Goal: Information Seeking & Learning: Learn about a topic

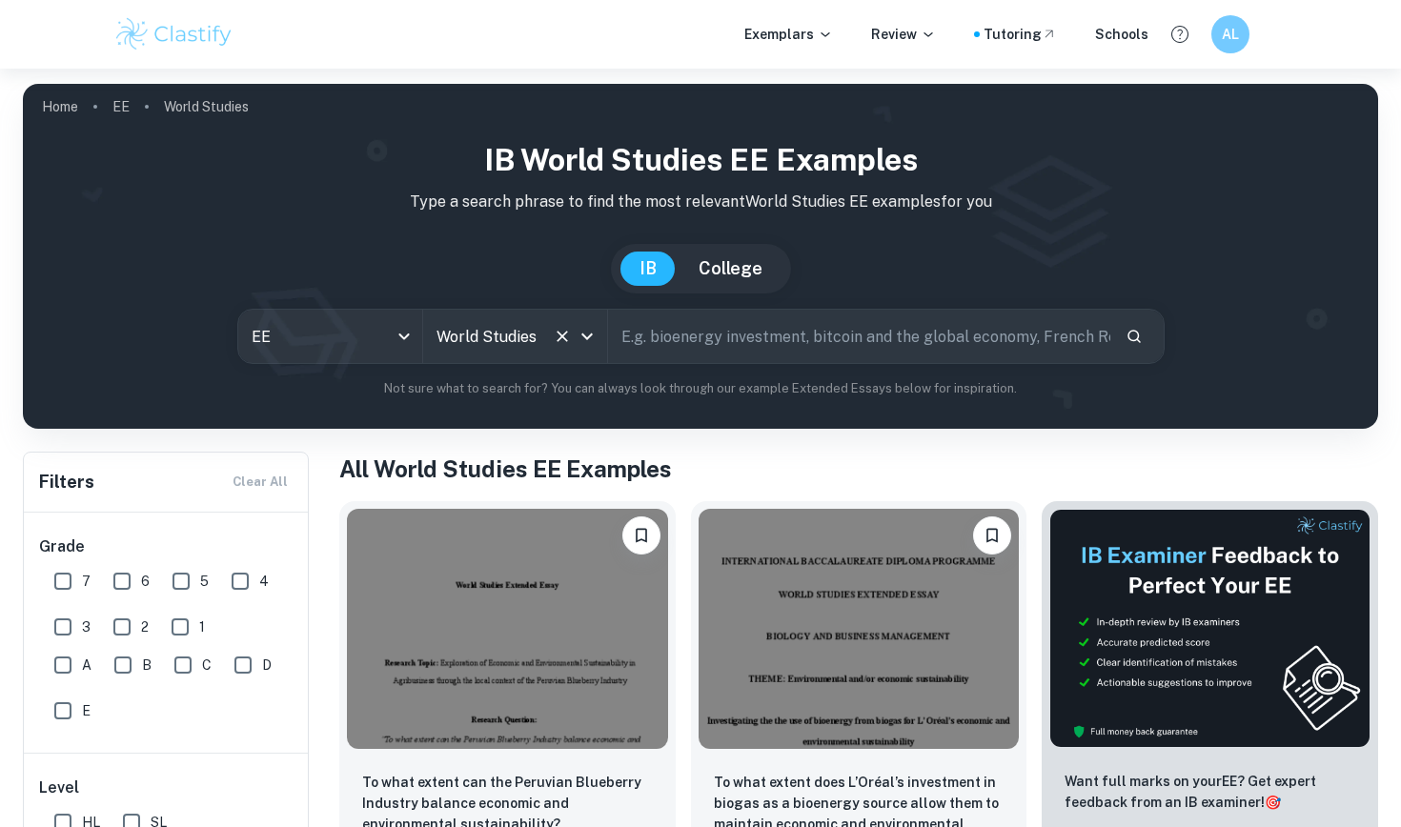
click at [569, 358] on div "World Studies All Subjects" at bounding box center [515, 336] width 184 height 53
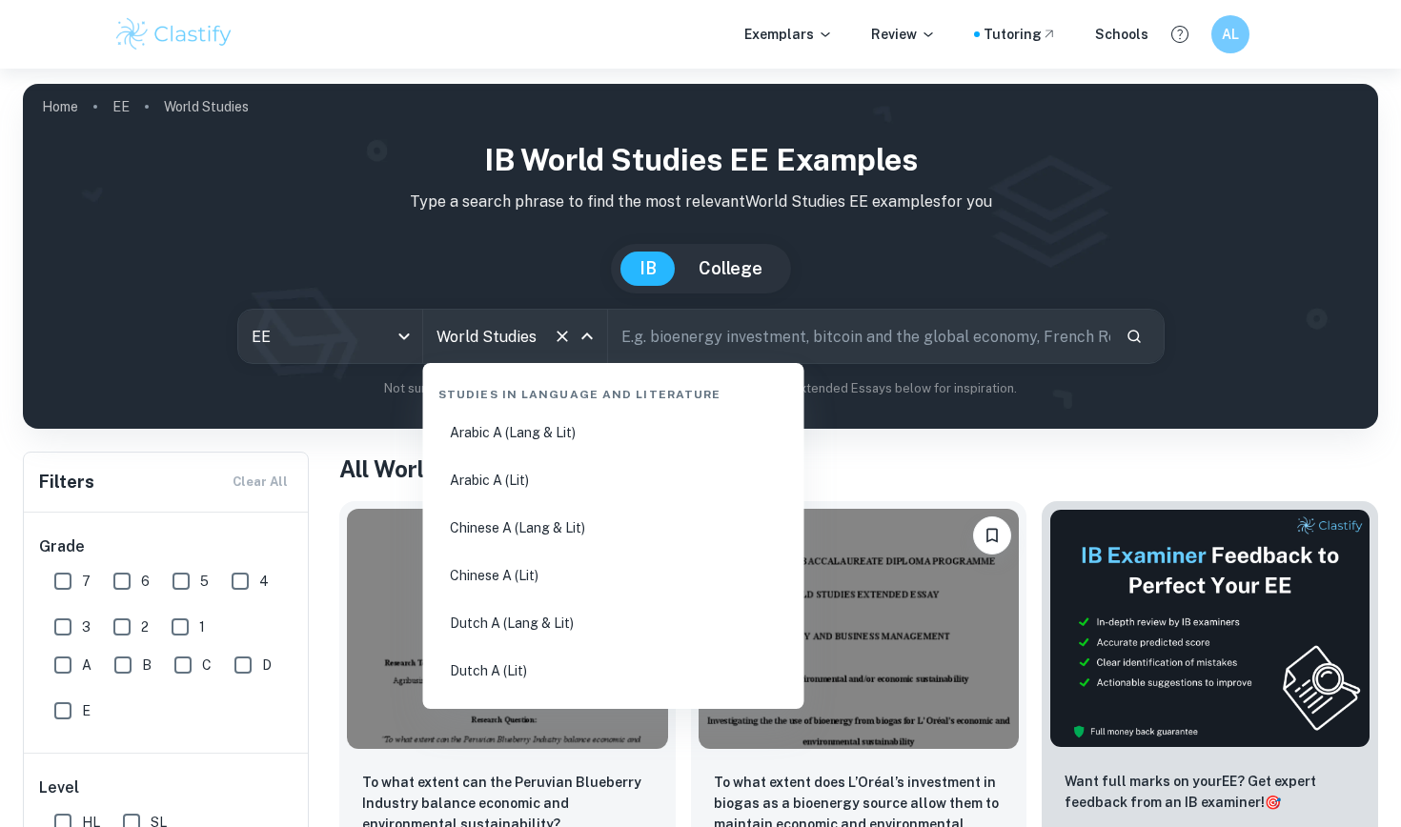
scroll to position [3305, 0]
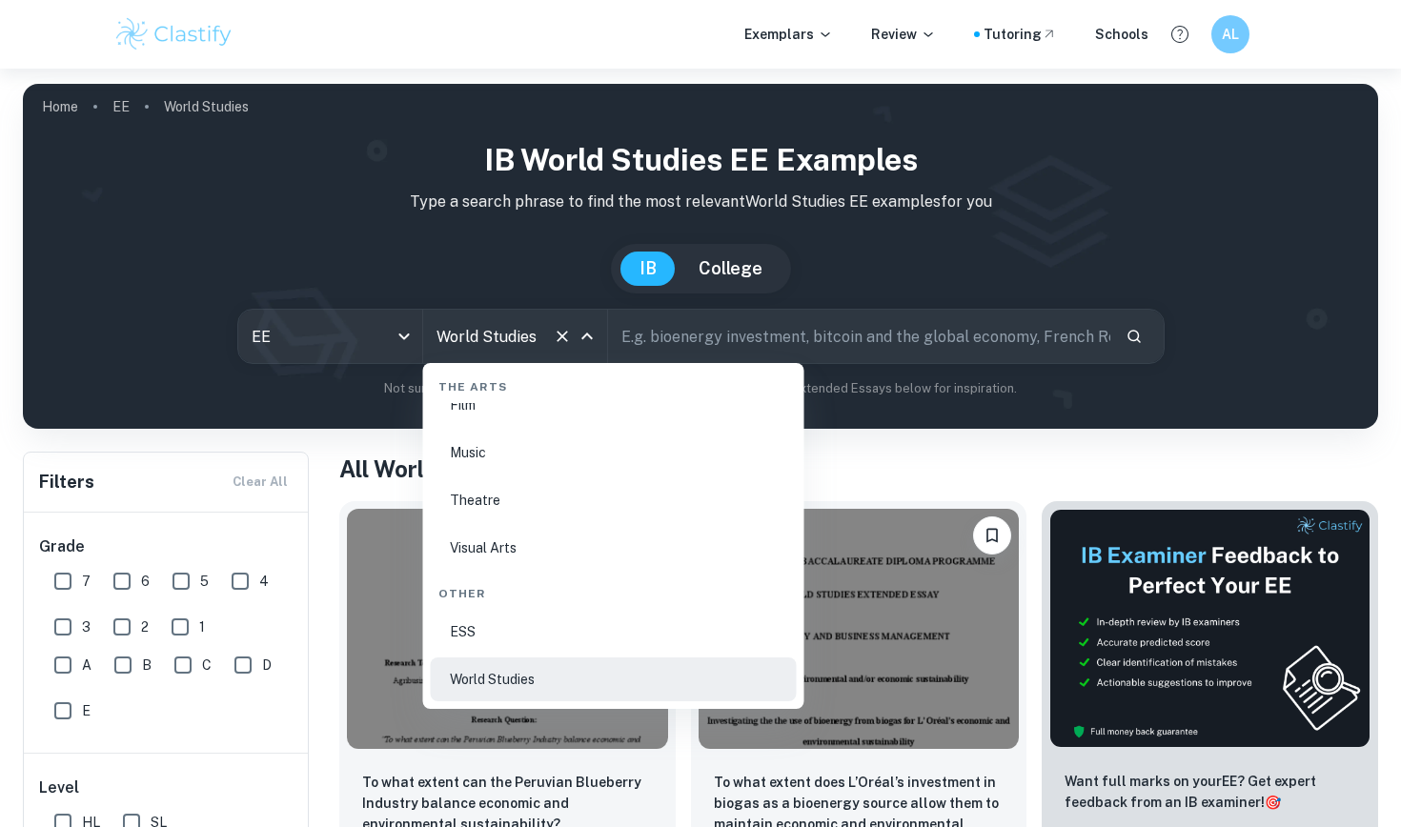
click at [587, 344] on icon "Close" at bounding box center [587, 336] width 23 height 23
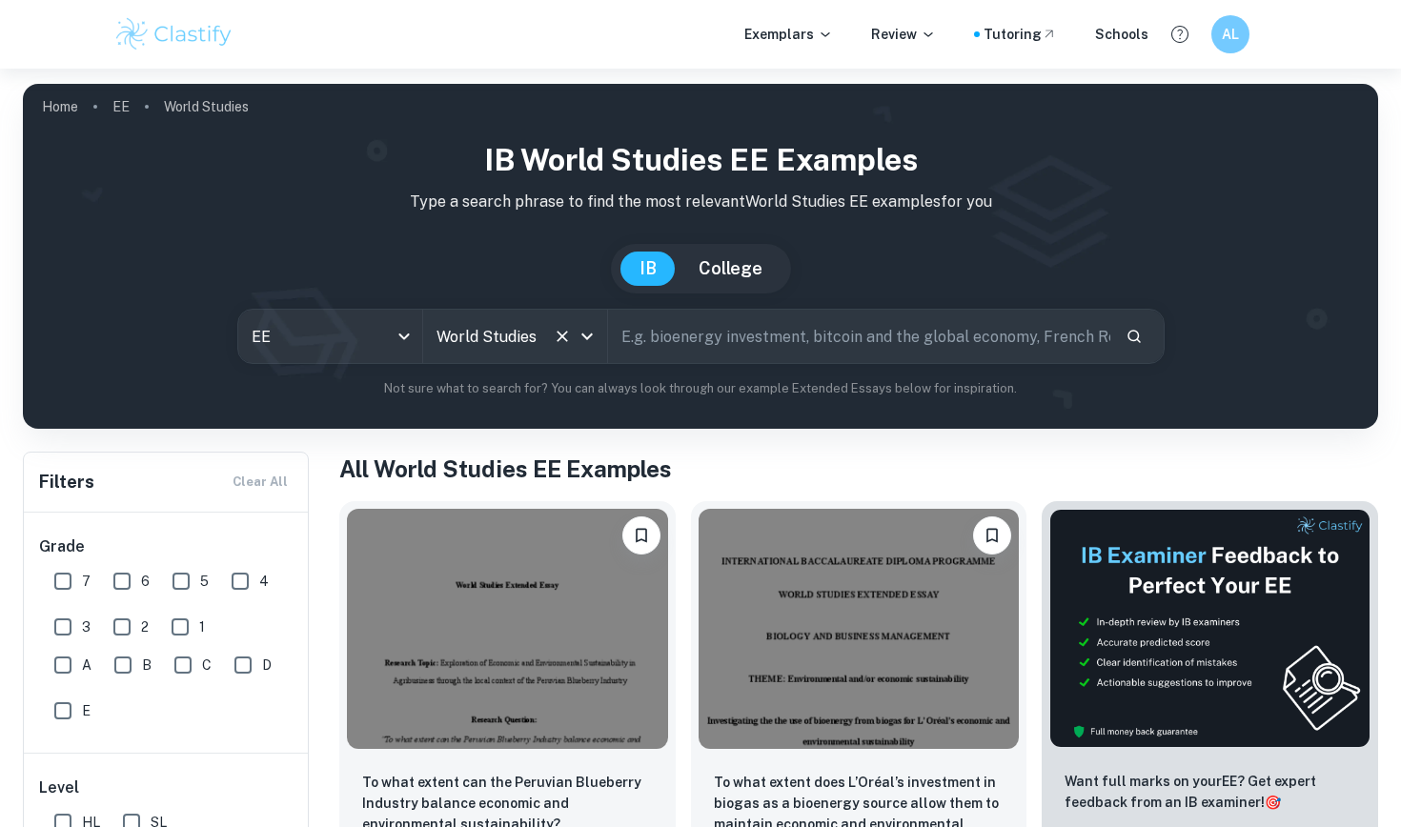
click at [558, 340] on icon "Clear" at bounding box center [561, 336] width 11 height 11
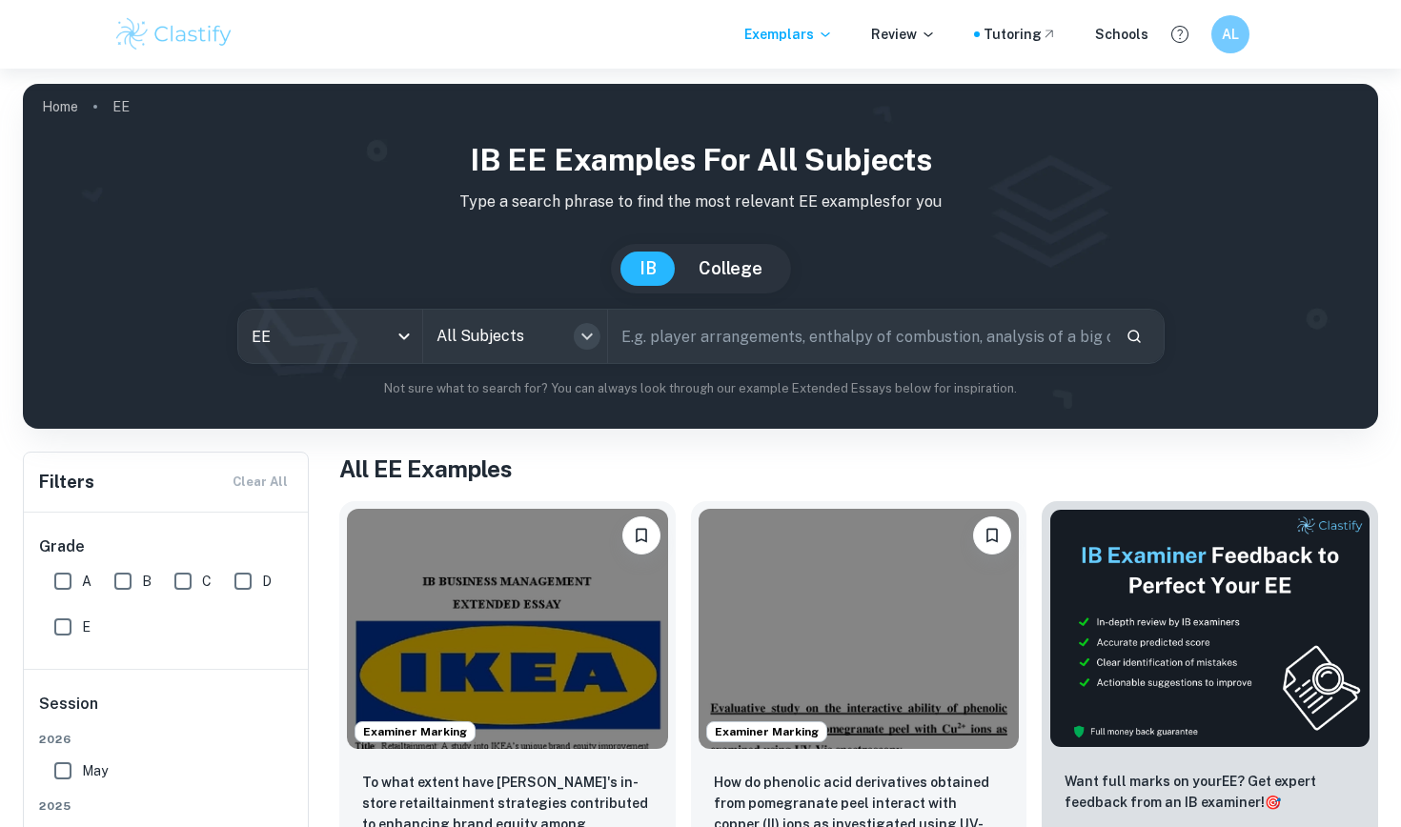
click at [588, 338] on icon "Open" at bounding box center [586, 336] width 11 height 7
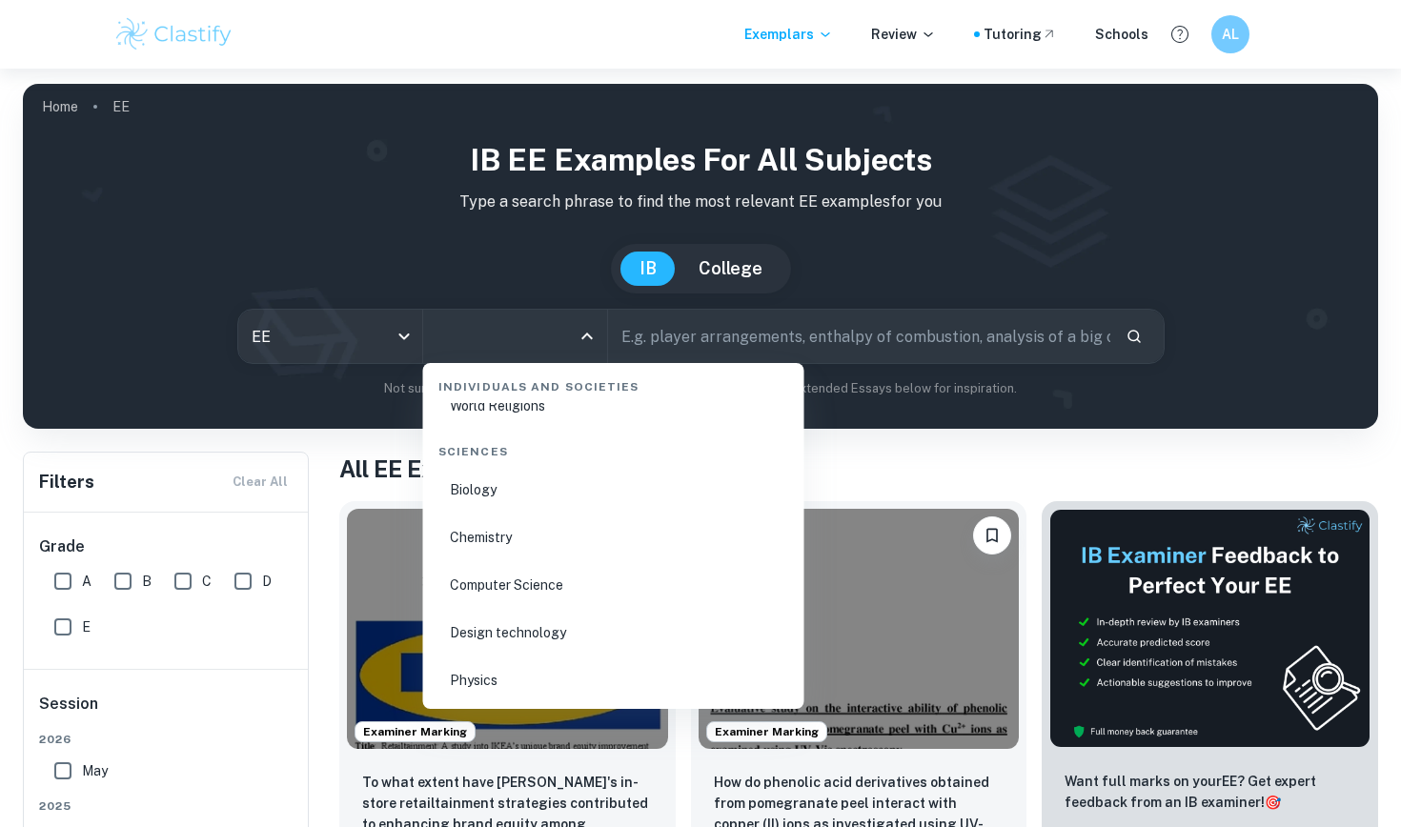
scroll to position [2794, 0]
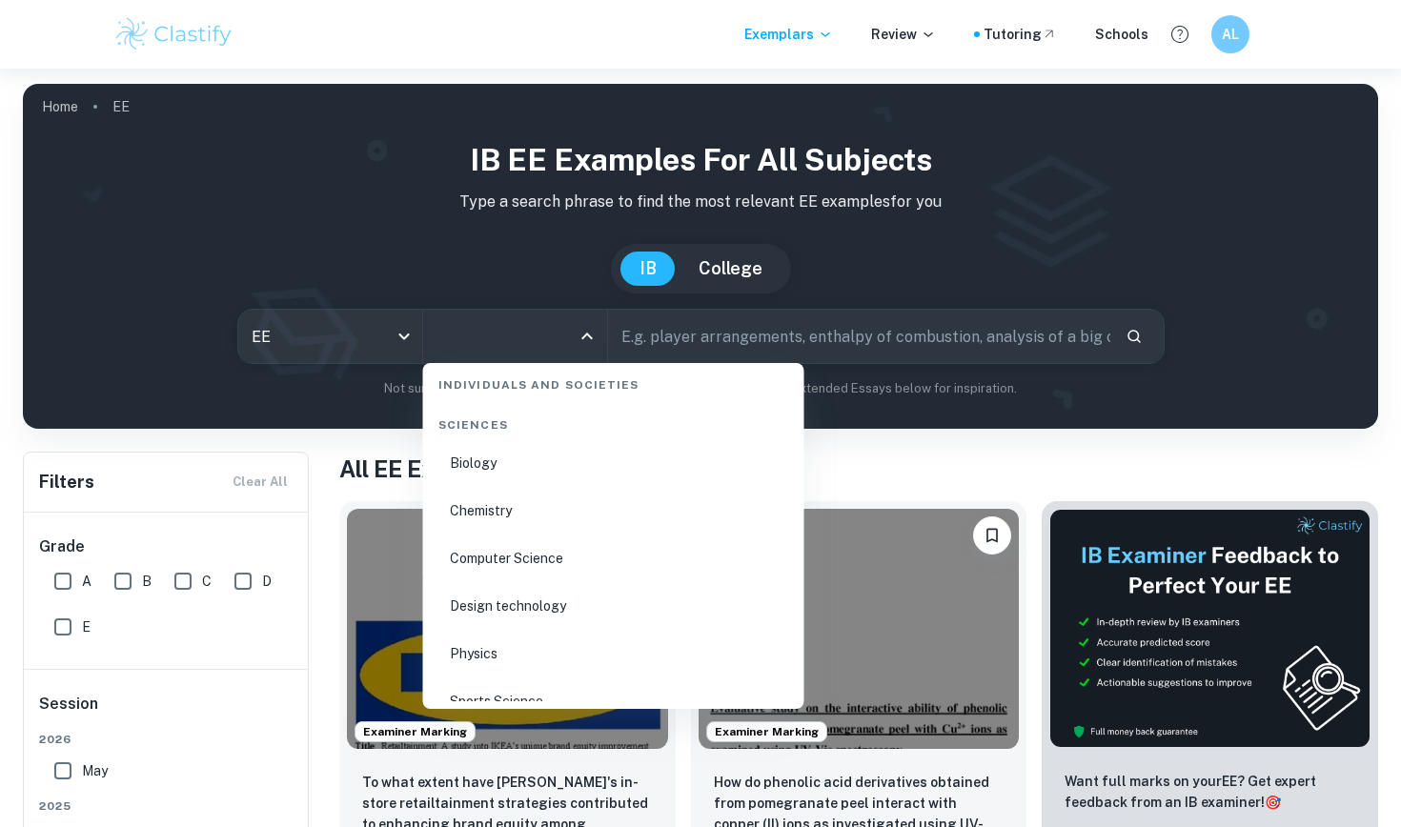
click at [495, 505] on li "Chemistry" at bounding box center [614, 511] width 366 height 44
type input "Chemistry"
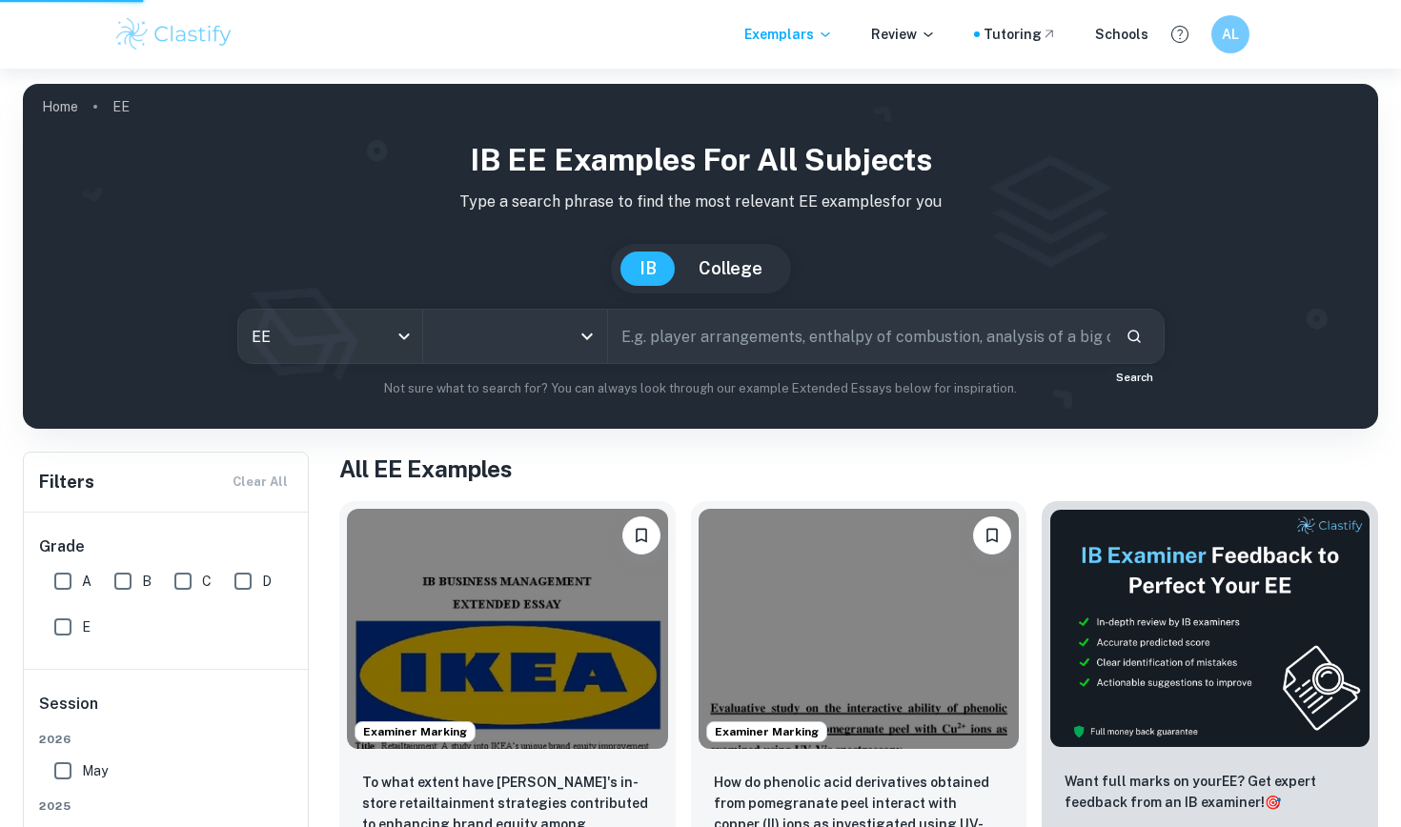
click at [1128, 345] on button "Search" at bounding box center [1134, 336] width 32 height 32
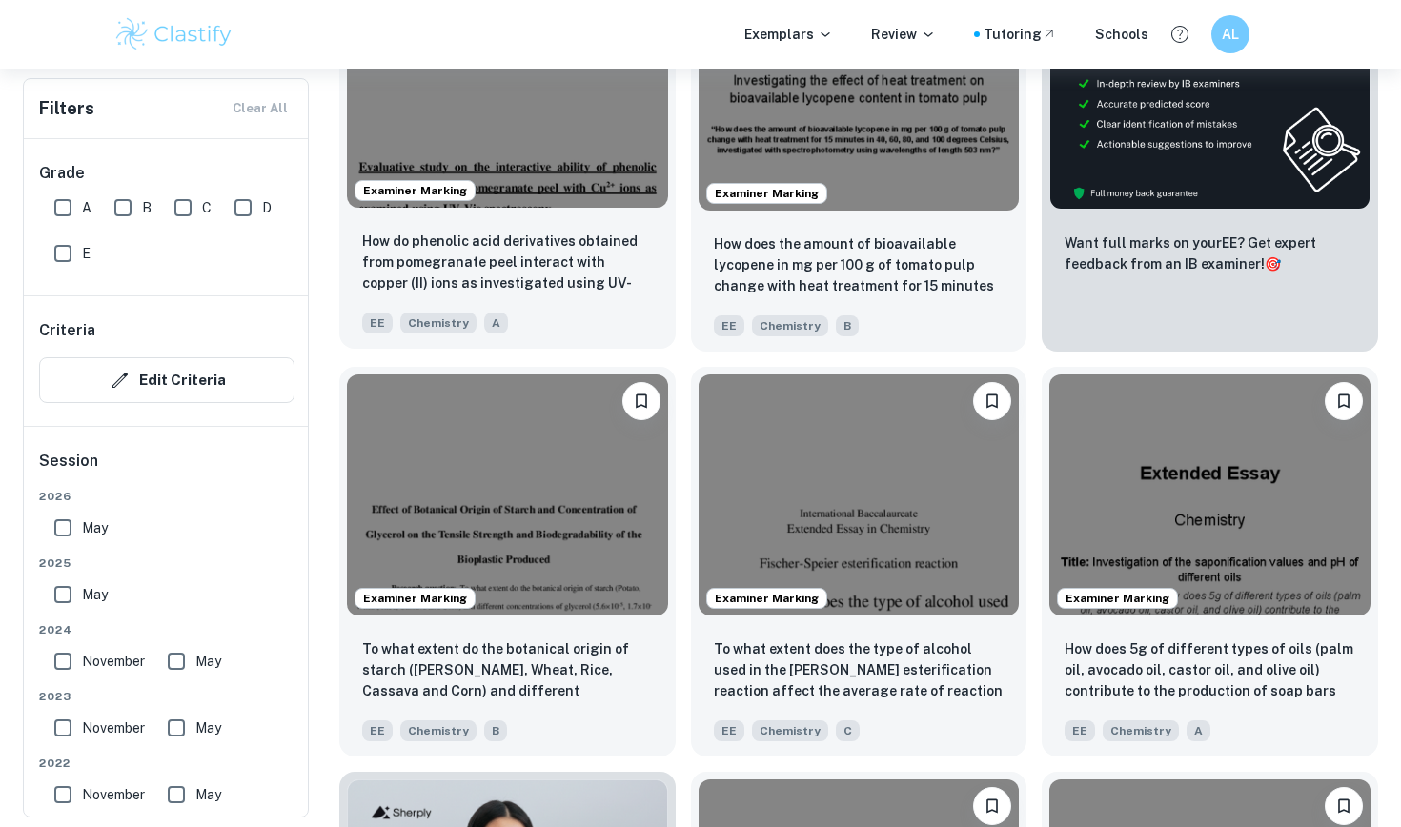
scroll to position [714, 0]
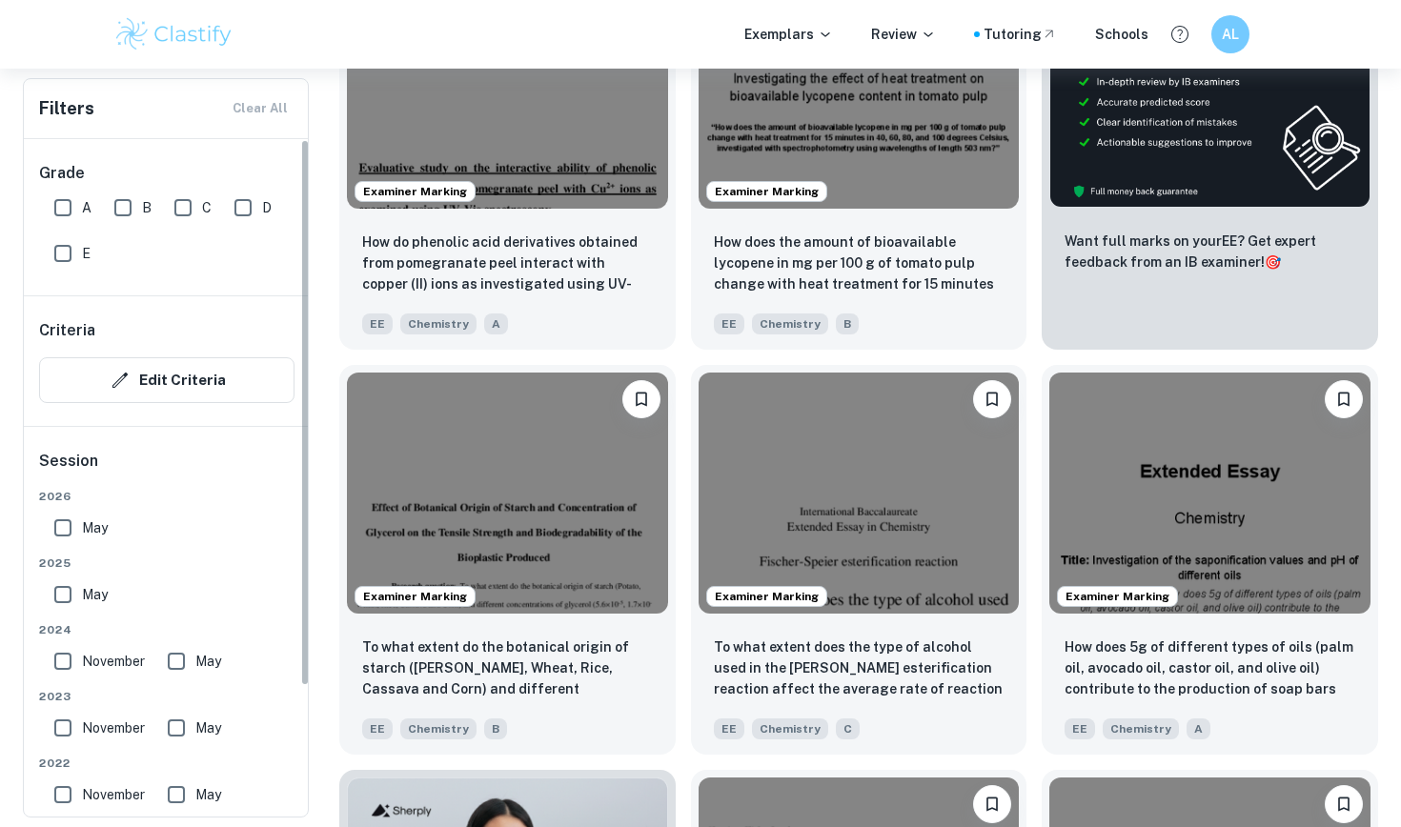
click at [68, 210] on input "A" at bounding box center [63, 208] width 38 height 38
checkbox input "true"
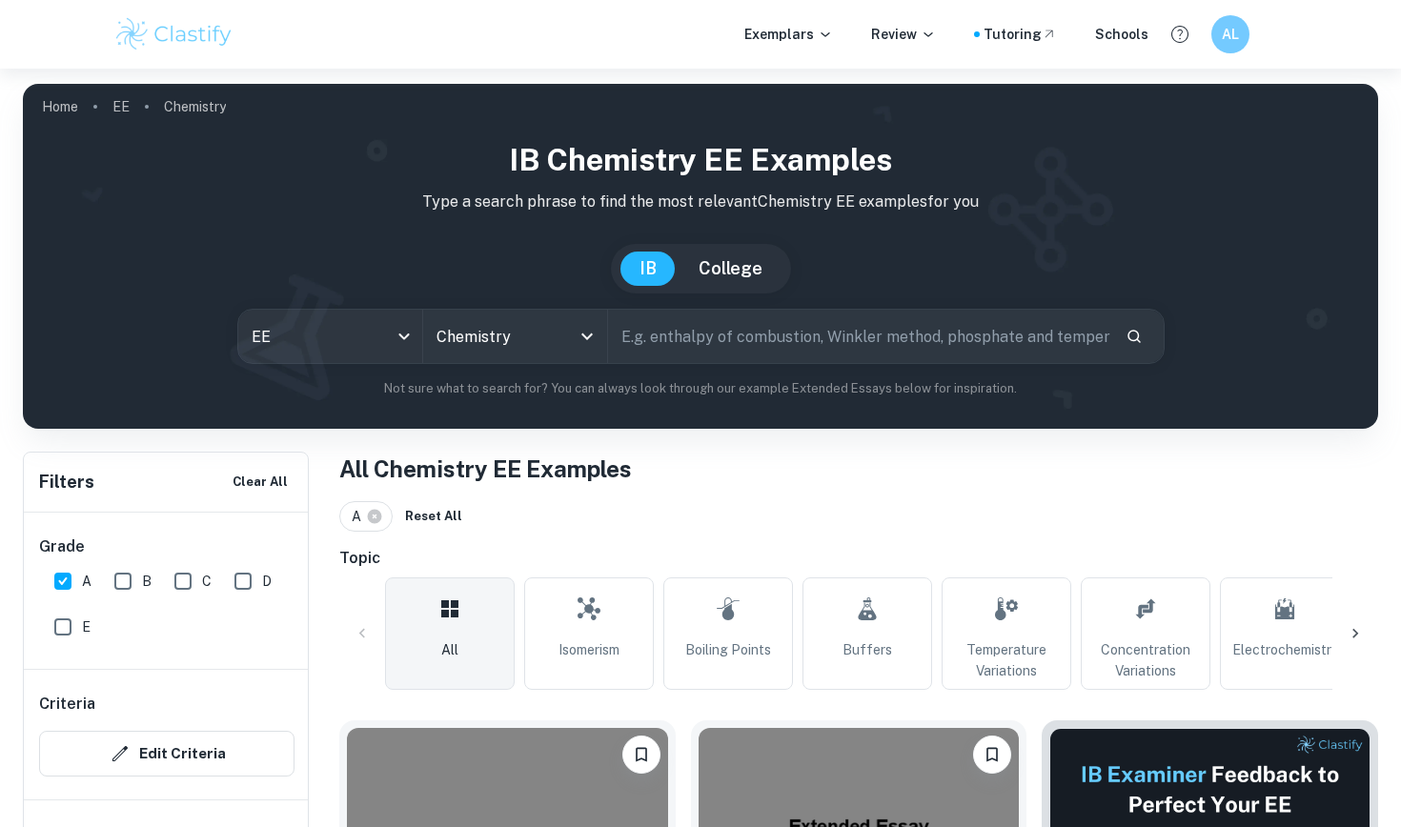
scroll to position [15, 0]
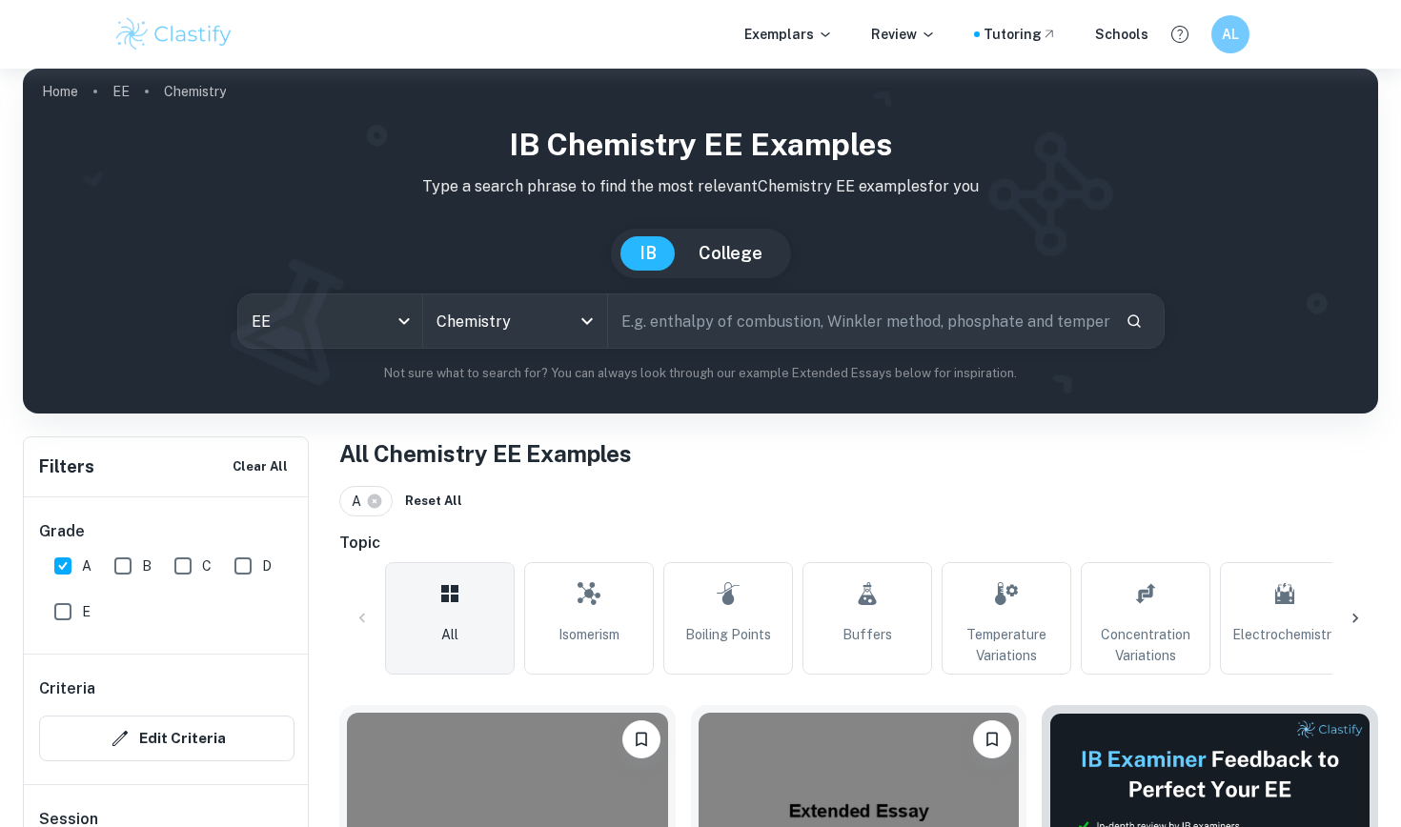
click at [781, 310] on input "text" at bounding box center [859, 320] width 502 height 53
type input "[PERSON_NAME] method"
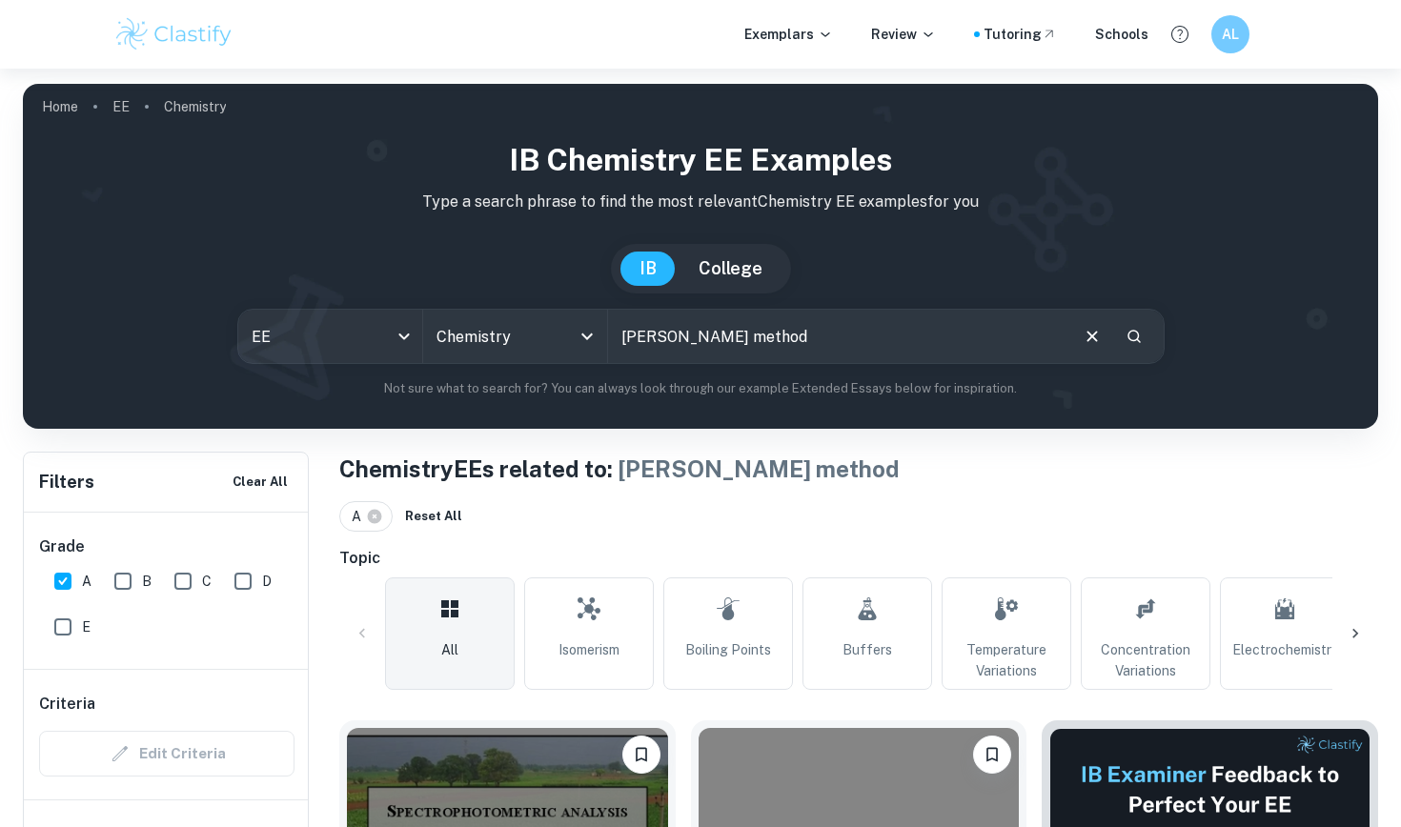
click at [1084, 333] on icon "Clear" at bounding box center [1091, 336] width 21 height 21
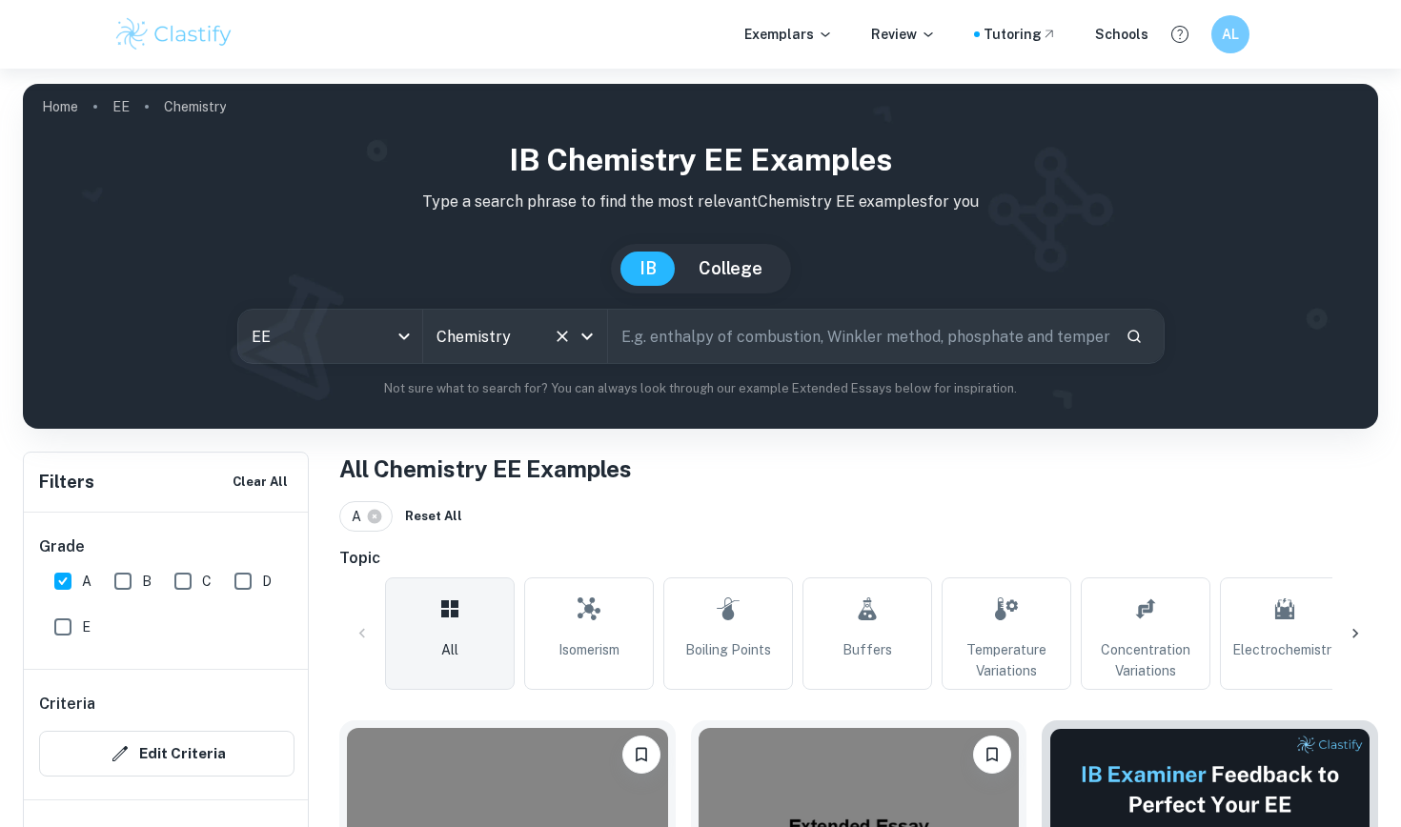
click at [521, 352] on input "Chemistry" at bounding box center [488, 336] width 113 height 36
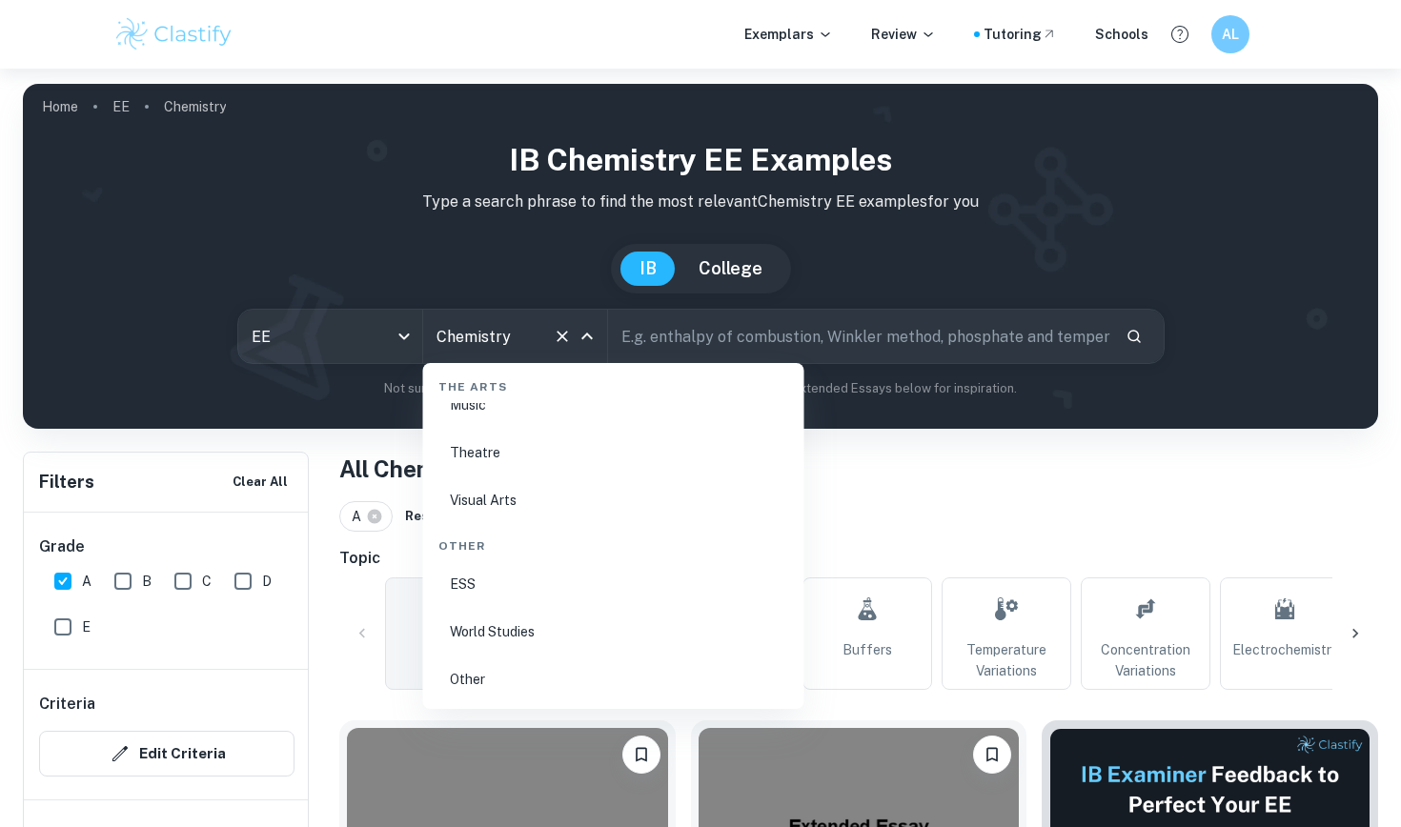
scroll to position [3353, 0]
click at [505, 643] on li "World Studies" at bounding box center [614, 632] width 366 height 44
type input "World Studies"
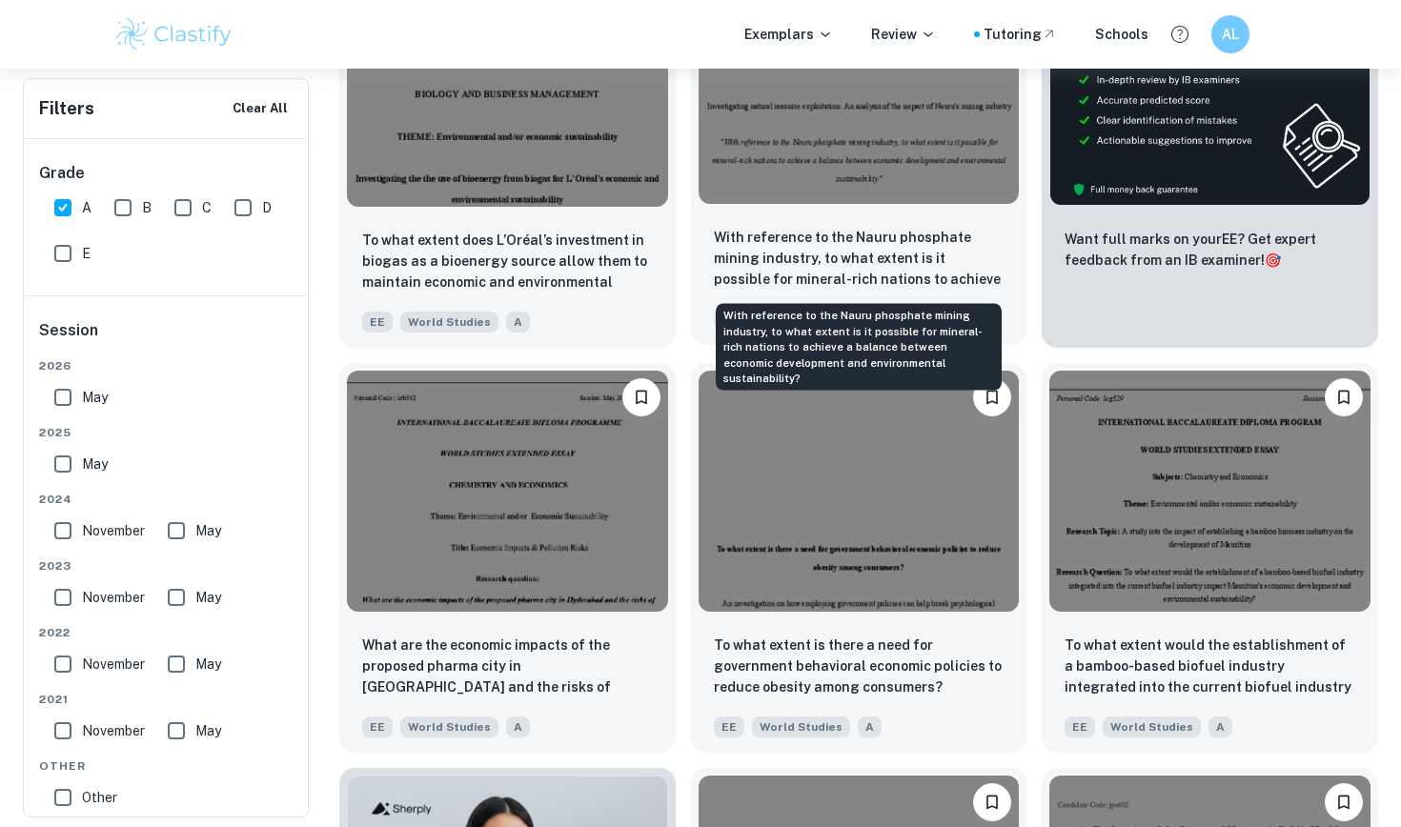
scroll to position [651, 0]
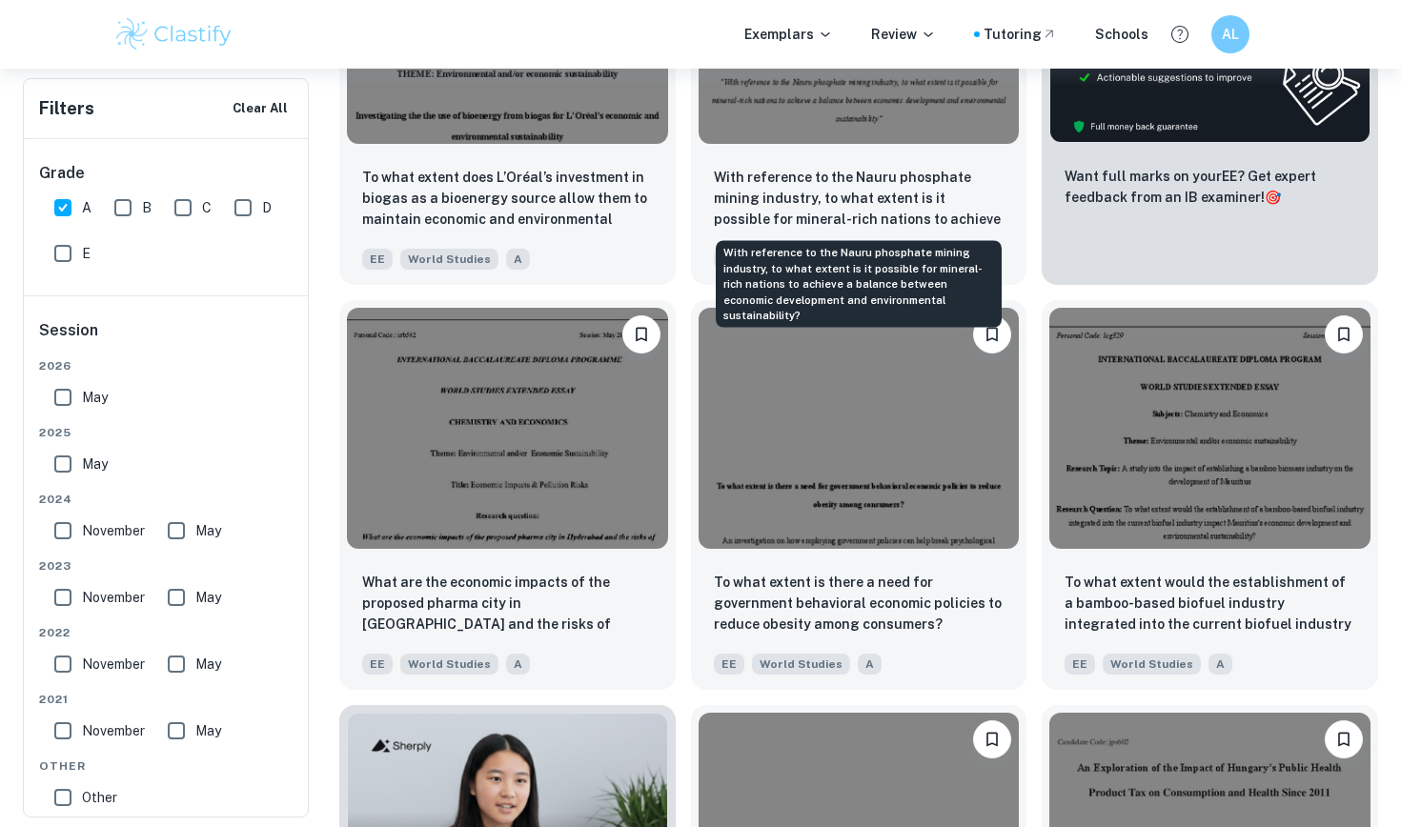
click at [969, 267] on div "With reference to the Nauru phosphate mining industry, to what extent is it pos…" at bounding box center [859, 284] width 286 height 87
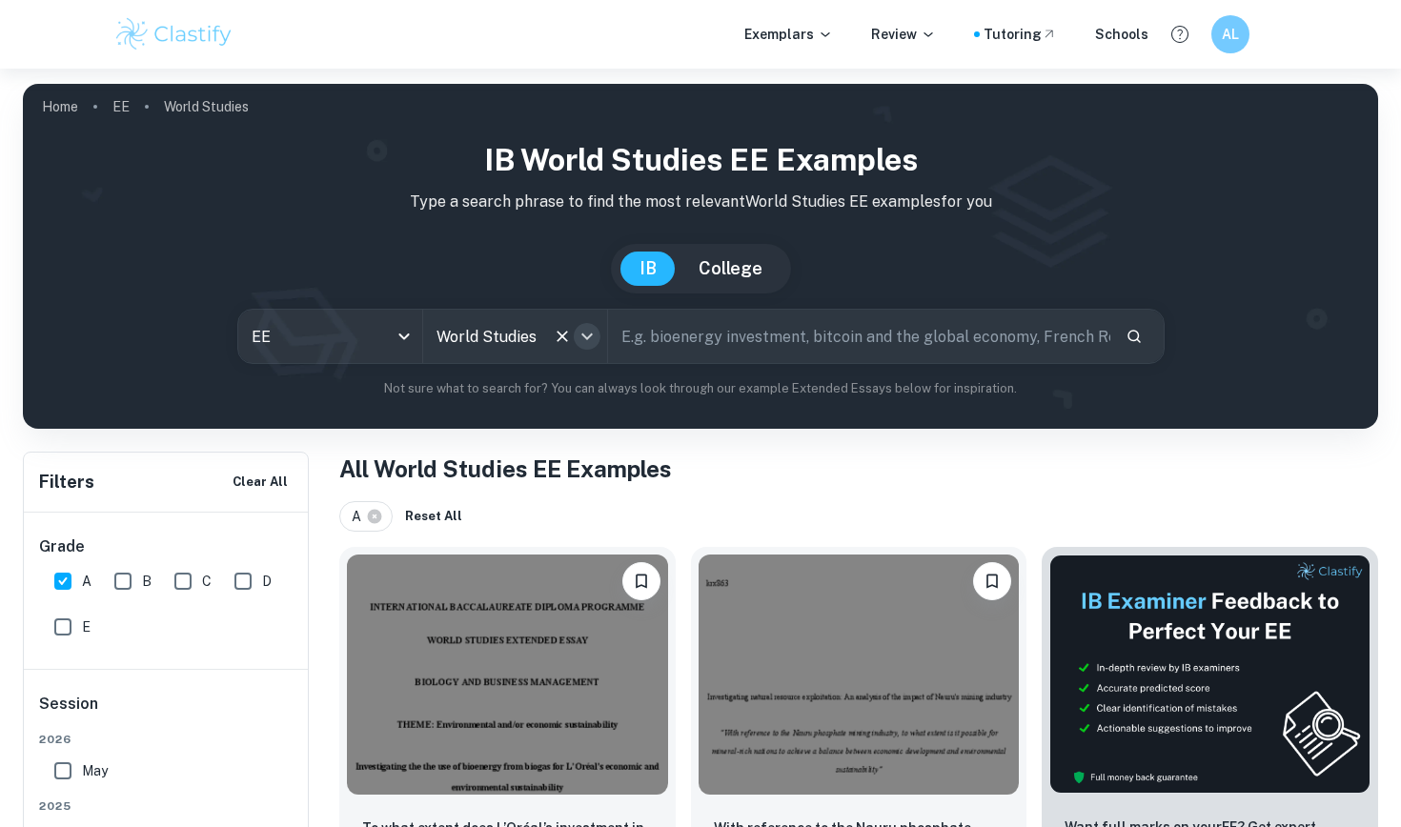
click at [576, 335] on icon "Open" at bounding box center [587, 336] width 23 height 23
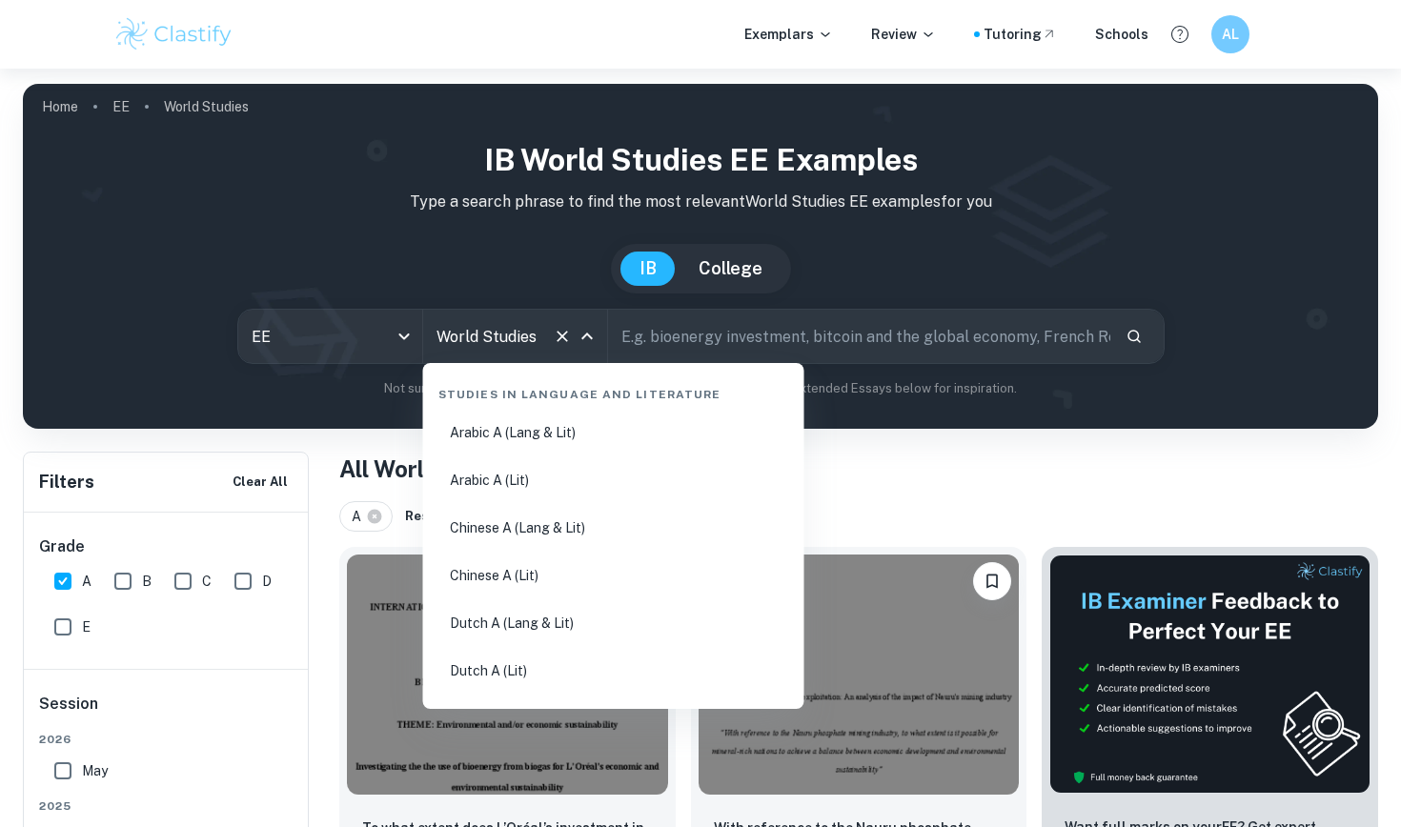
scroll to position [3305, 0]
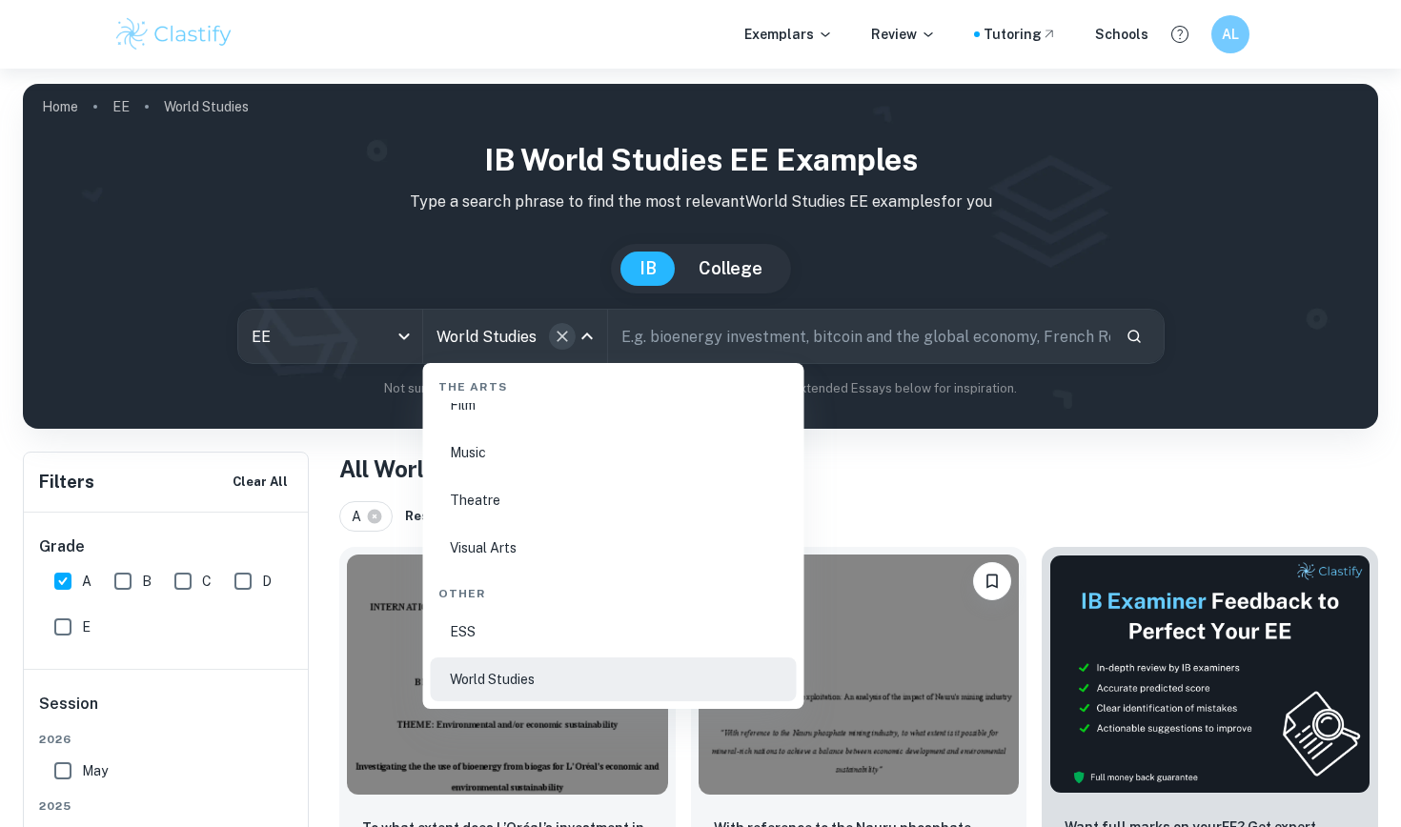
click at [558, 331] on icon "Clear" at bounding box center [562, 336] width 19 height 19
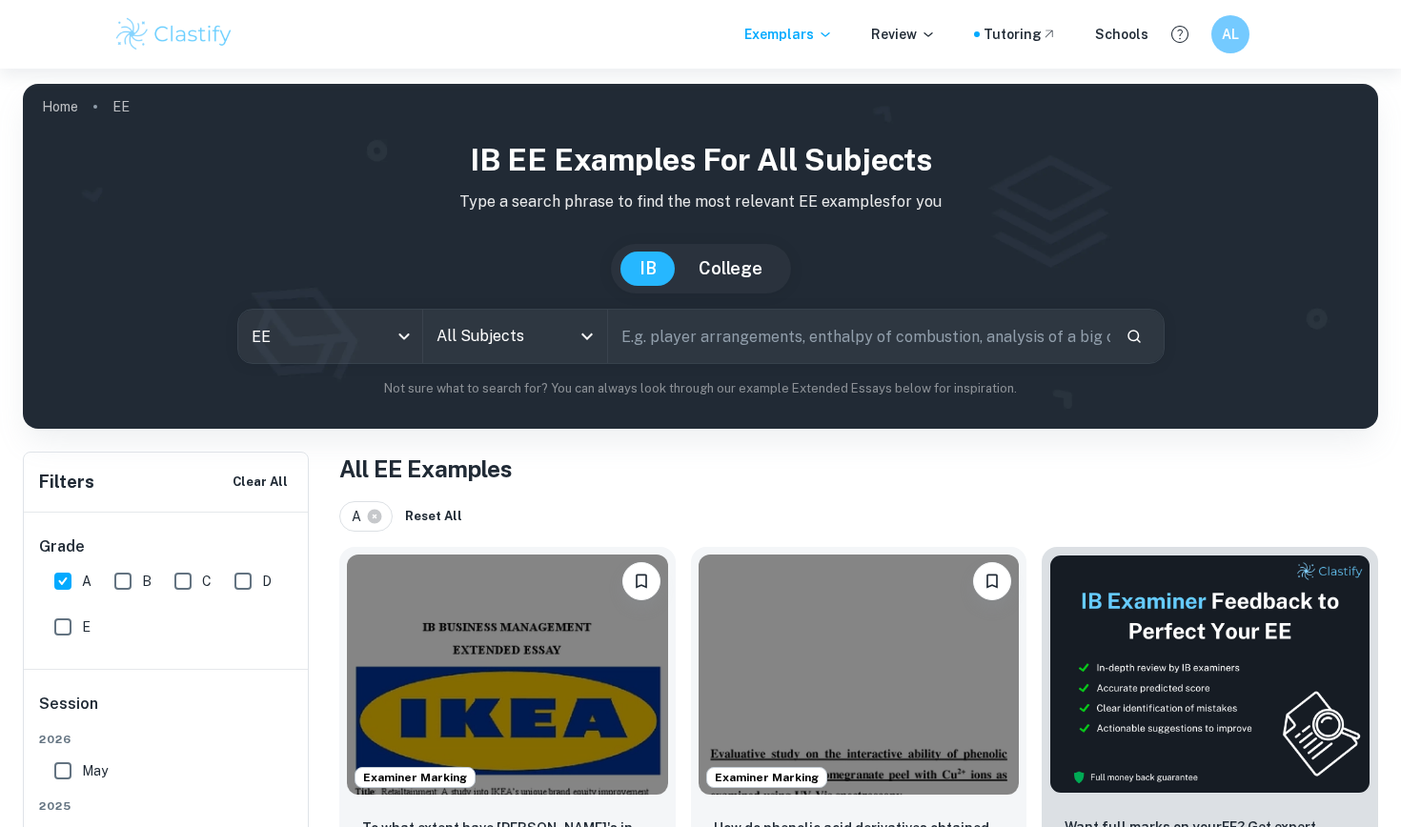
click at [577, 336] on icon "Open" at bounding box center [587, 336] width 23 height 23
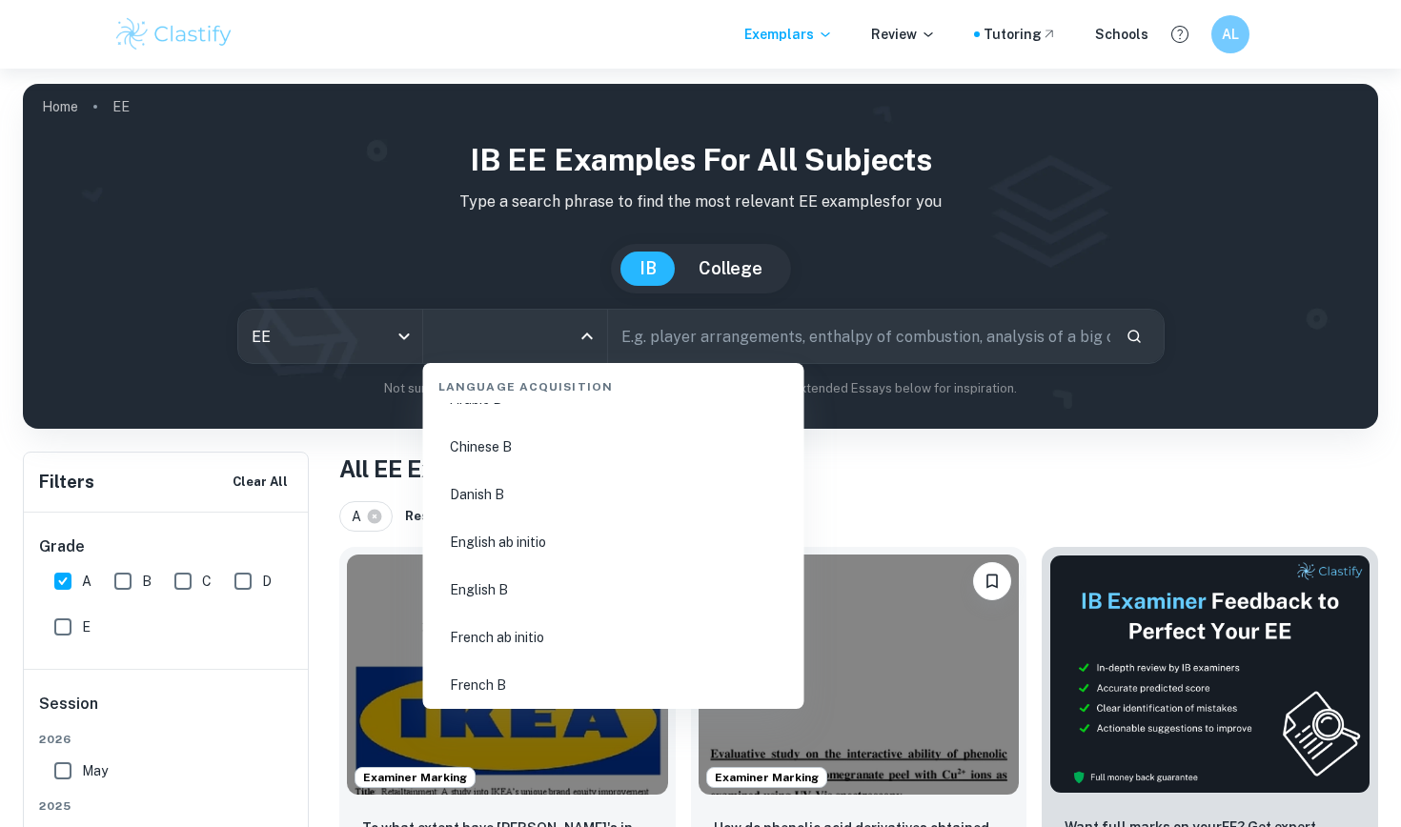
scroll to position [1303, 0]
click at [514, 463] on li "Chinese B" at bounding box center [614, 453] width 366 height 44
type input "Chinese B"
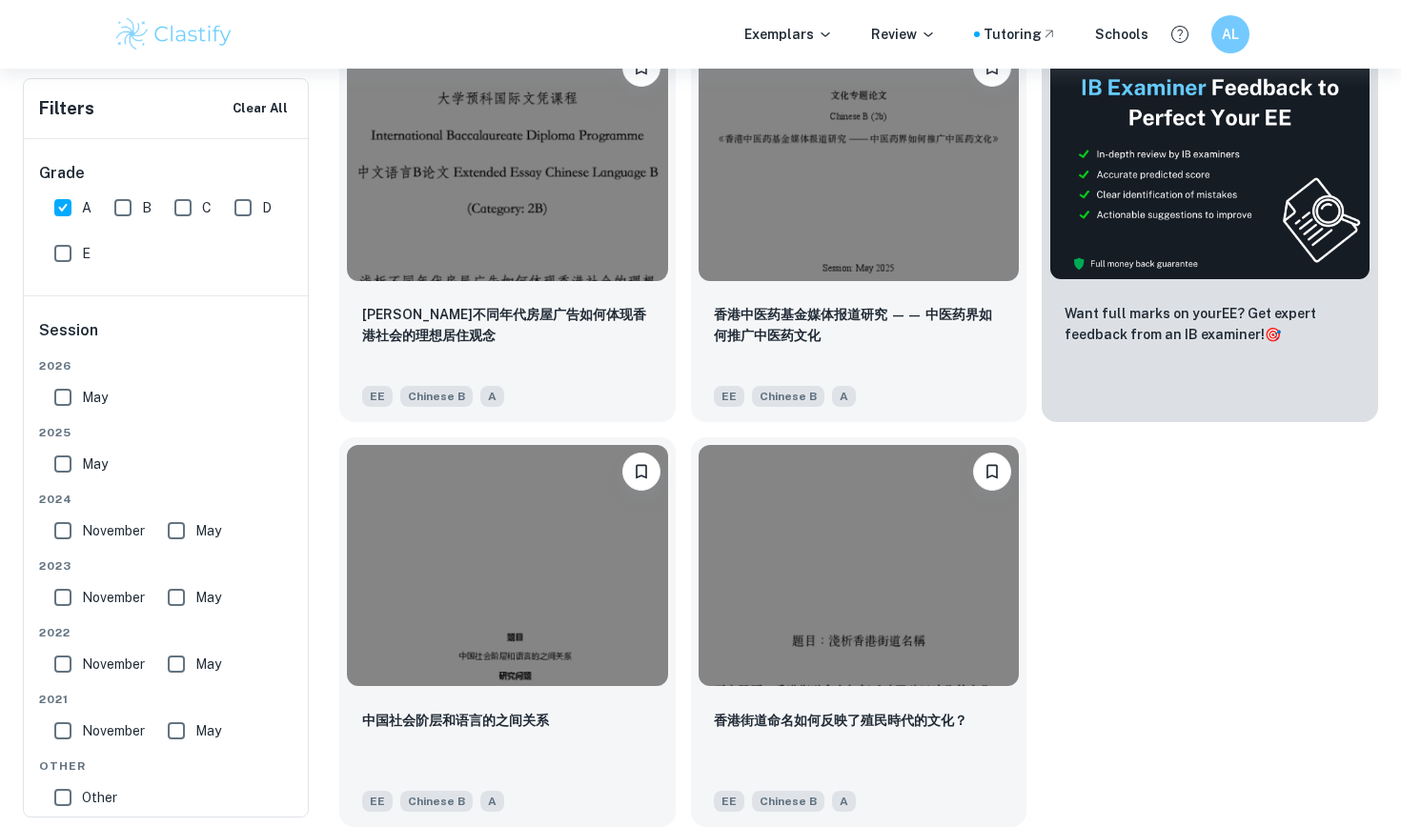
scroll to position [514, 0]
click at [606, 338] on p "[PERSON_NAME]不同年代房屋广告如何体现香港社会的理想居住观念" at bounding box center [507, 322] width 291 height 42
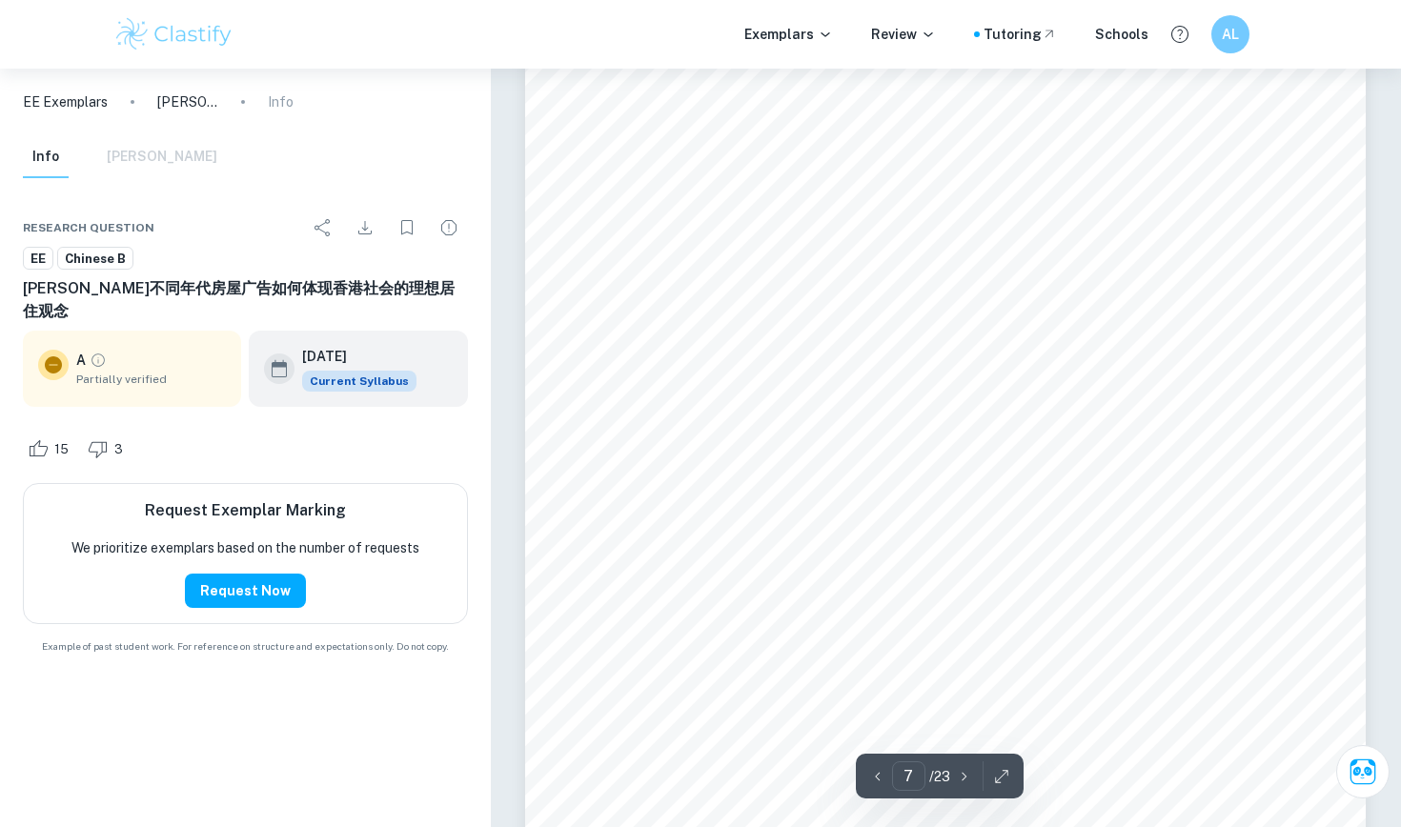
scroll to position [7396, 0]
type input "8"
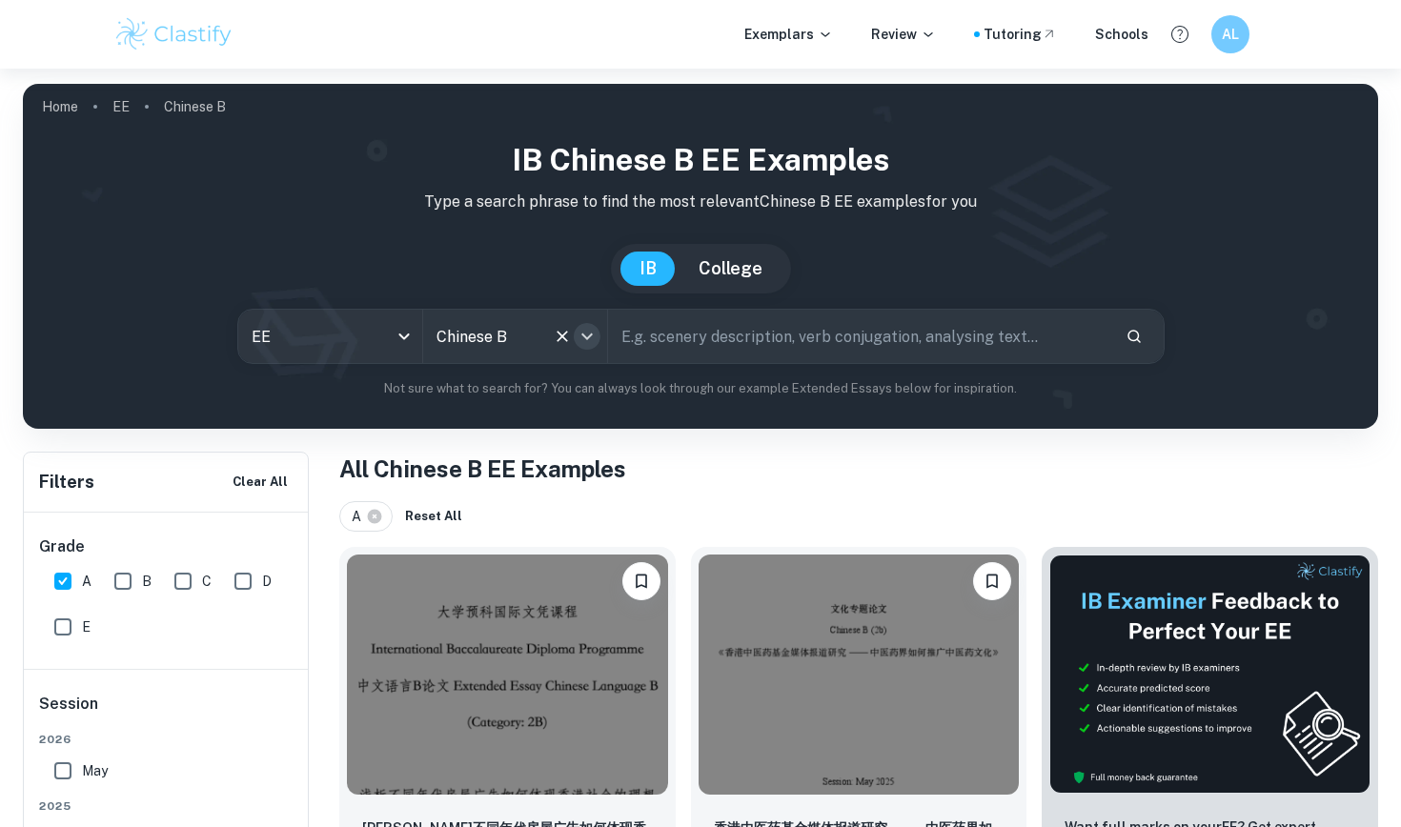
click at [581, 349] on button "Open" at bounding box center [587, 336] width 27 height 27
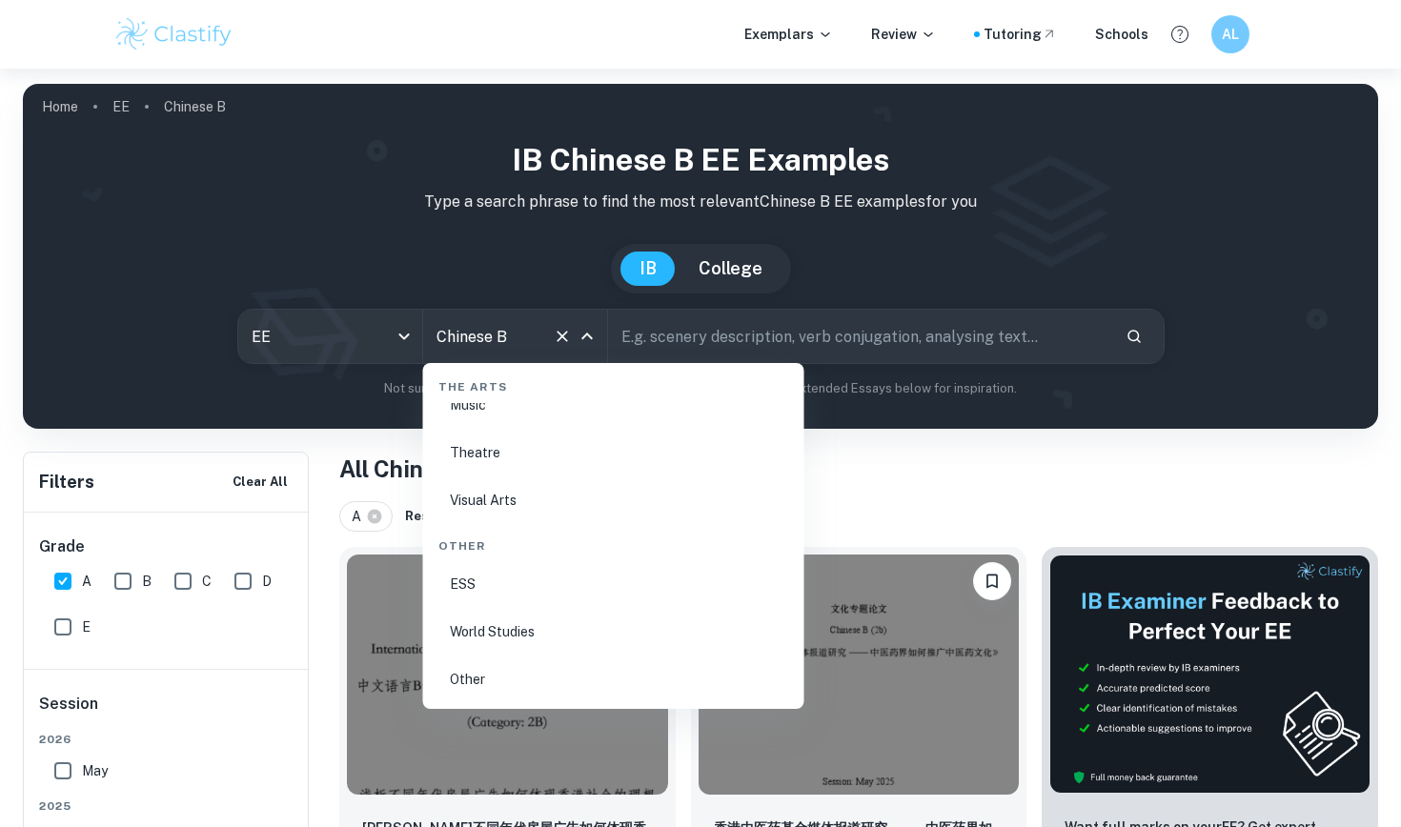
scroll to position [3353, 0]
click at [522, 621] on li "World Studies" at bounding box center [614, 632] width 366 height 44
type input "World Studies"
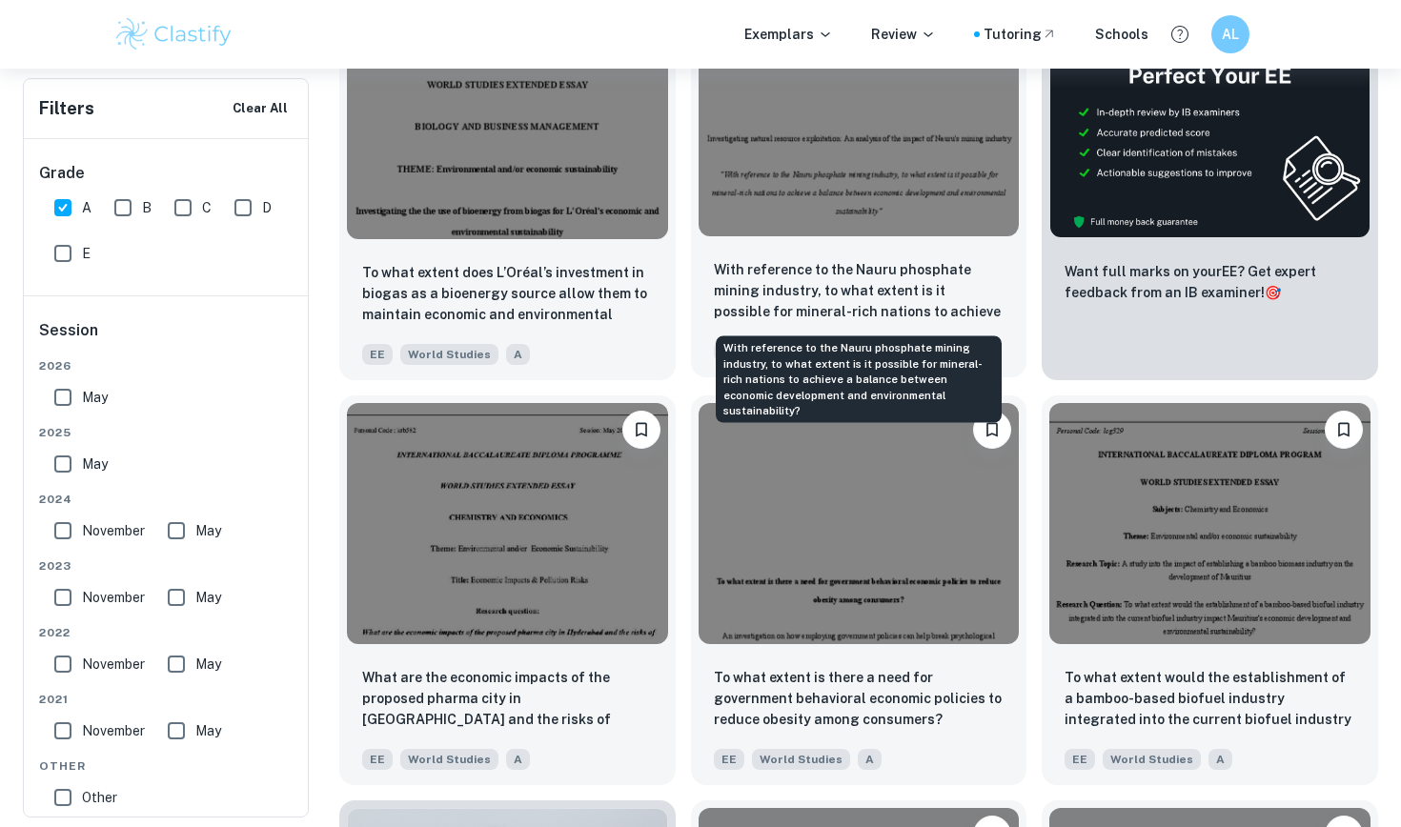
scroll to position [556, 0]
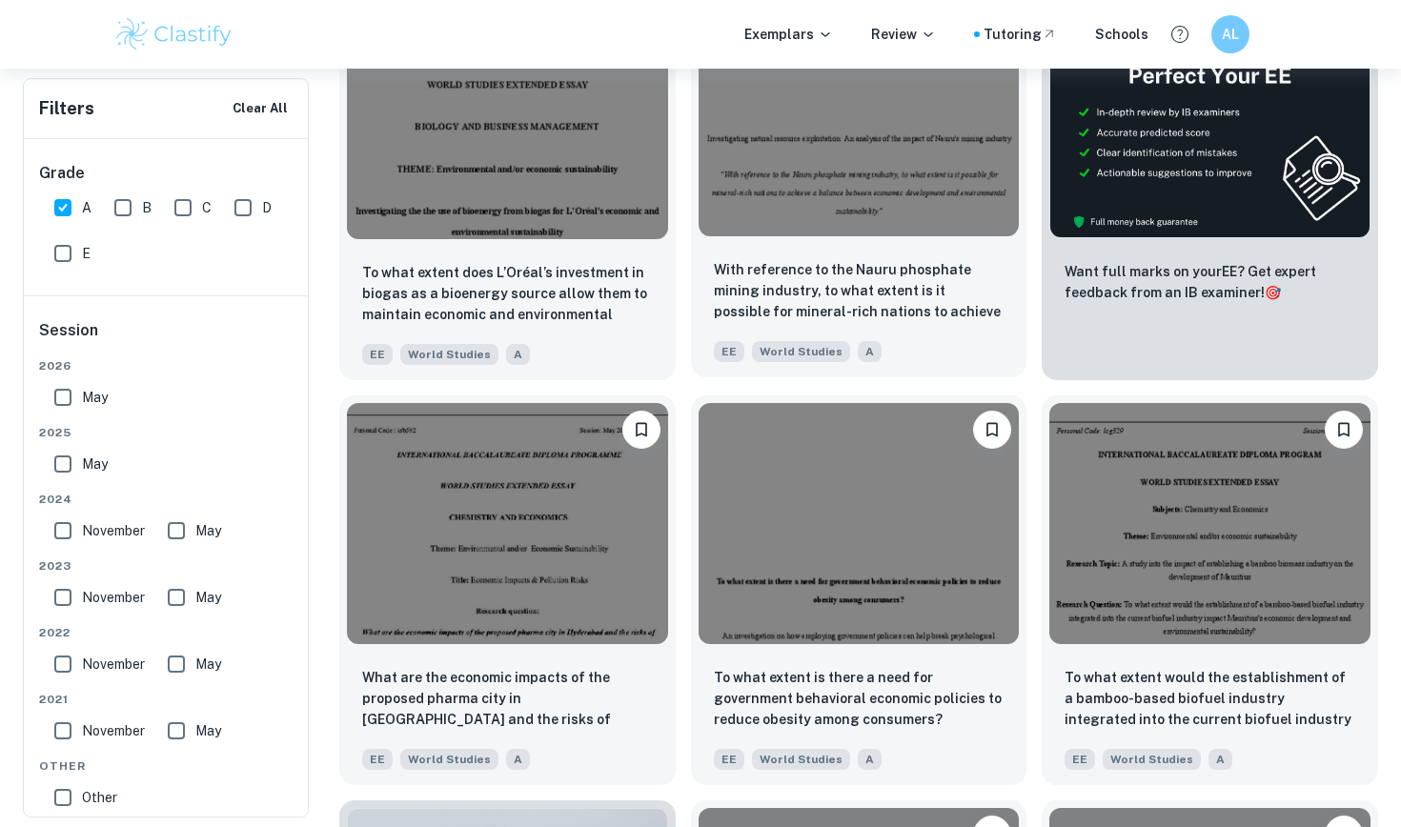
click at [879, 209] on img at bounding box center [858, 116] width 321 height 240
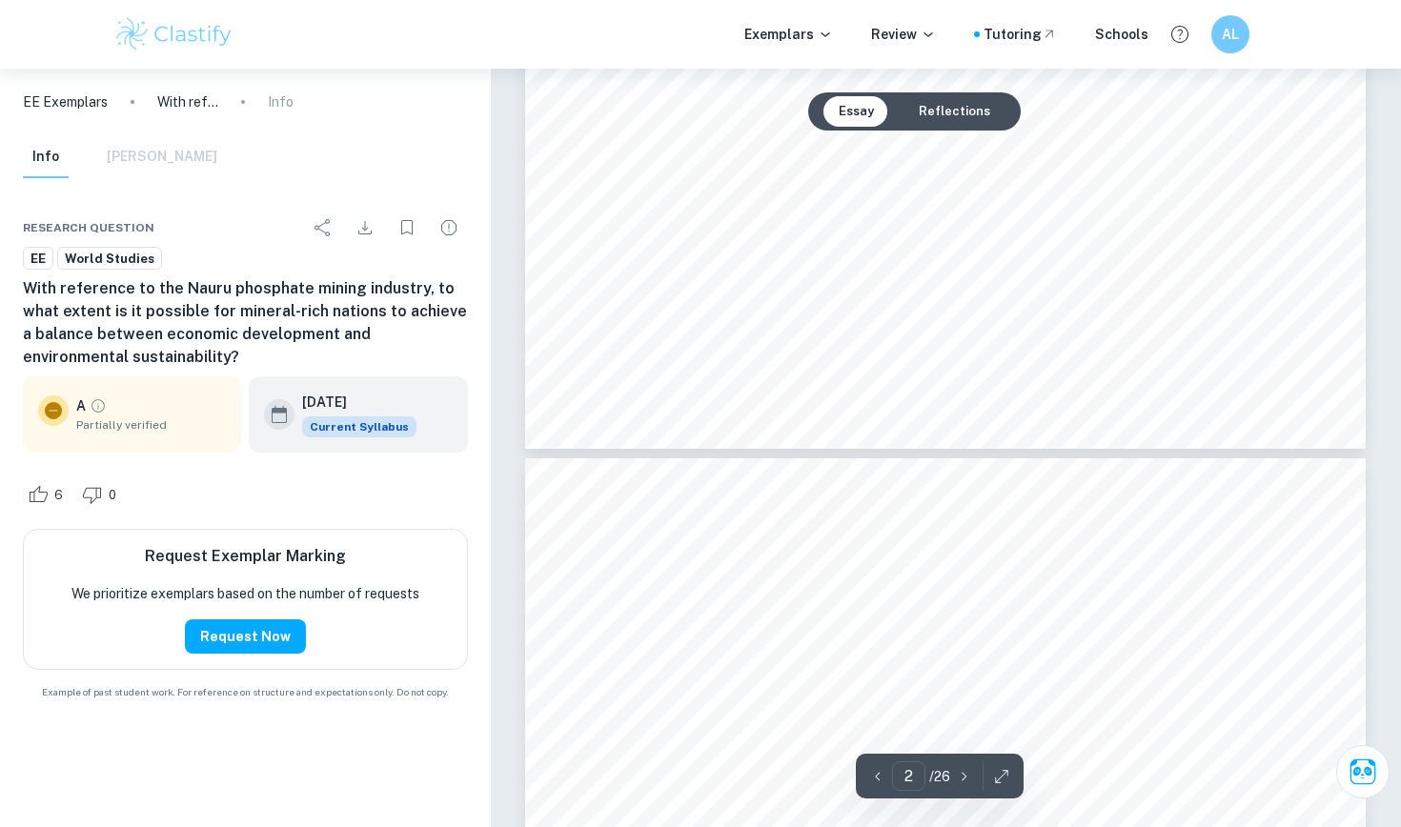
type input "3"
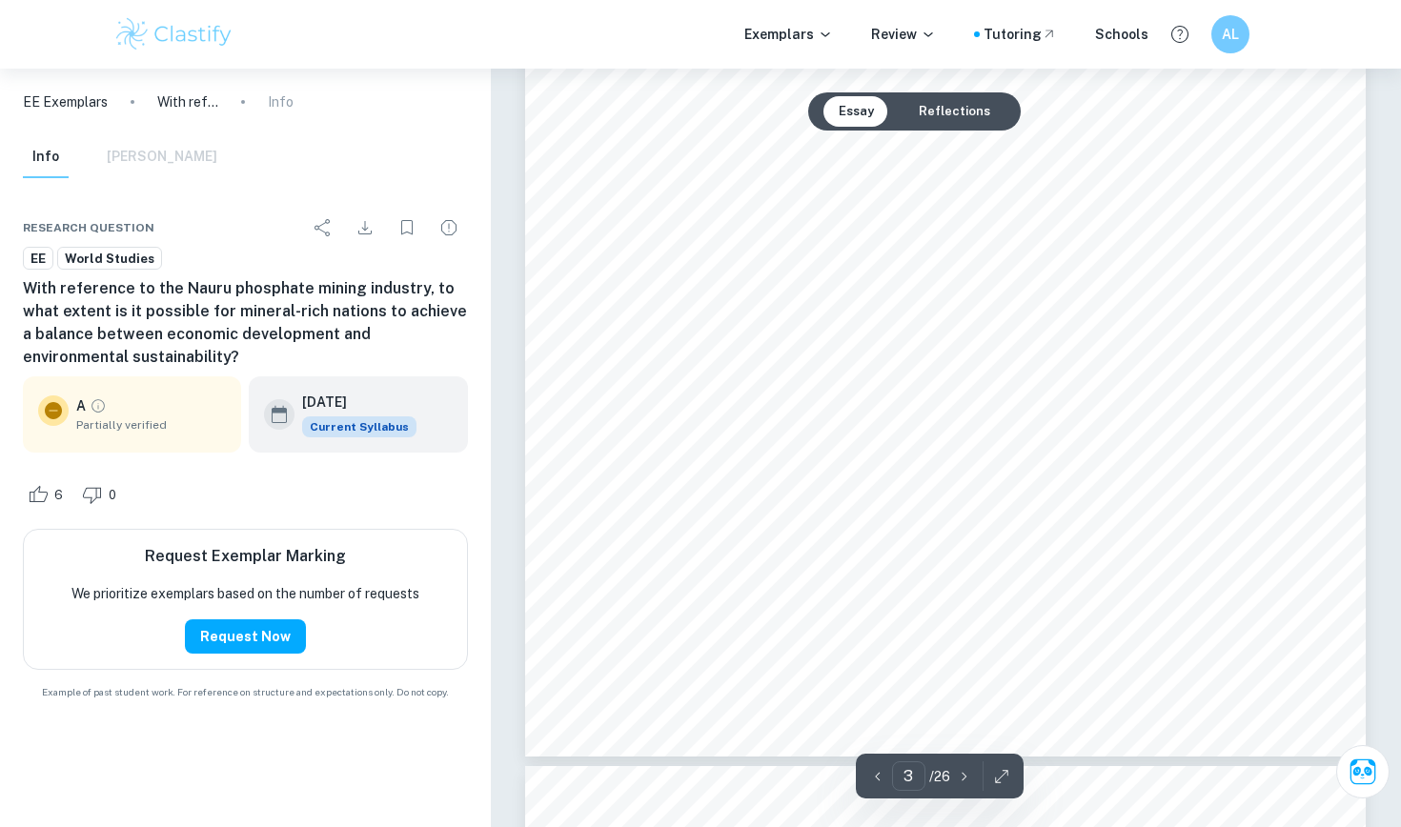
scroll to position [2766, 0]
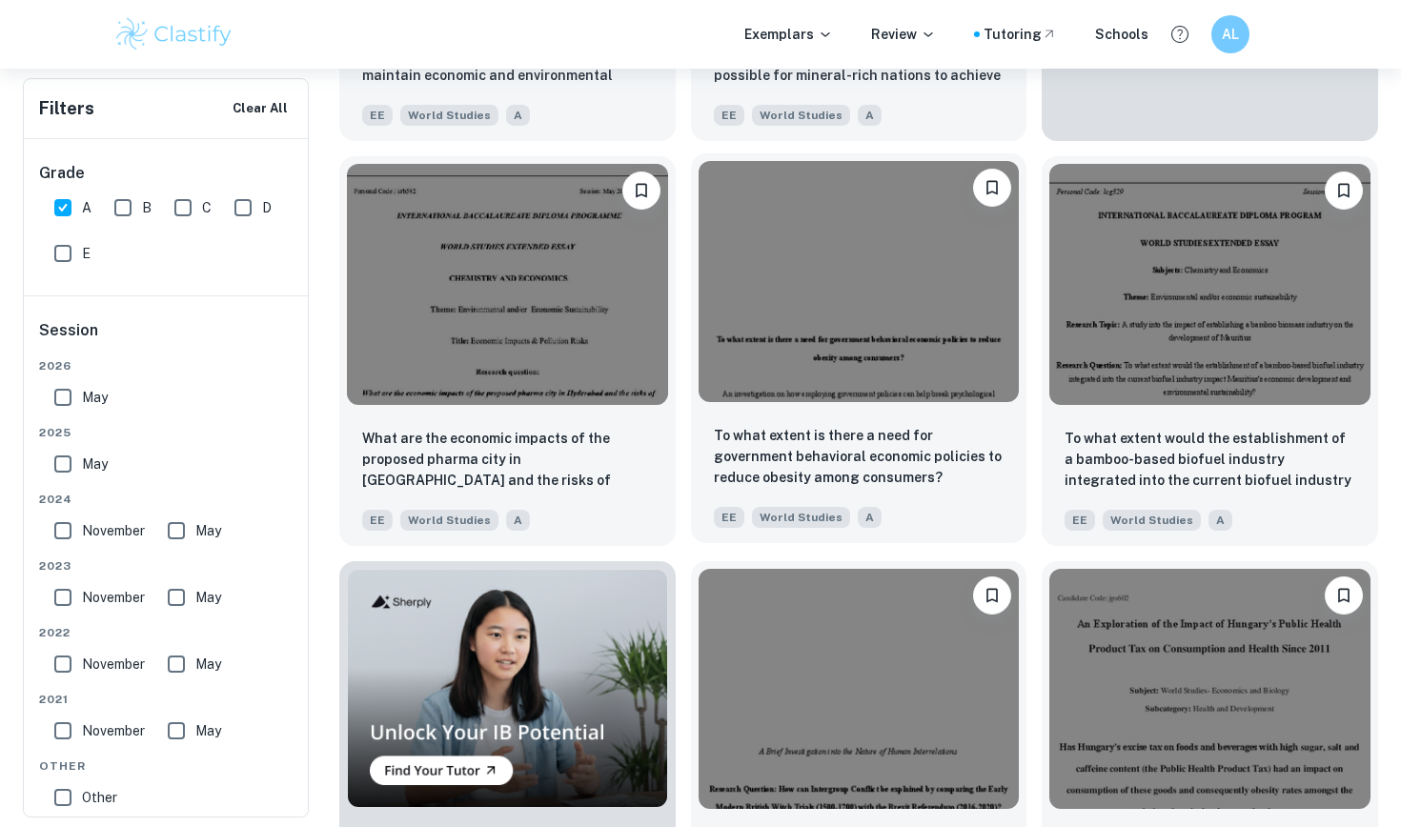
scroll to position [807, 0]
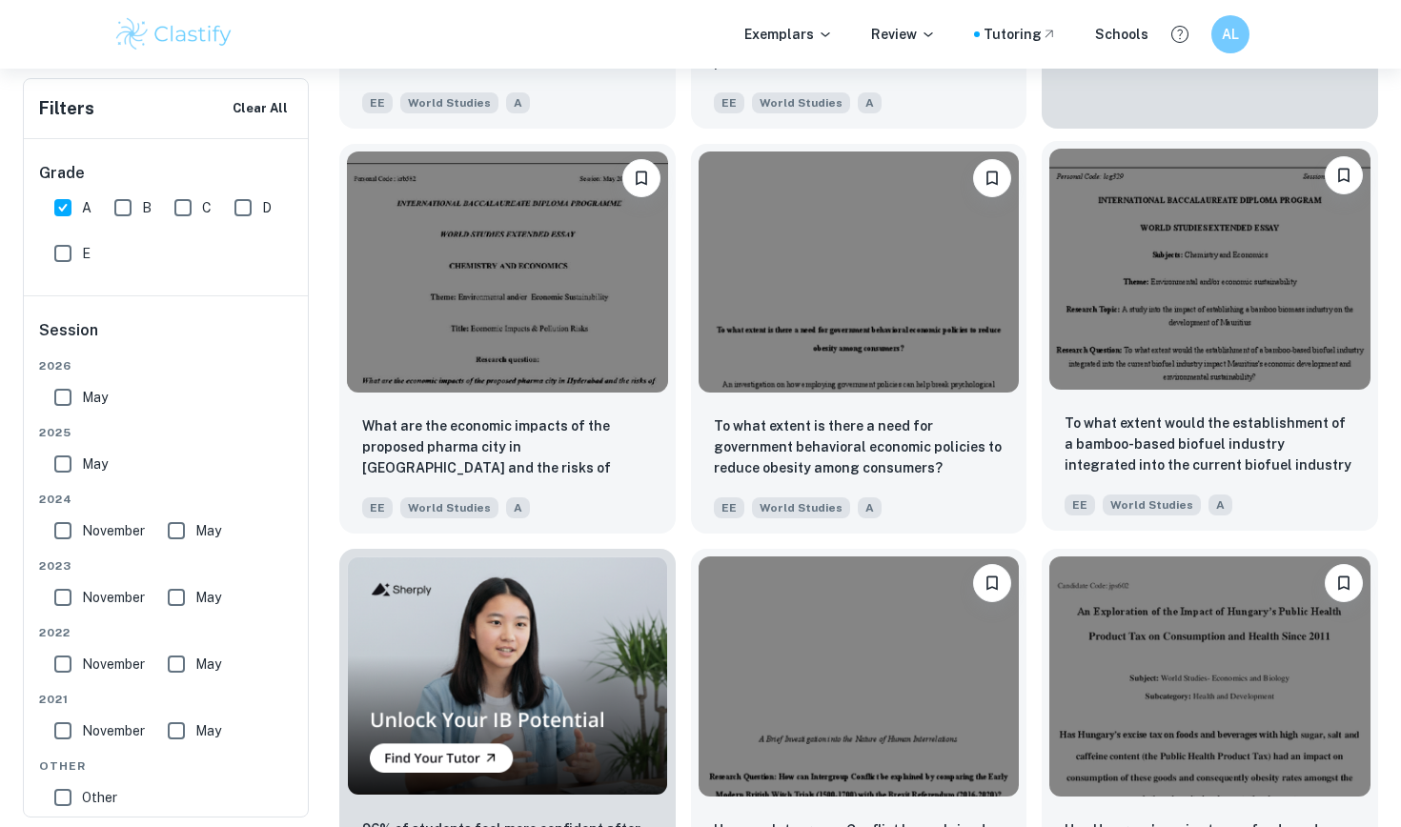
click at [1149, 312] on img at bounding box center [1209, 269] width 321 height 240
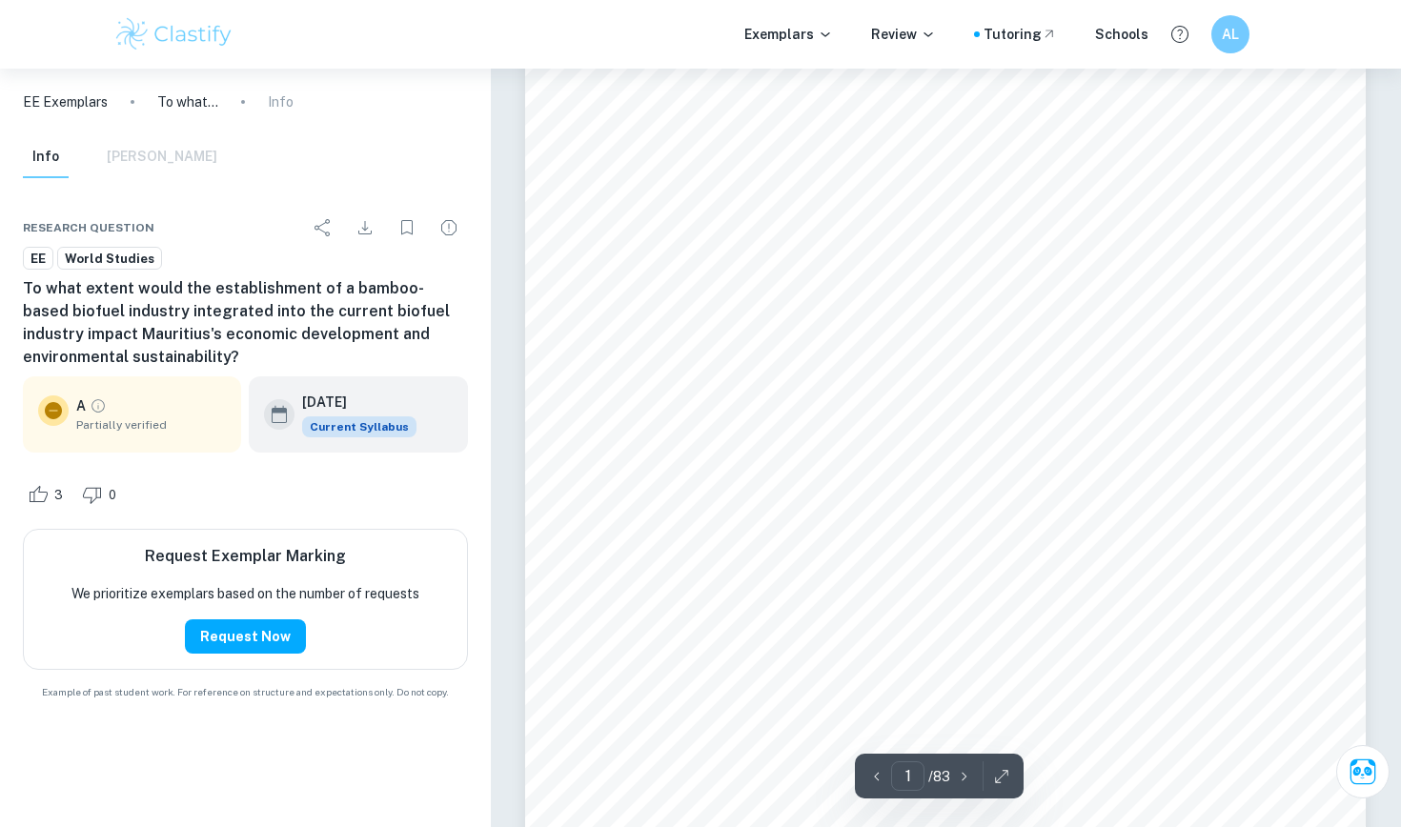
scroll to position [327, 0]
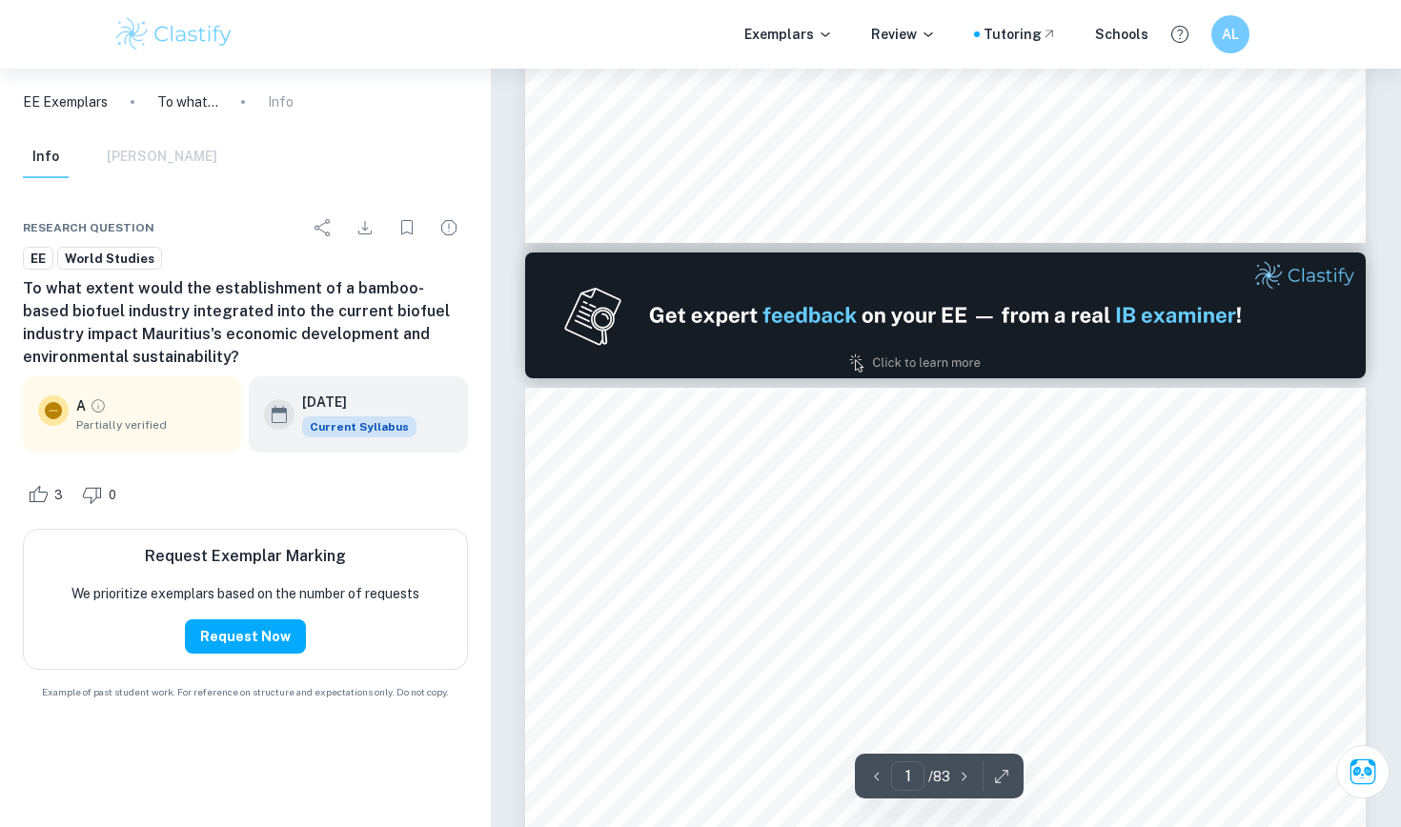
type input "2"
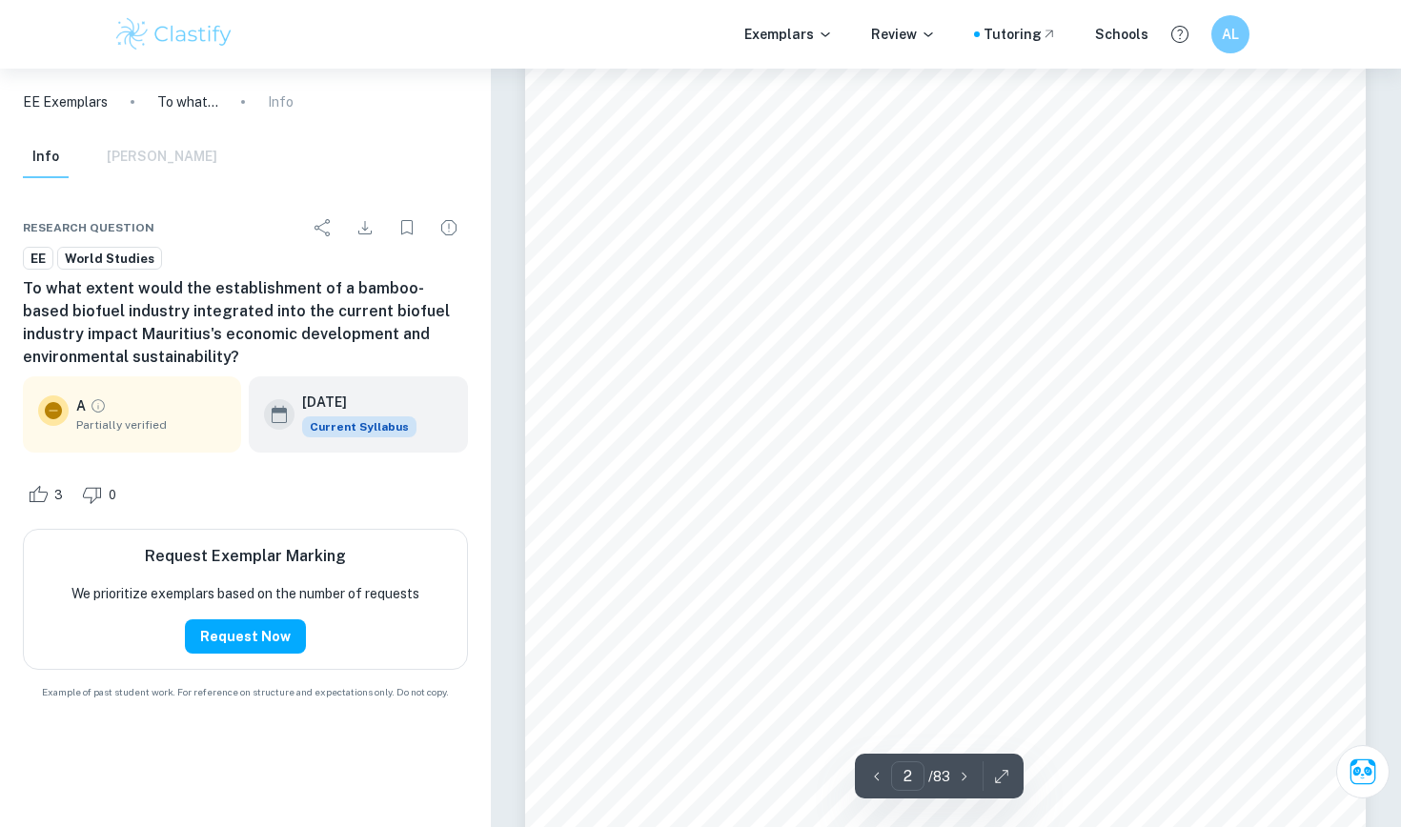
scroll to position [1545, 0]
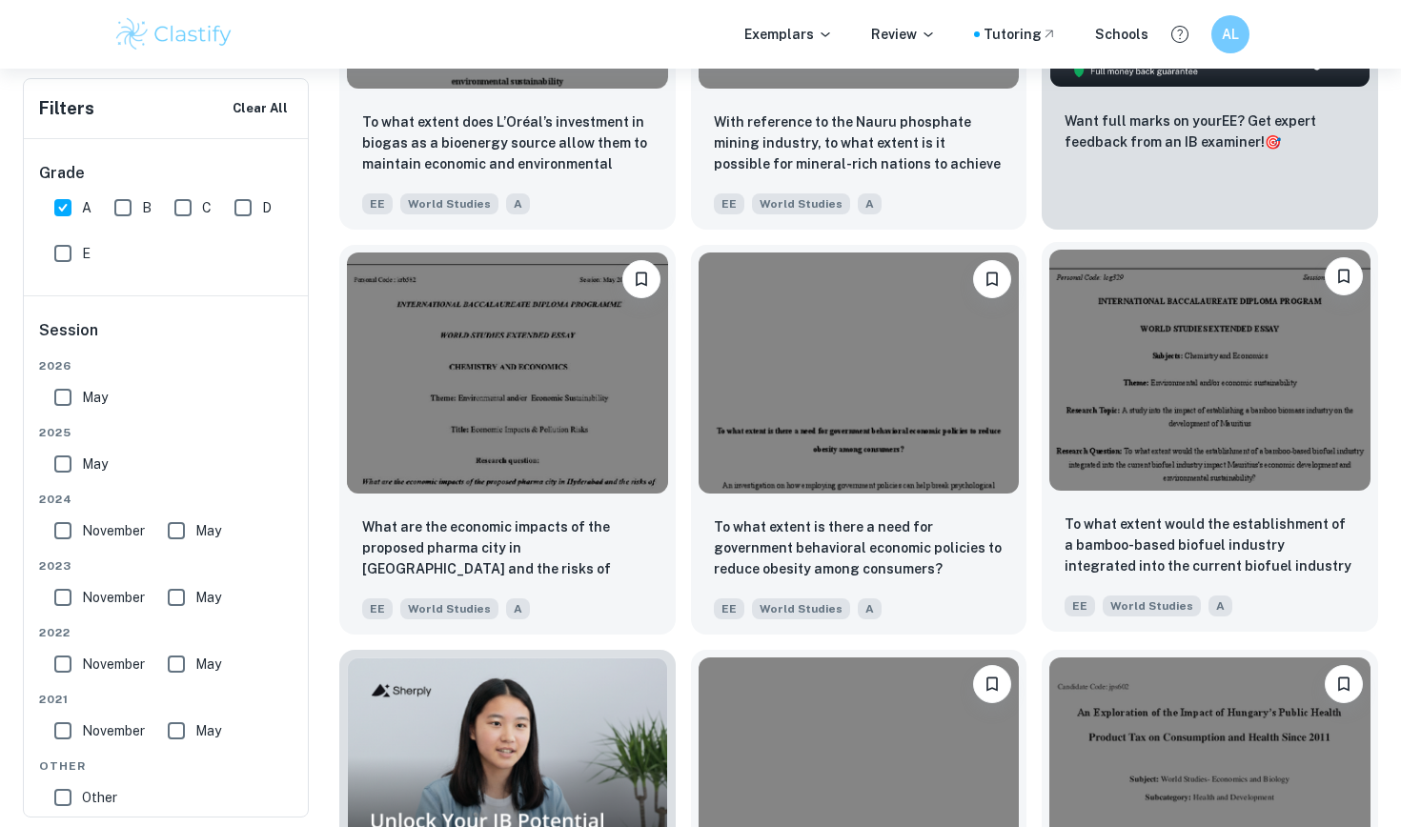
scroll to position [670, 0]
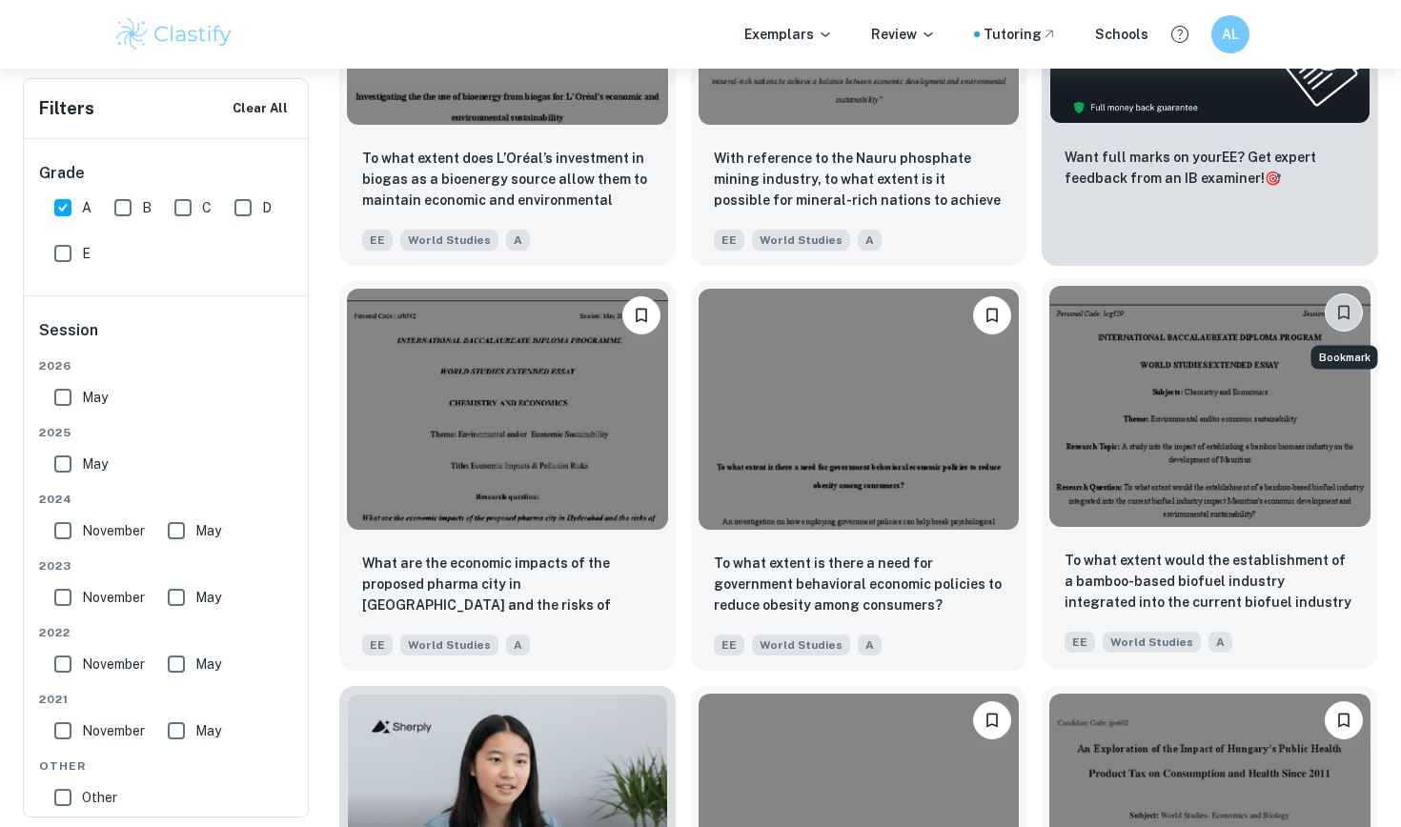
click at [1342, 296] on button "Bookmark" at bounding box center [1343, 312] width 38 height 38
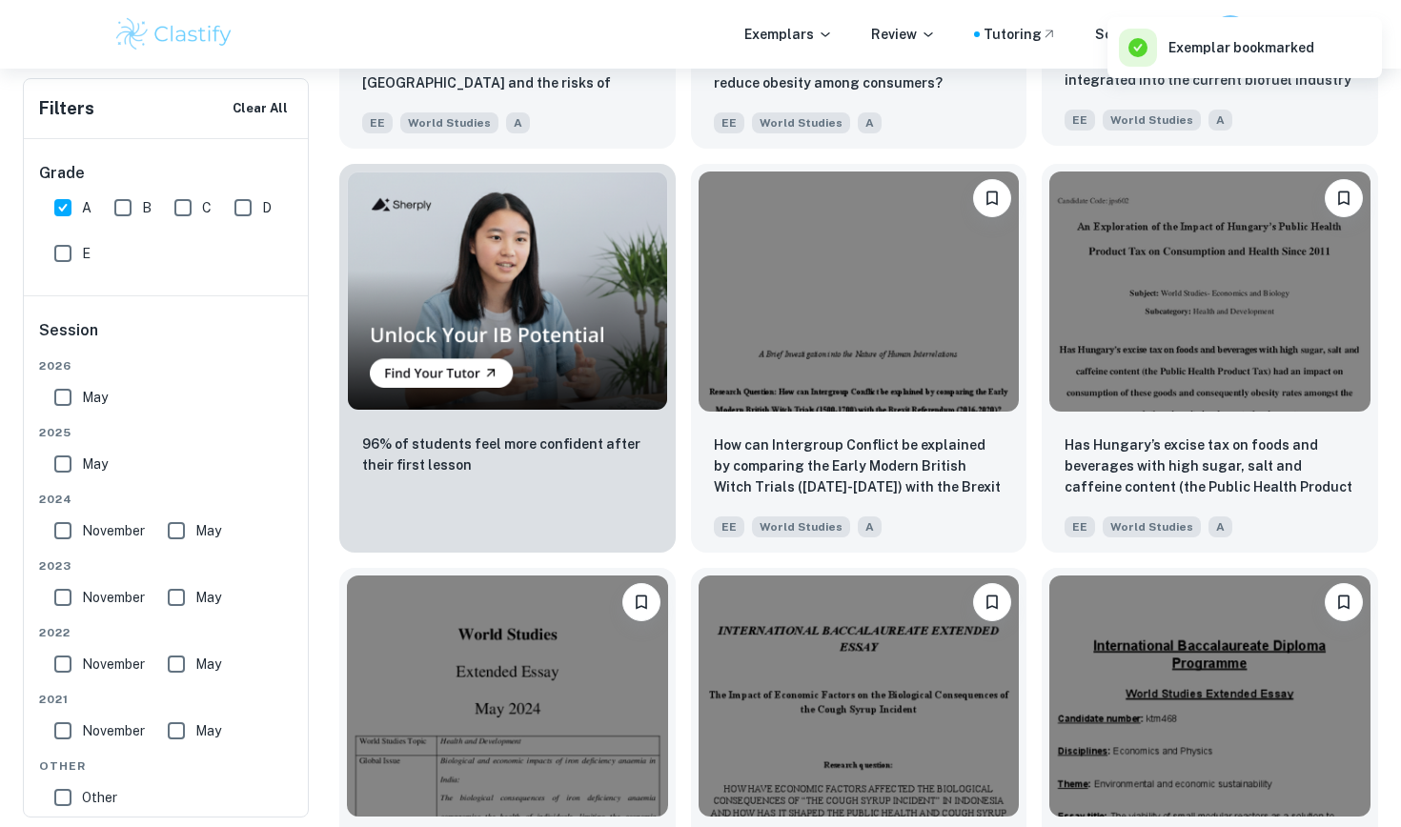
scroll to position [1195, 0]
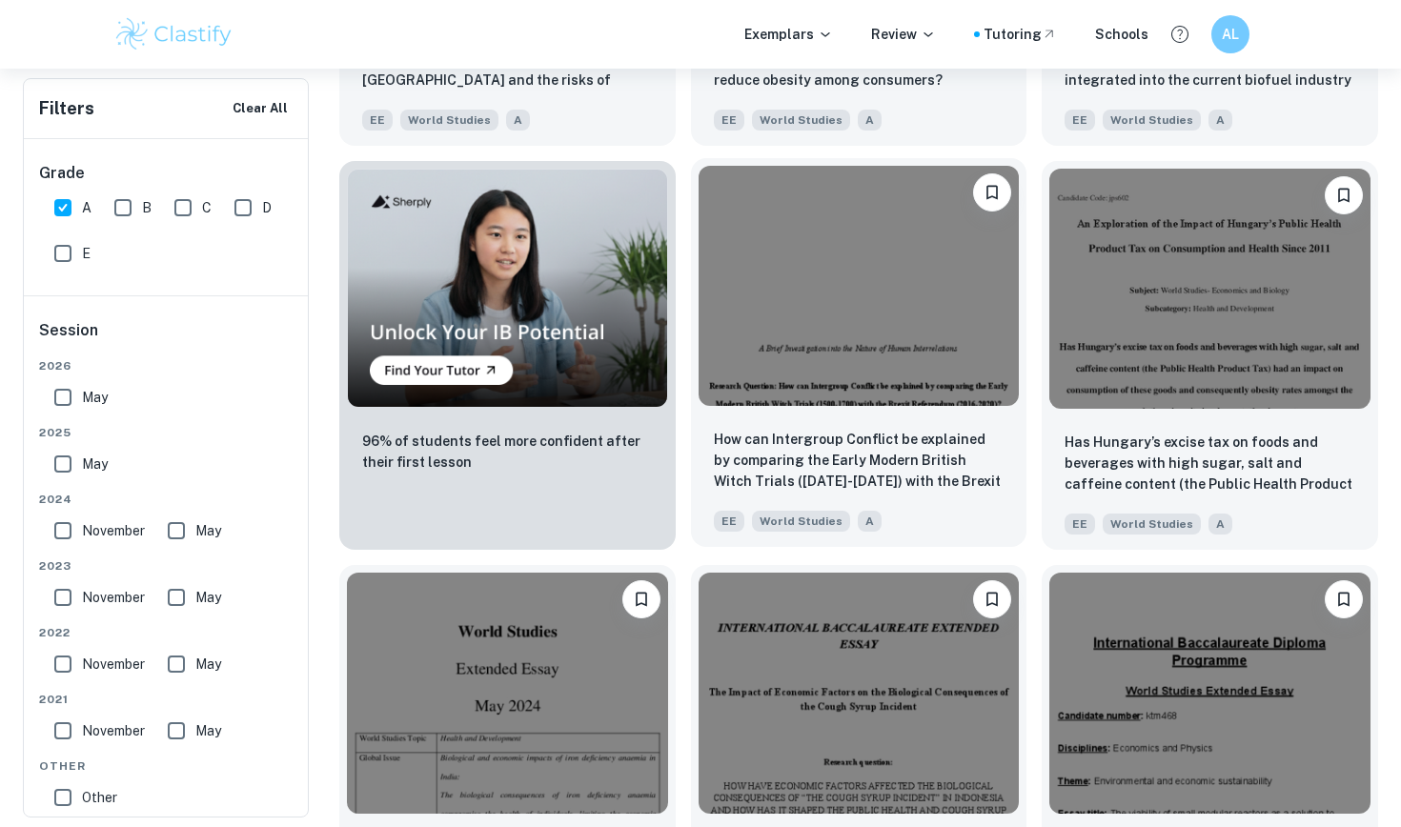
click at [919, 343] on img at bounding box center [858, 286] width 321 height 240
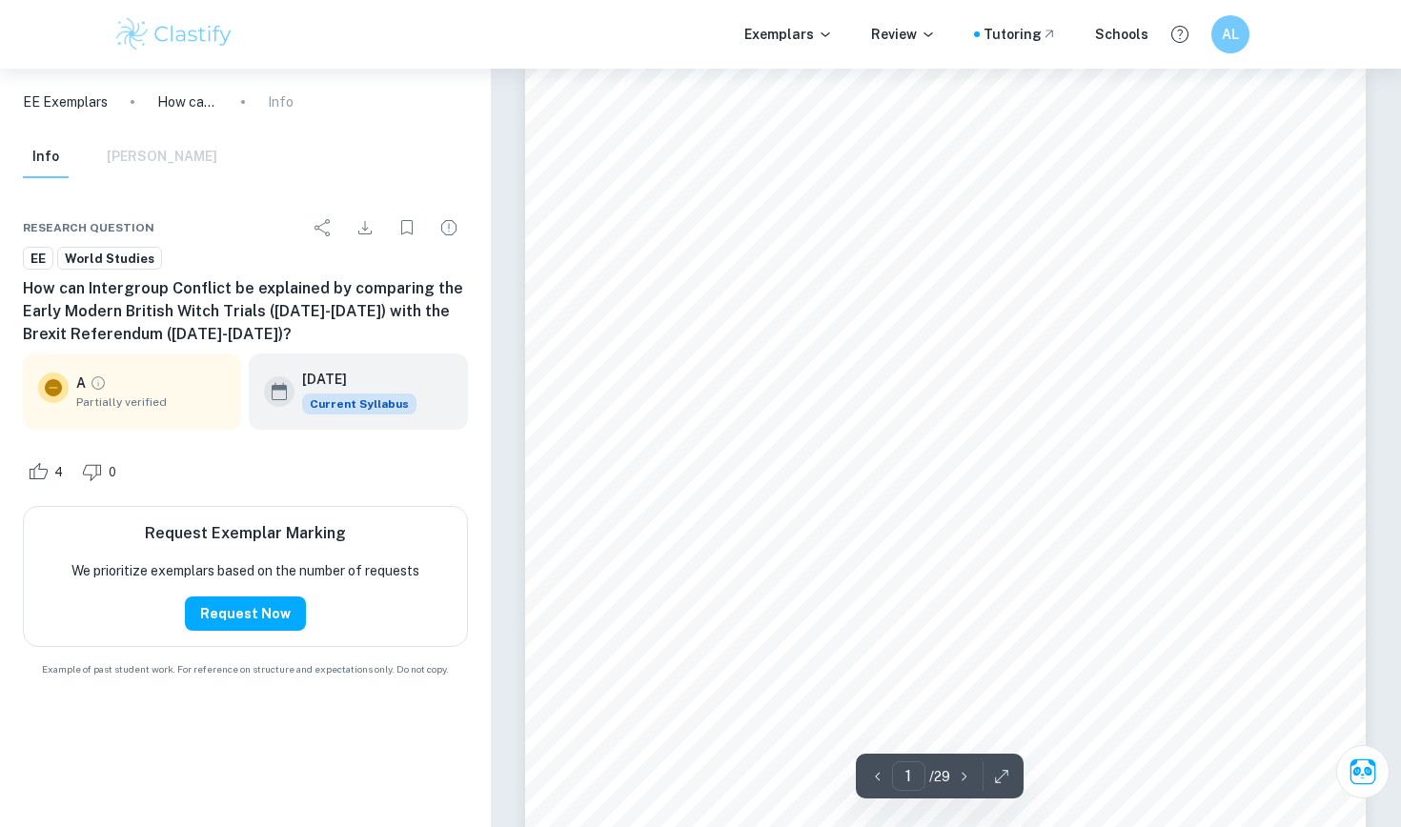
scroll to position [25, 0]
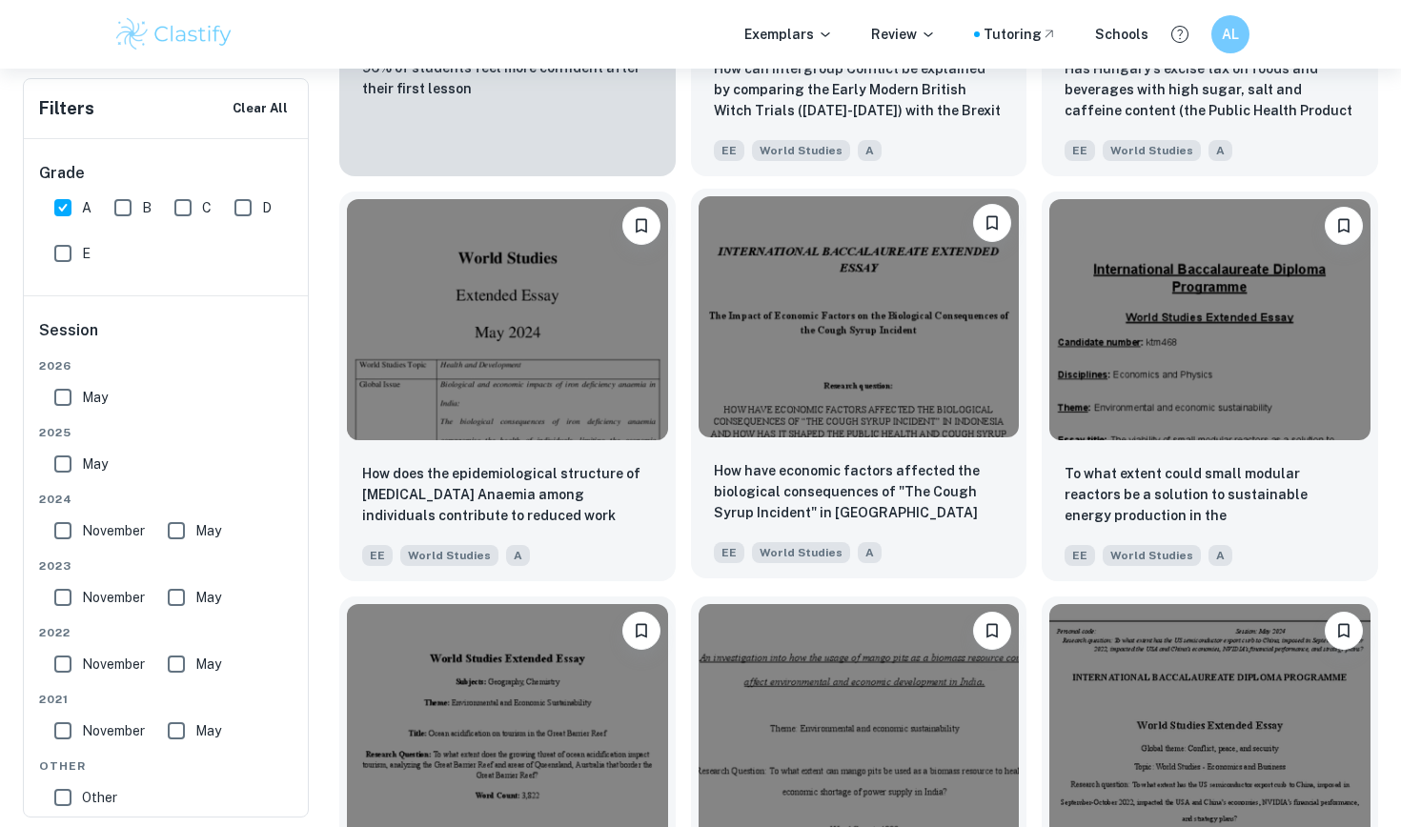
scroll to position [1601, 0]
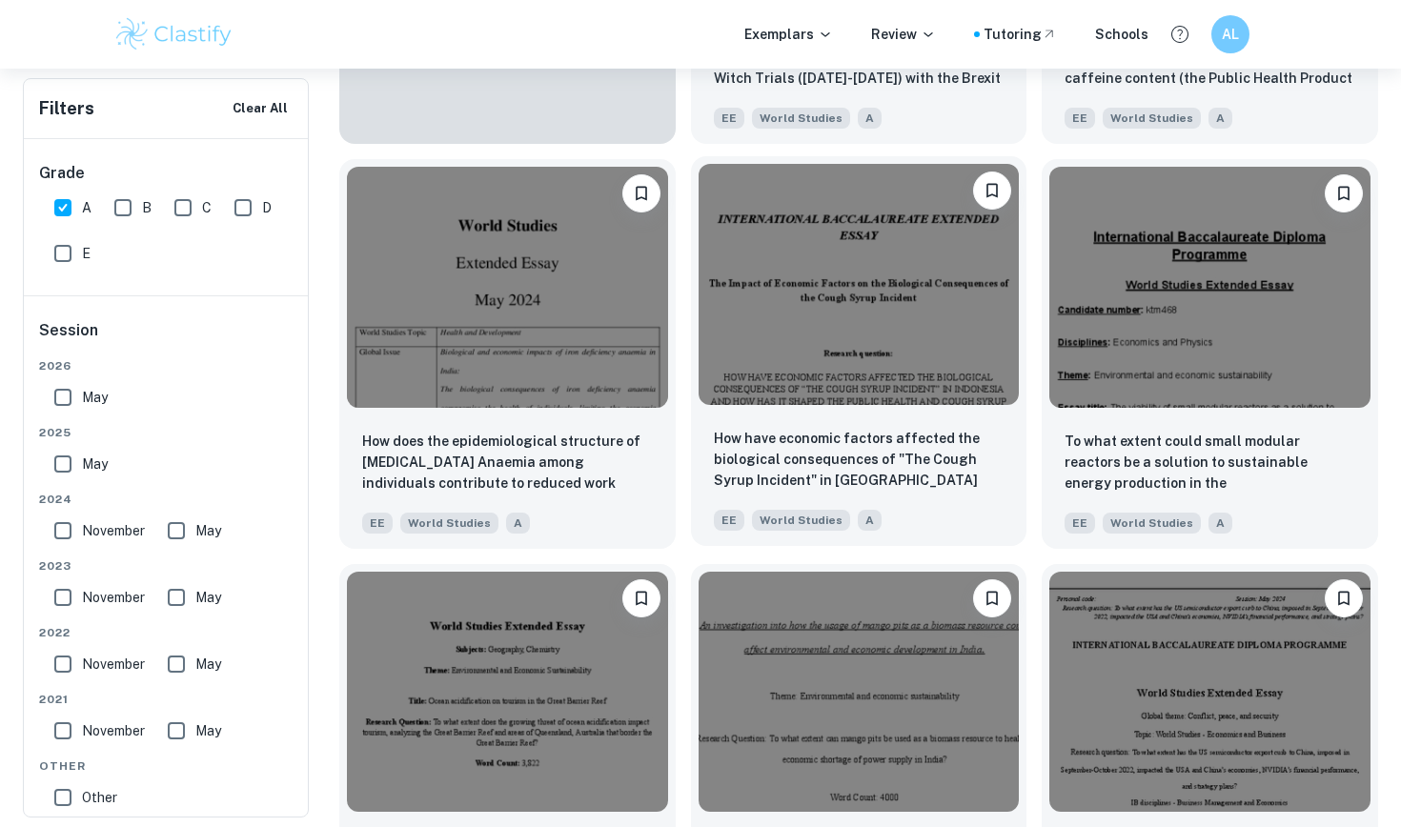
click at [941, 320] on img at bounding box center [858, 284] width 321 height 240
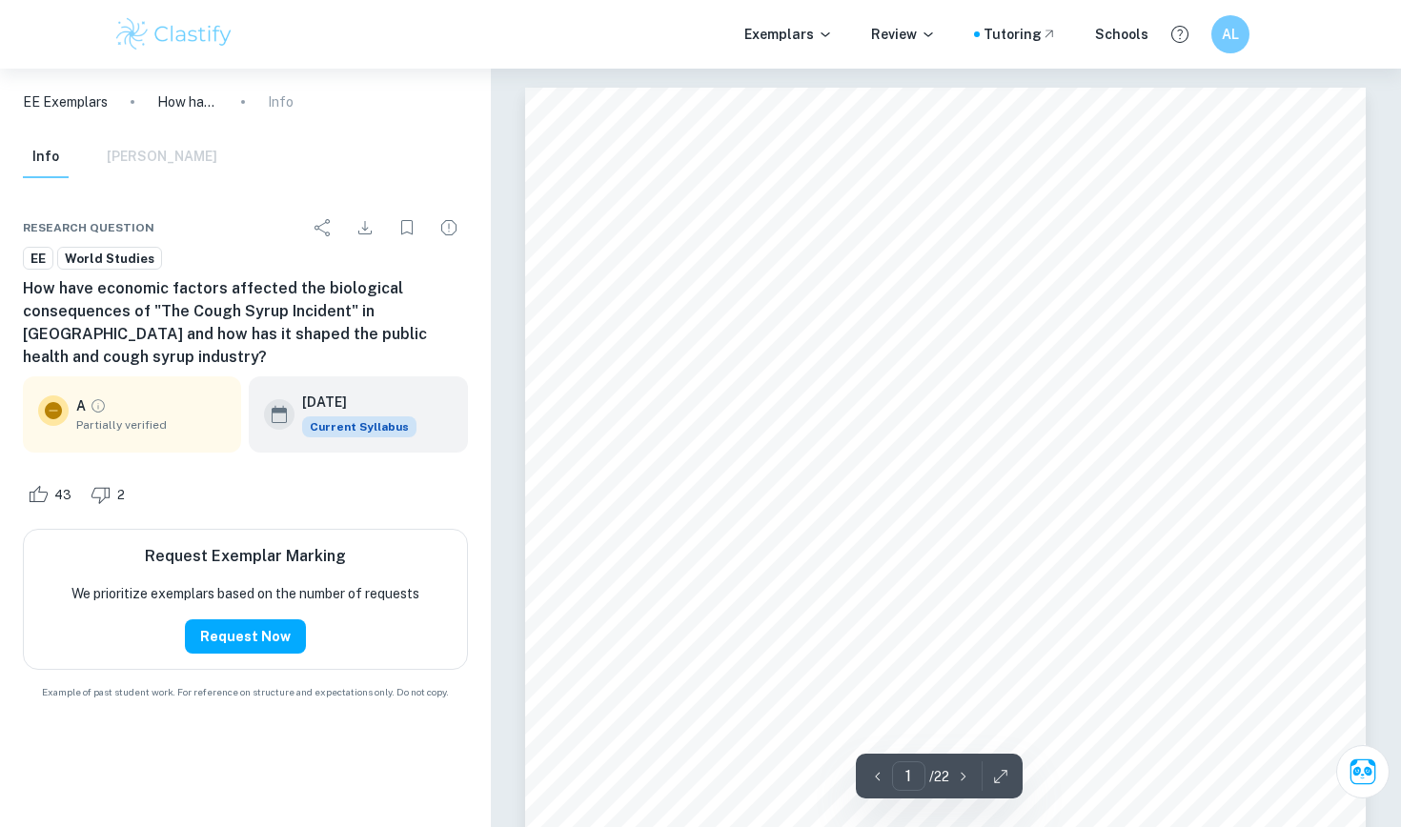
scroll to position [81, 0]
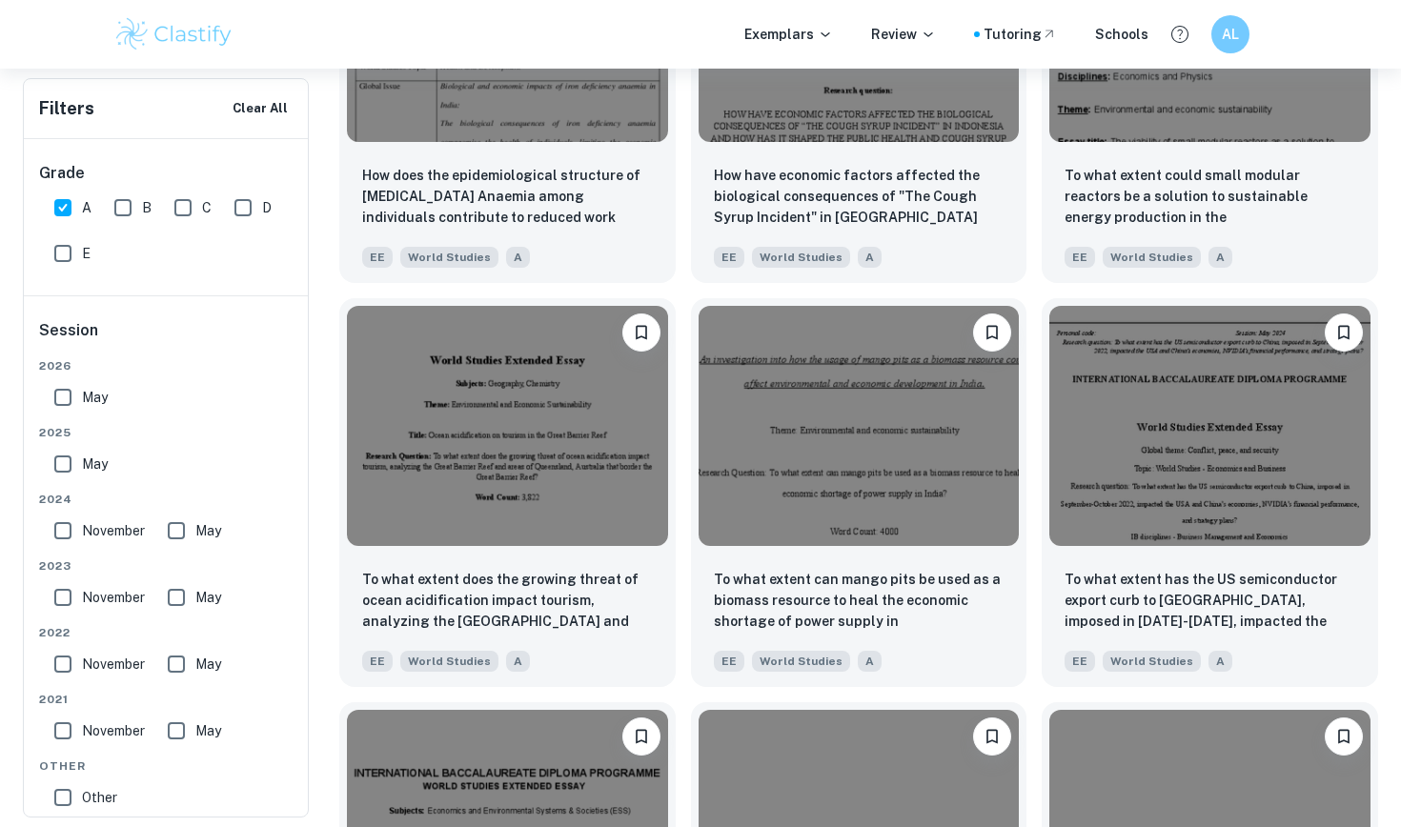
scroll to position [1869, 0]
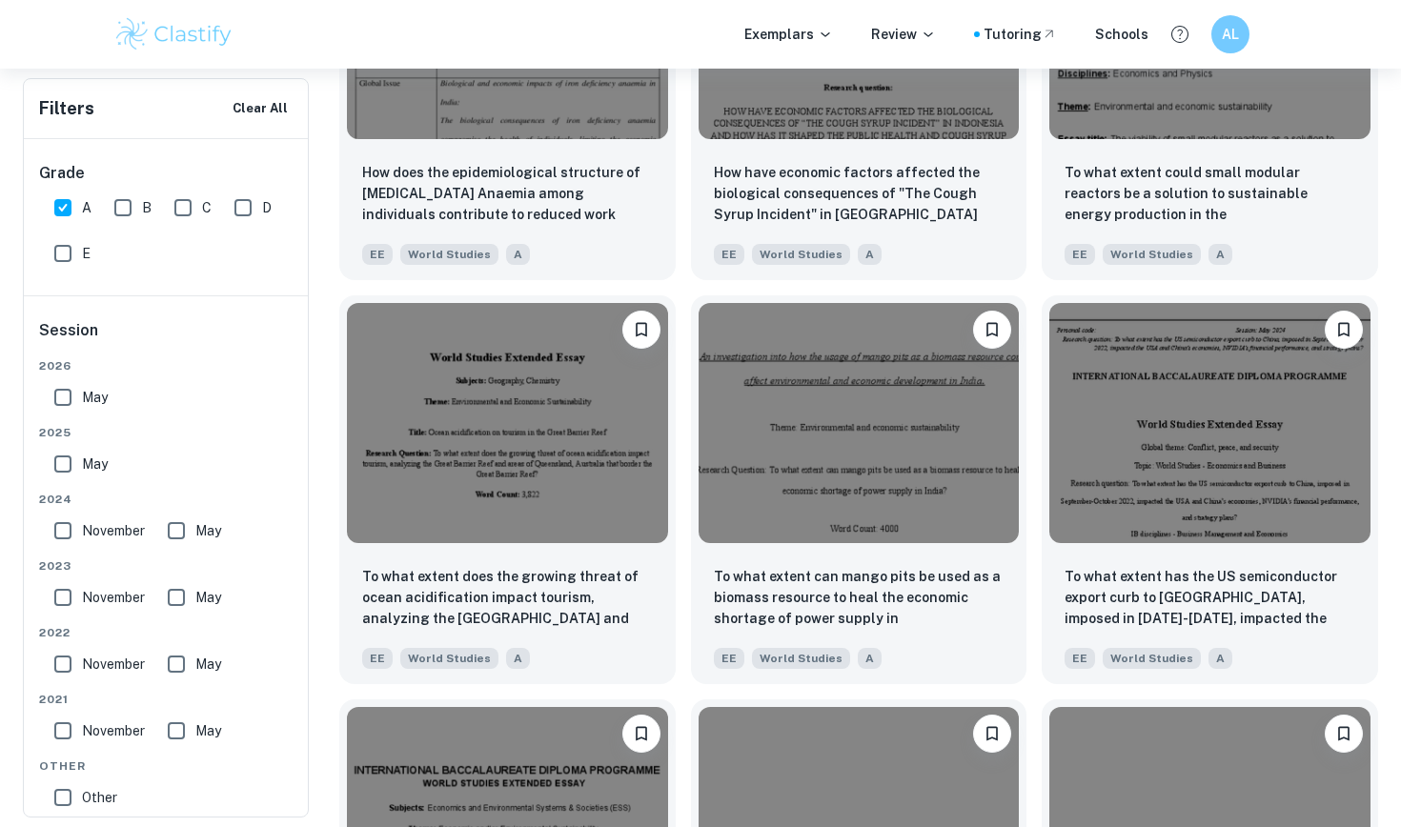
click at [1035, 353] on div "To what extent has the US semiconductor export curb to [GEOGRAPHIC_DATA], impos…" at bounding box center [1202, 482] width 352 height 404
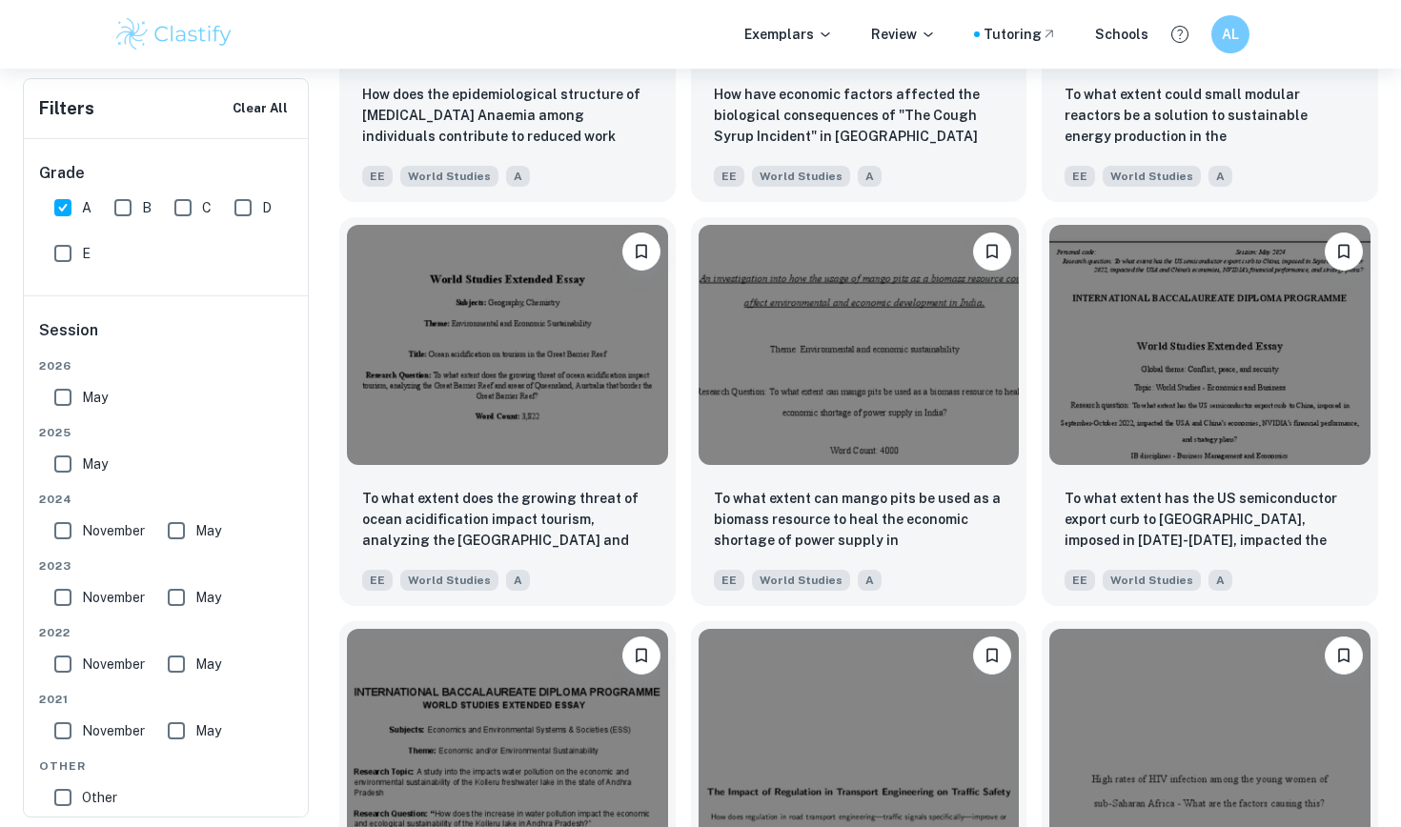
scroll to position [1950, 0]
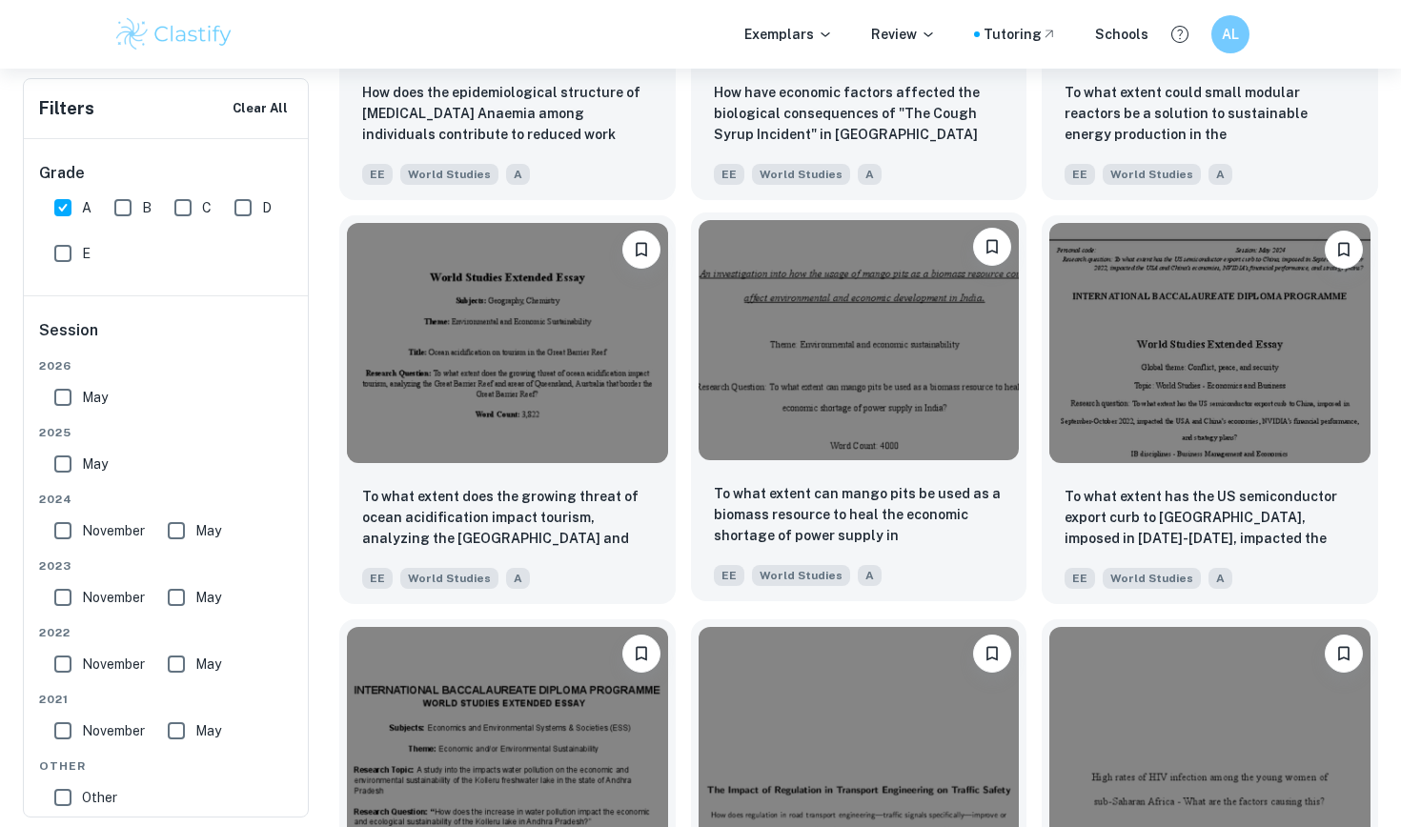
click at [893, 364] on img at bounding box center [858, 340] width 321 height 240
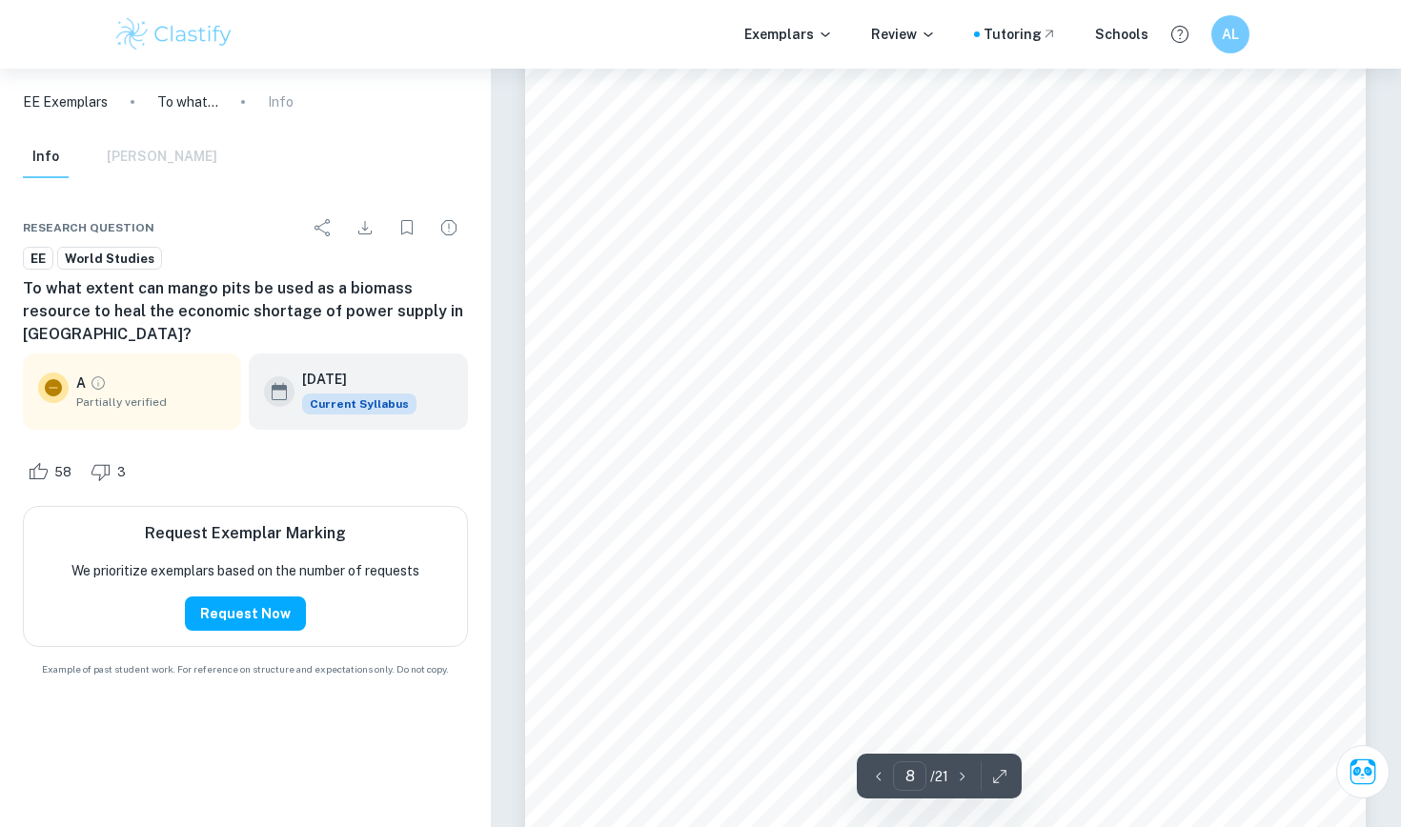
scroll to position [8141, 0]
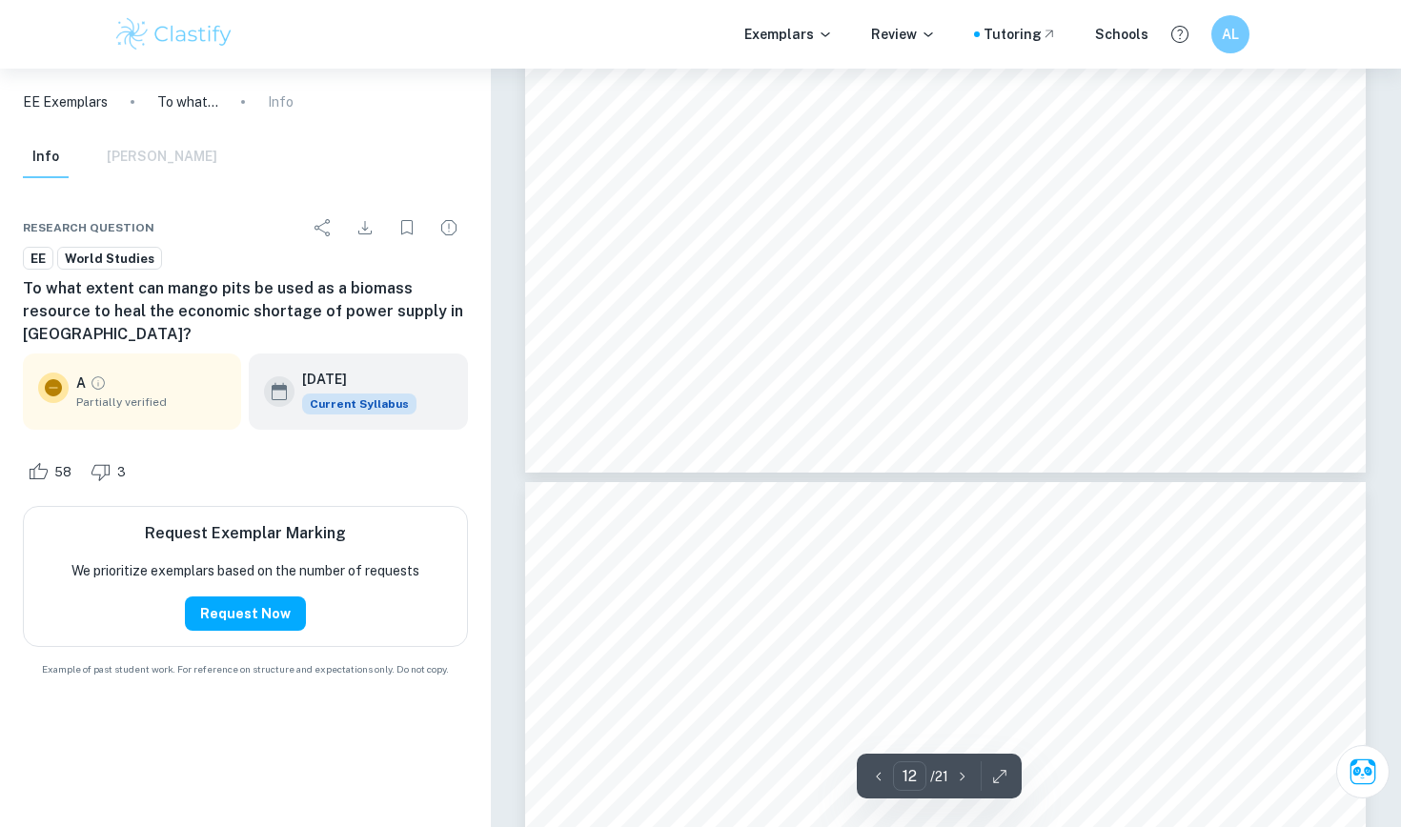
type input "11"
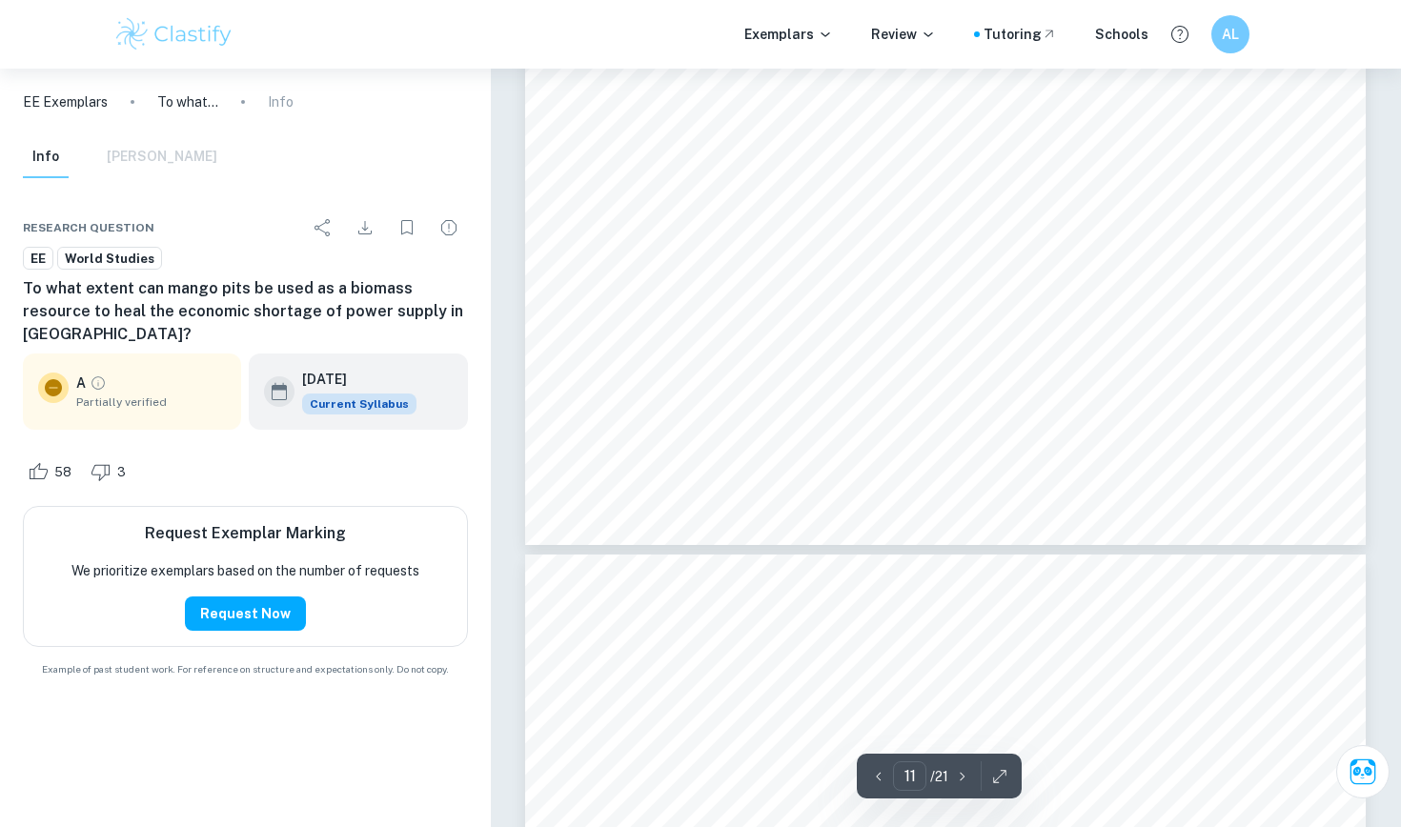
scroll to position [11645, 0]
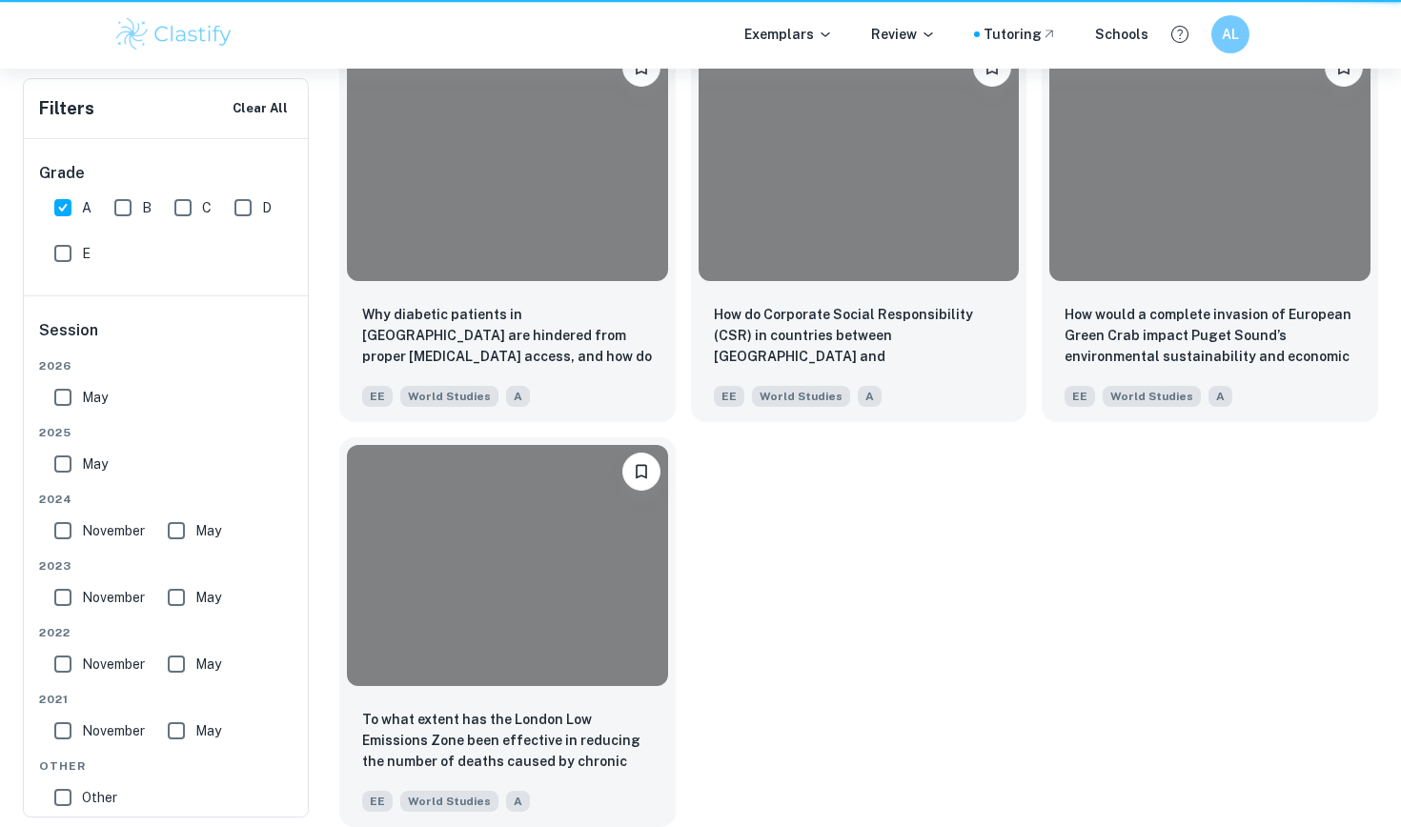
scroll to position [1950, 0]
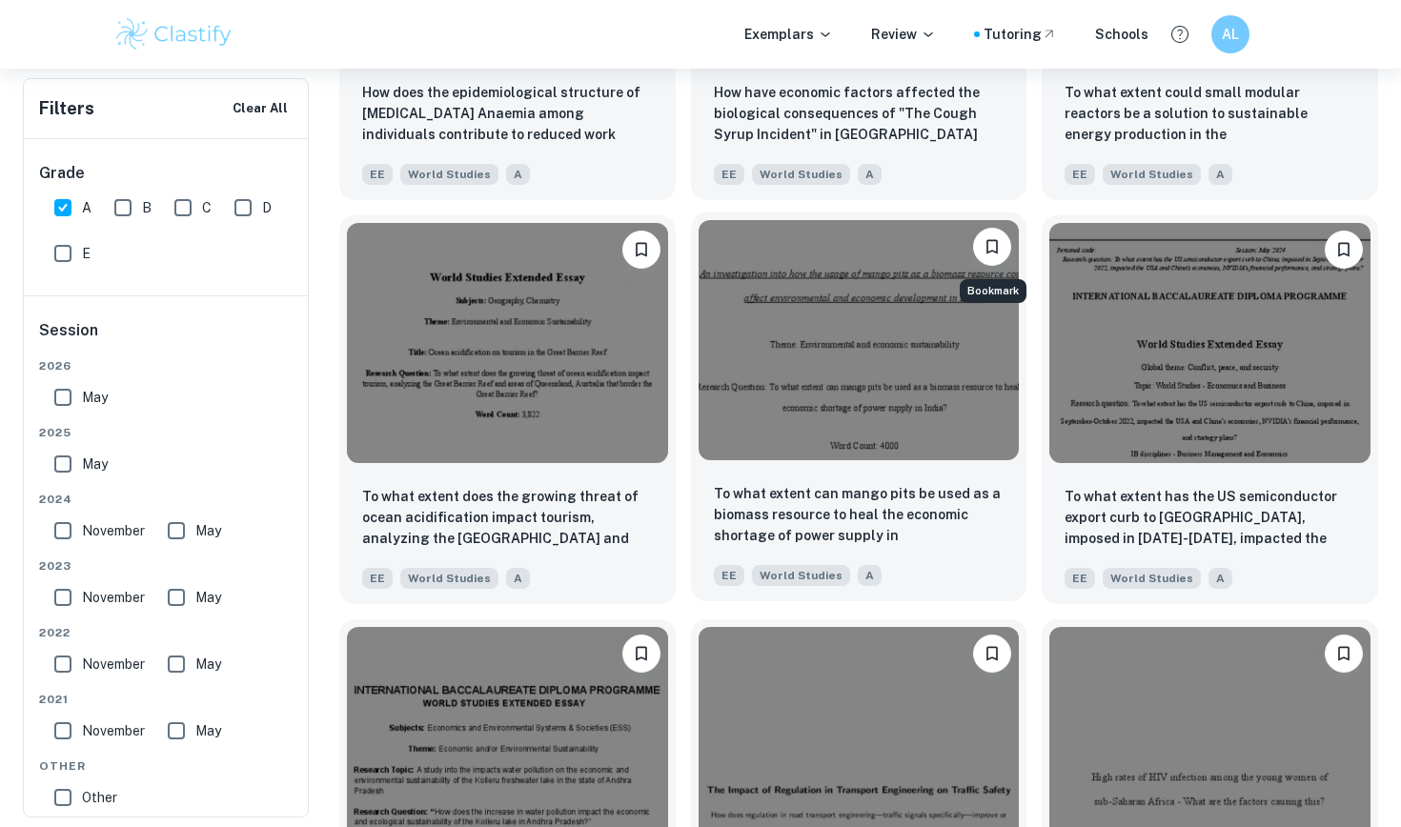
click at [985, 243] on icon "Bookmark" at bounding box center [991, 246] width 19 height 19
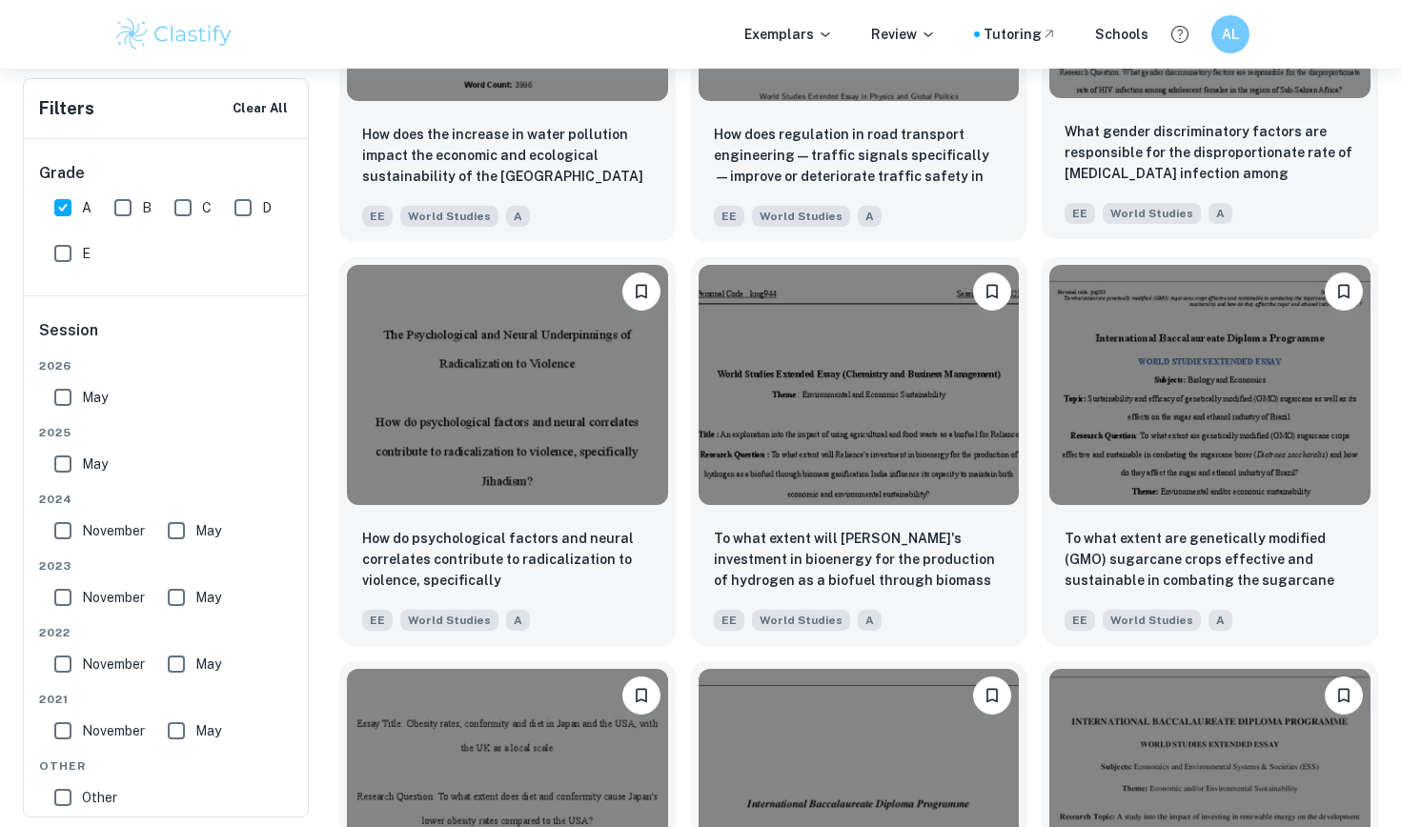
scroll to position [2718, 0]
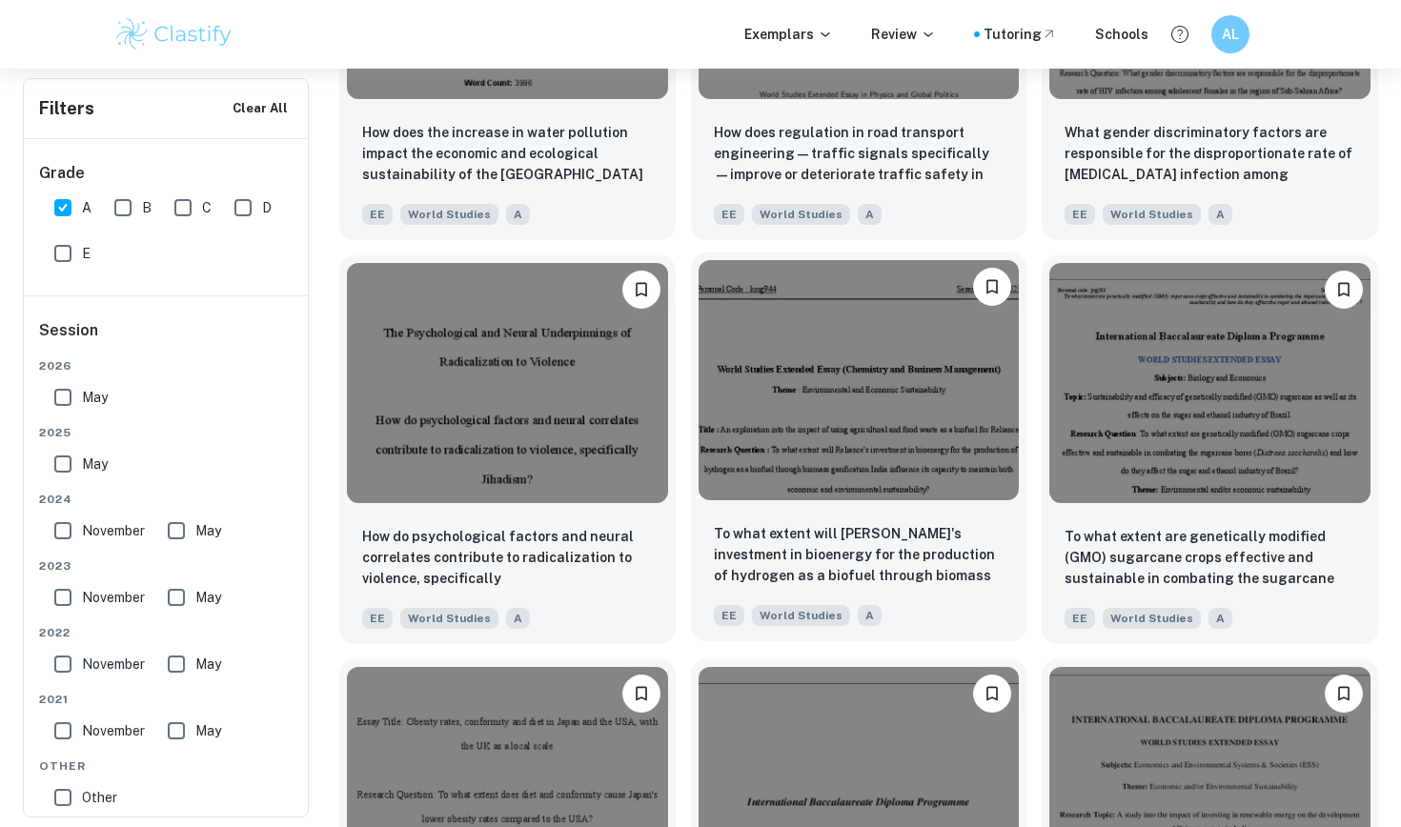
click at [800, 466] on img at bounding box center [858, 380] width 321 height 240
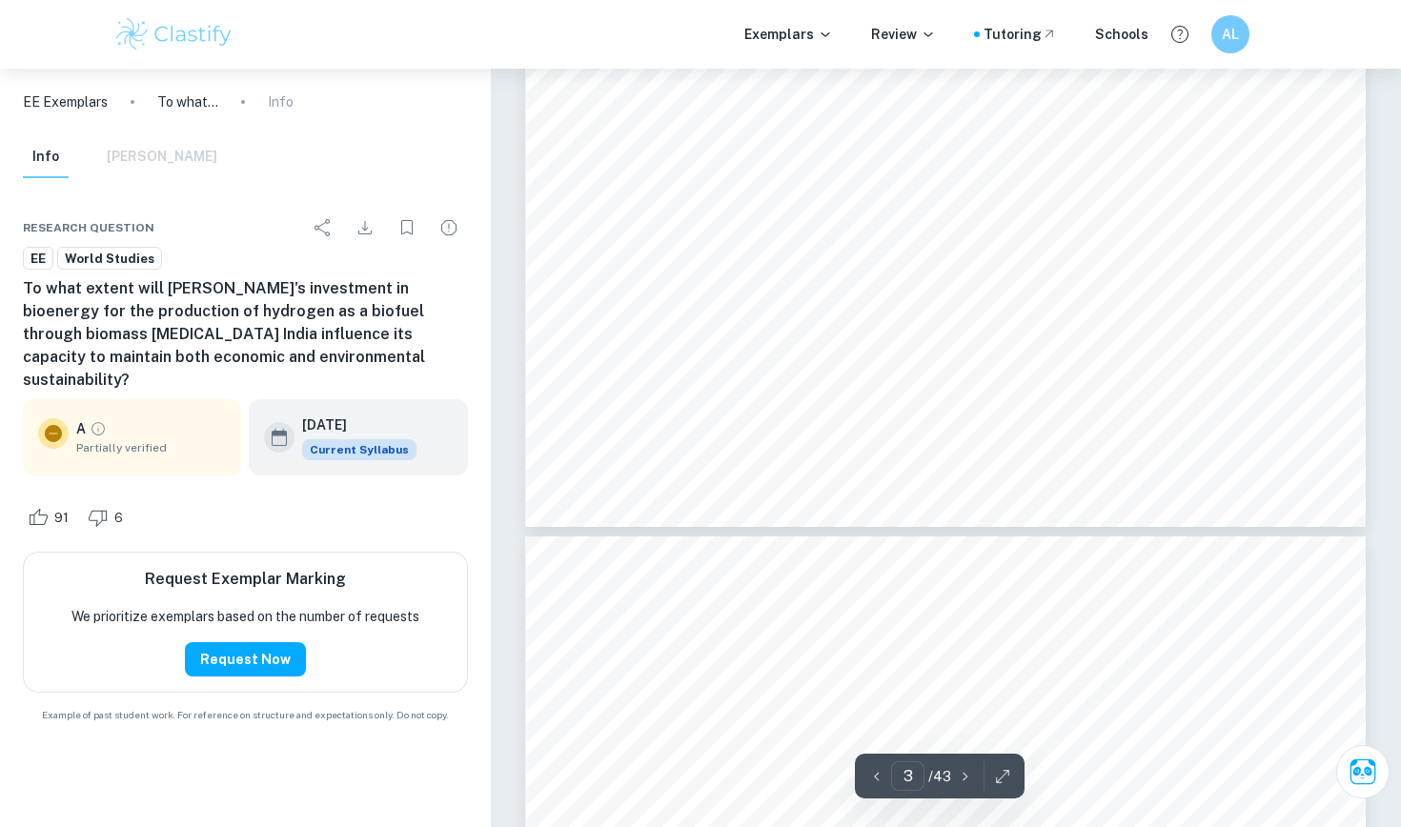
scroll to position [3345, 0]
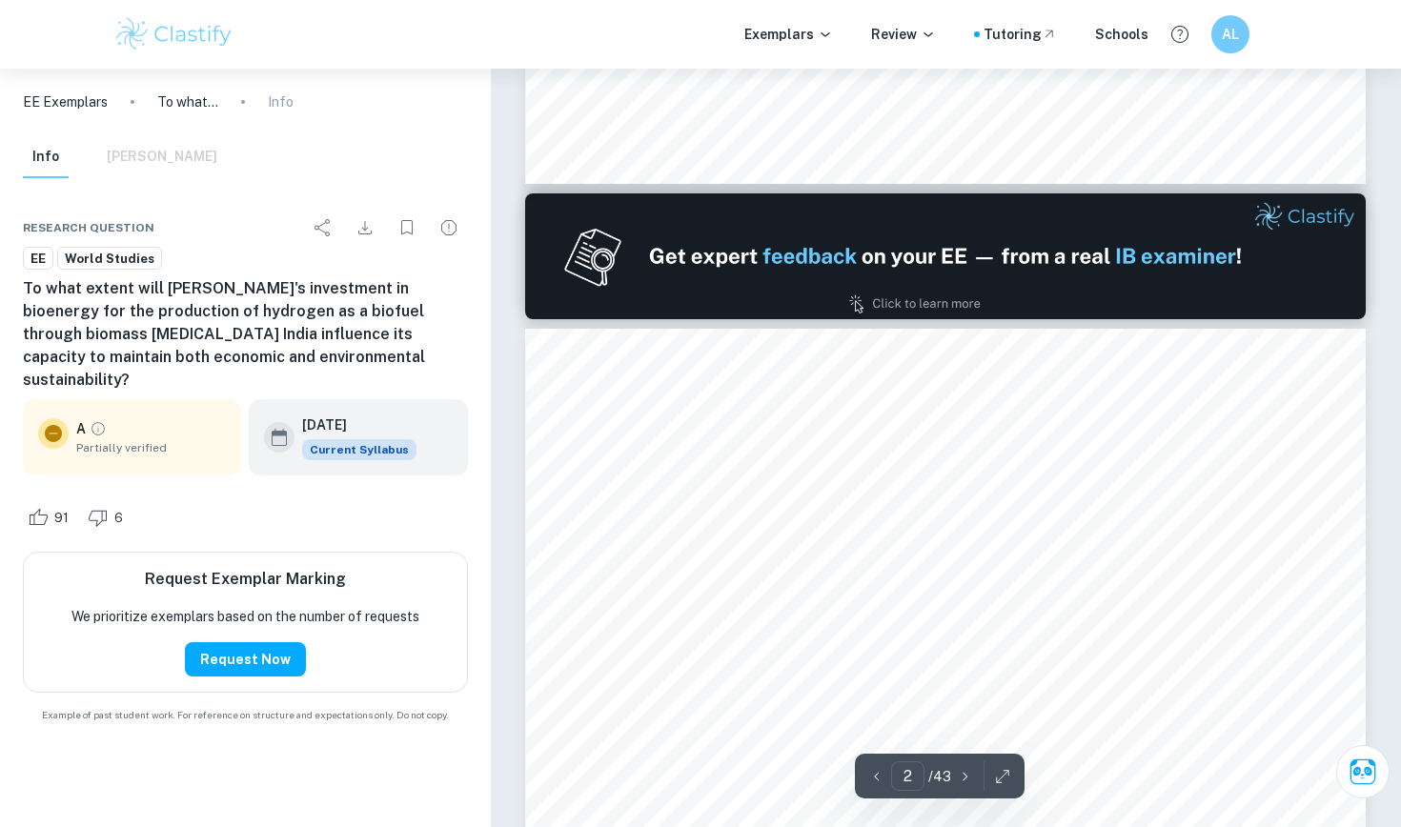
type input "1"
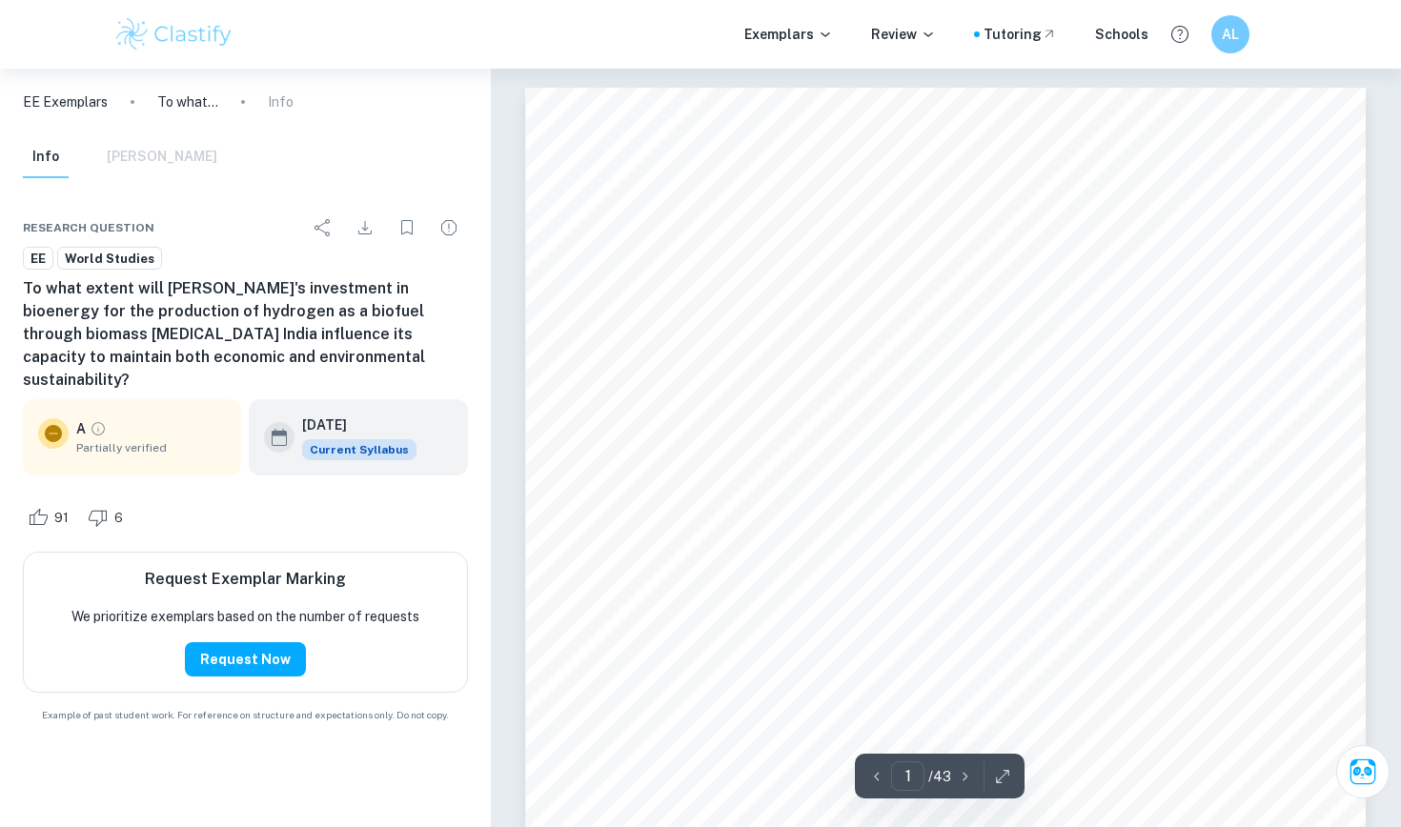
scroll to position [0, 0]
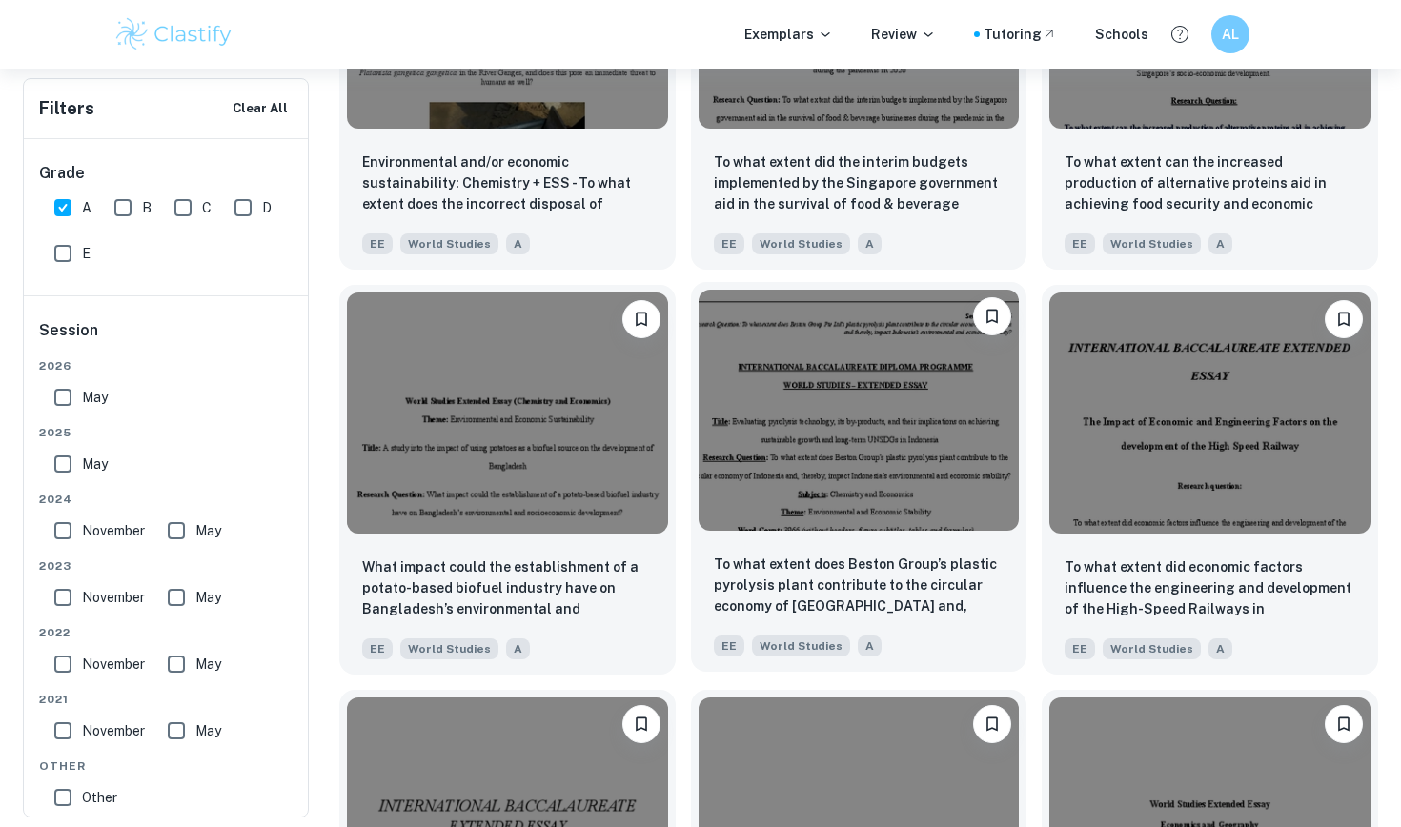
scroll to position [3904, 0]
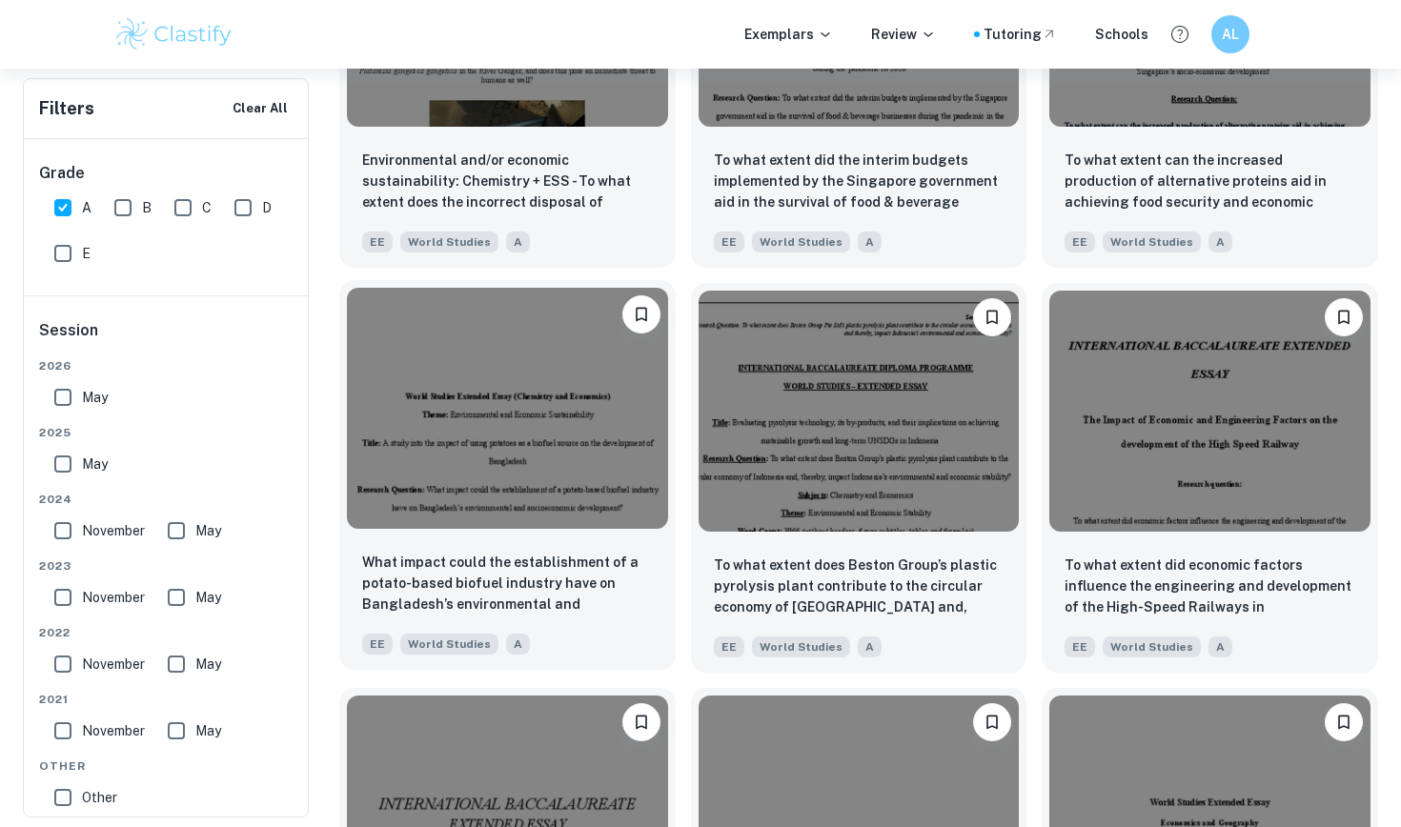
click at [569, 466] on img at bounding box center [507, 408] width 321 height 240
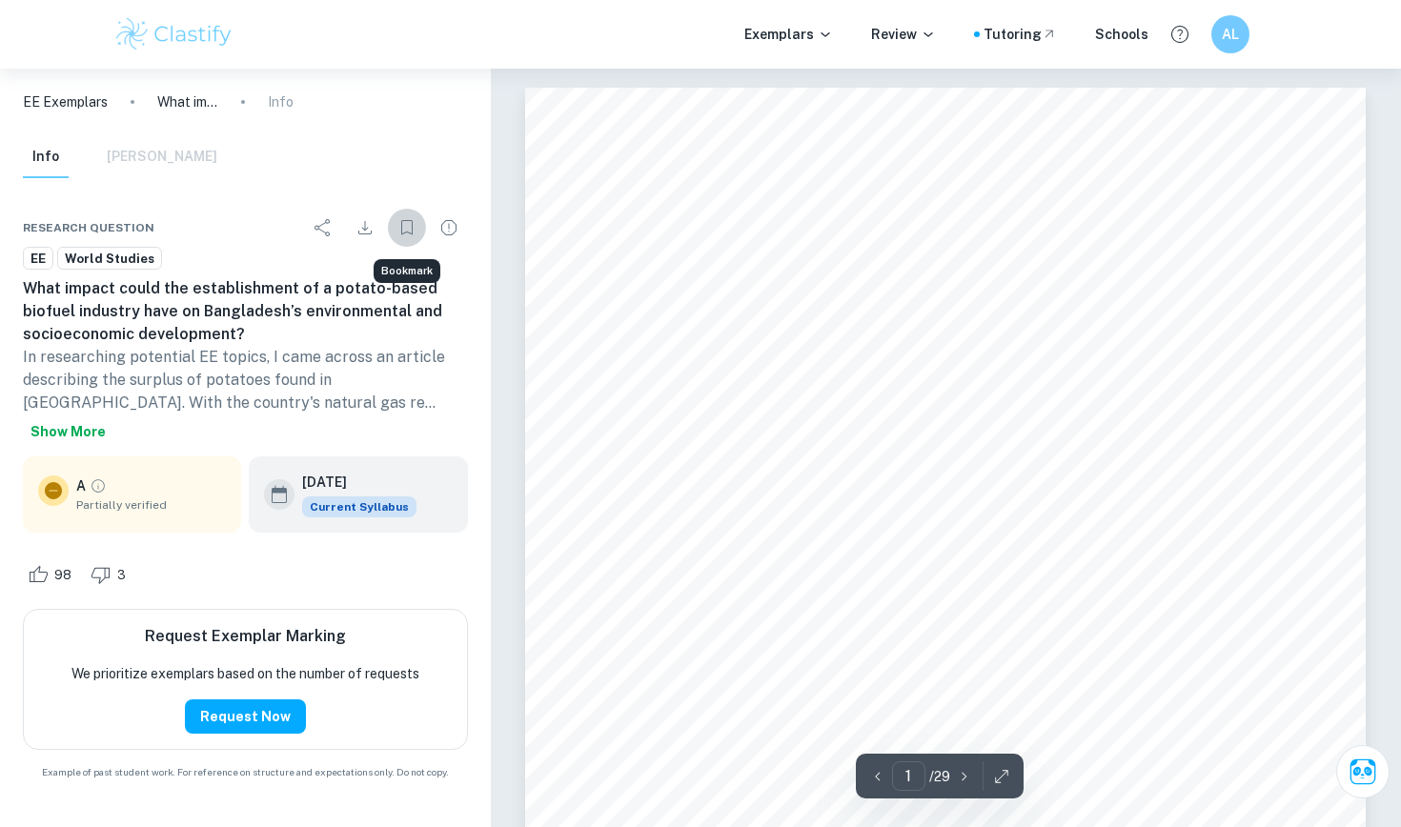
click at [410, 223] on icon "Bookmark" at bounding box center [406, 227] width 23 height 23
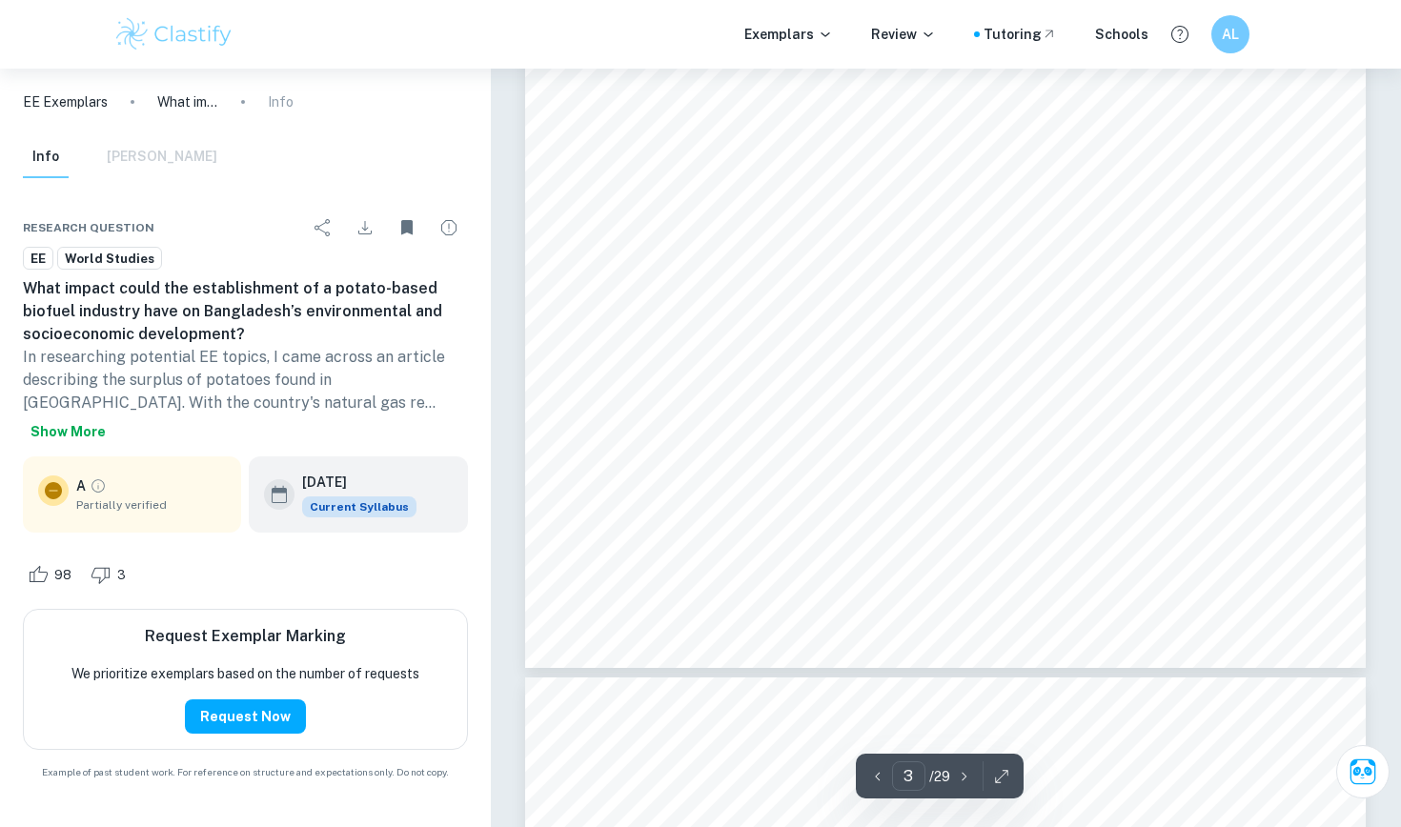
scroll to position [3136, 0]
click at [1143, 542] on div "1 Introduction As early as the 19 th century, humans had acknowledged the poten…" at bounding box center [945, 77] width 840 height 1188
type input "6"
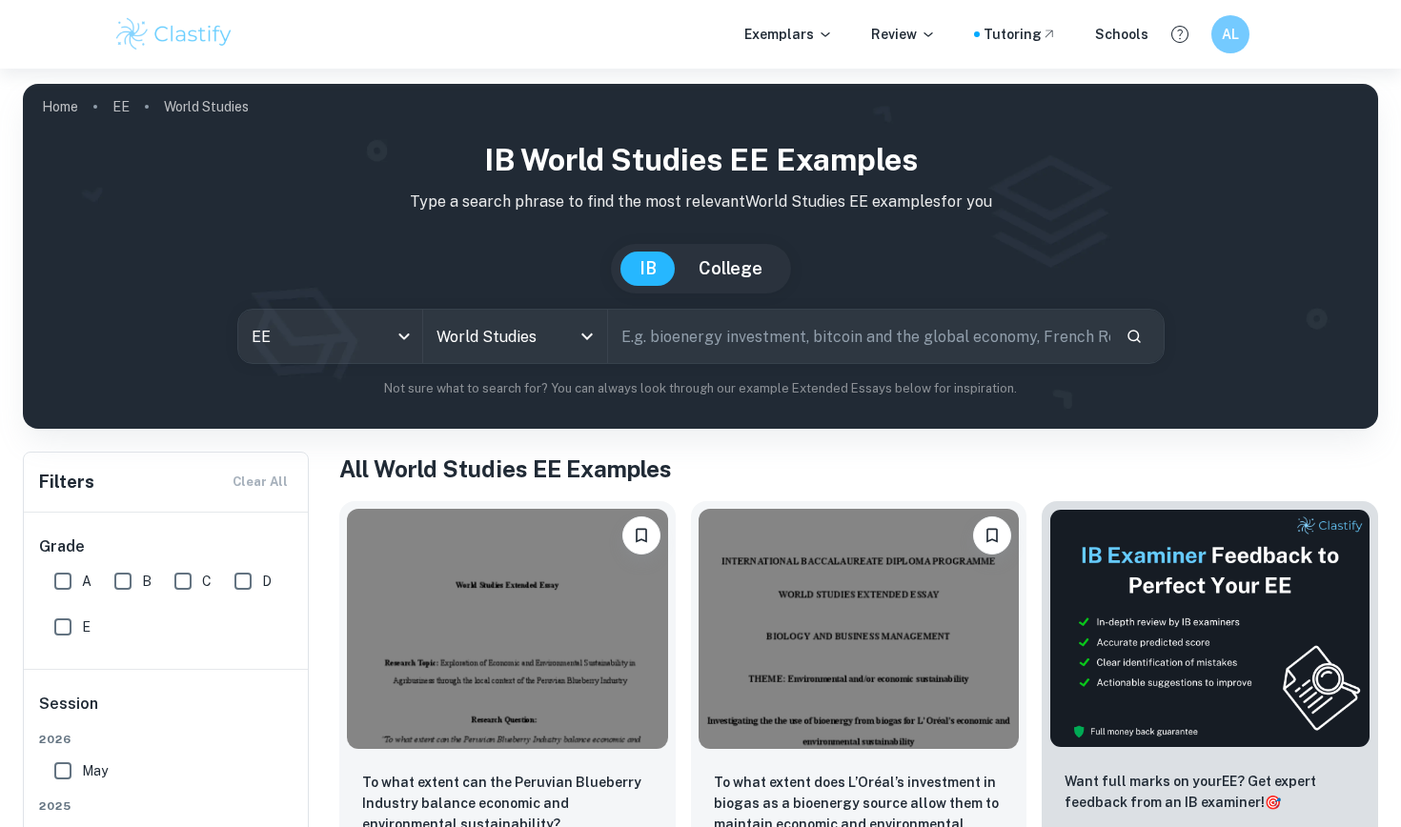
scroll to position [372, 0]
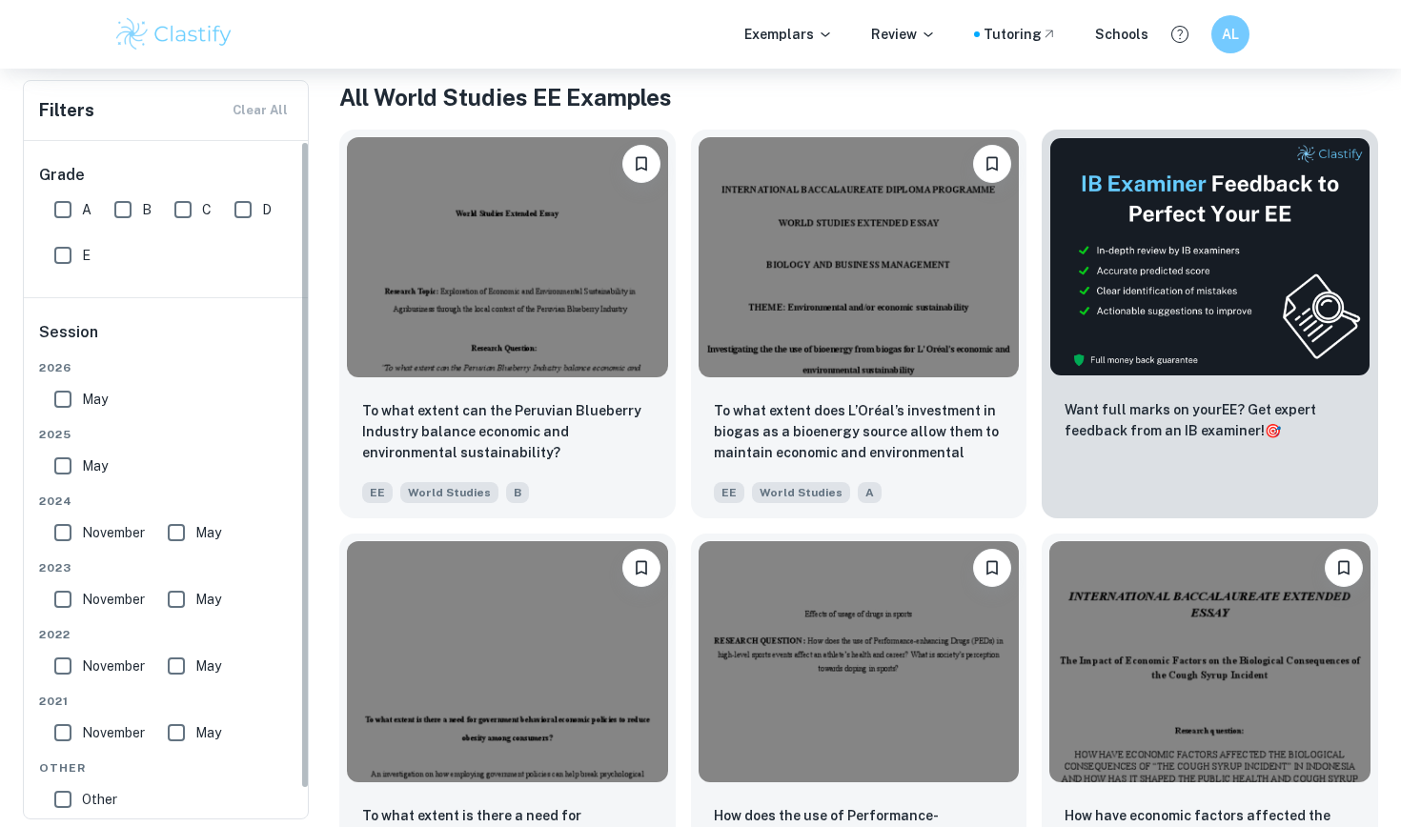
click at [65, 207] on input "A" at bounding box center [63, 210] width 38 height 38
checkbox input "true"
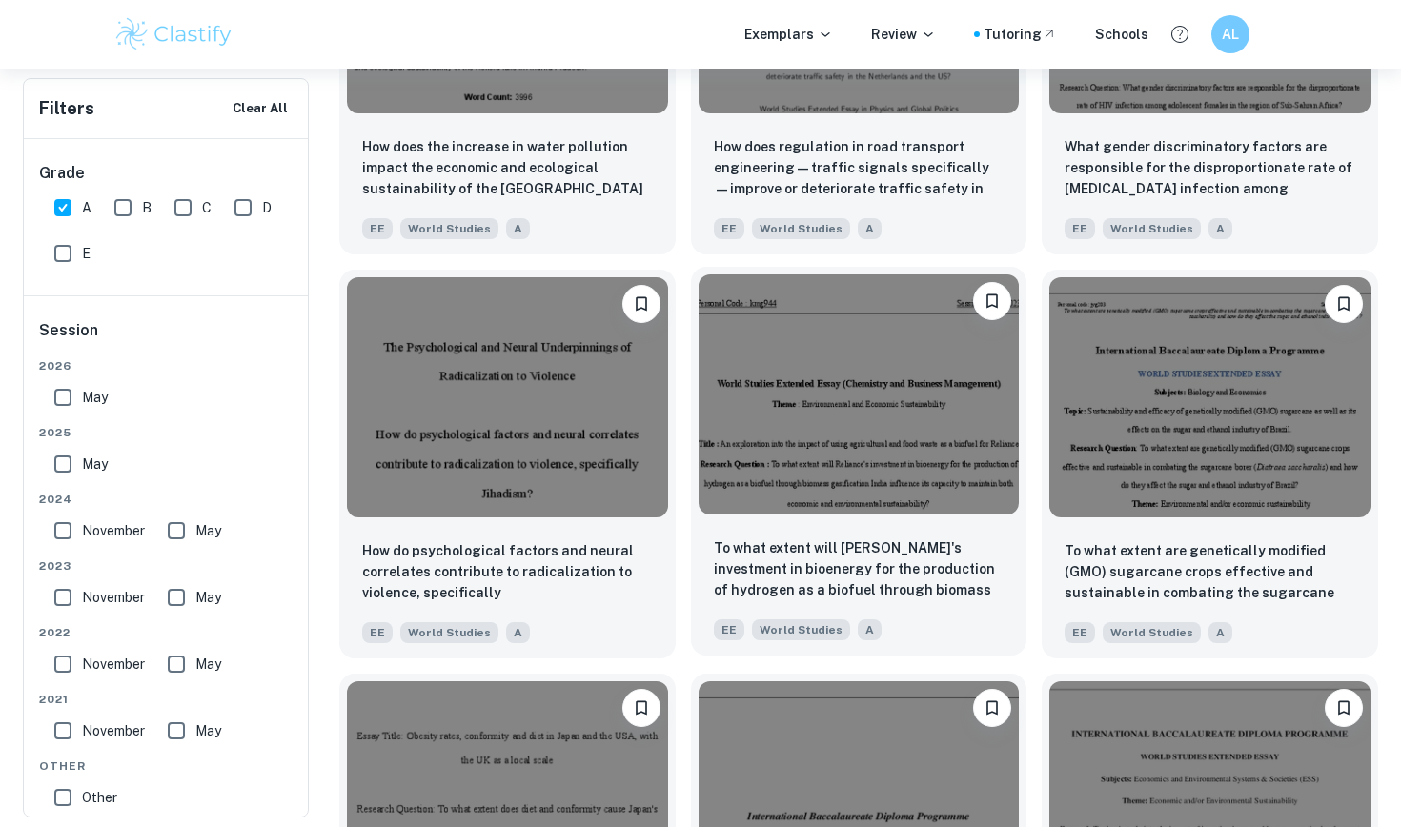
scroll to position [2701, 0]
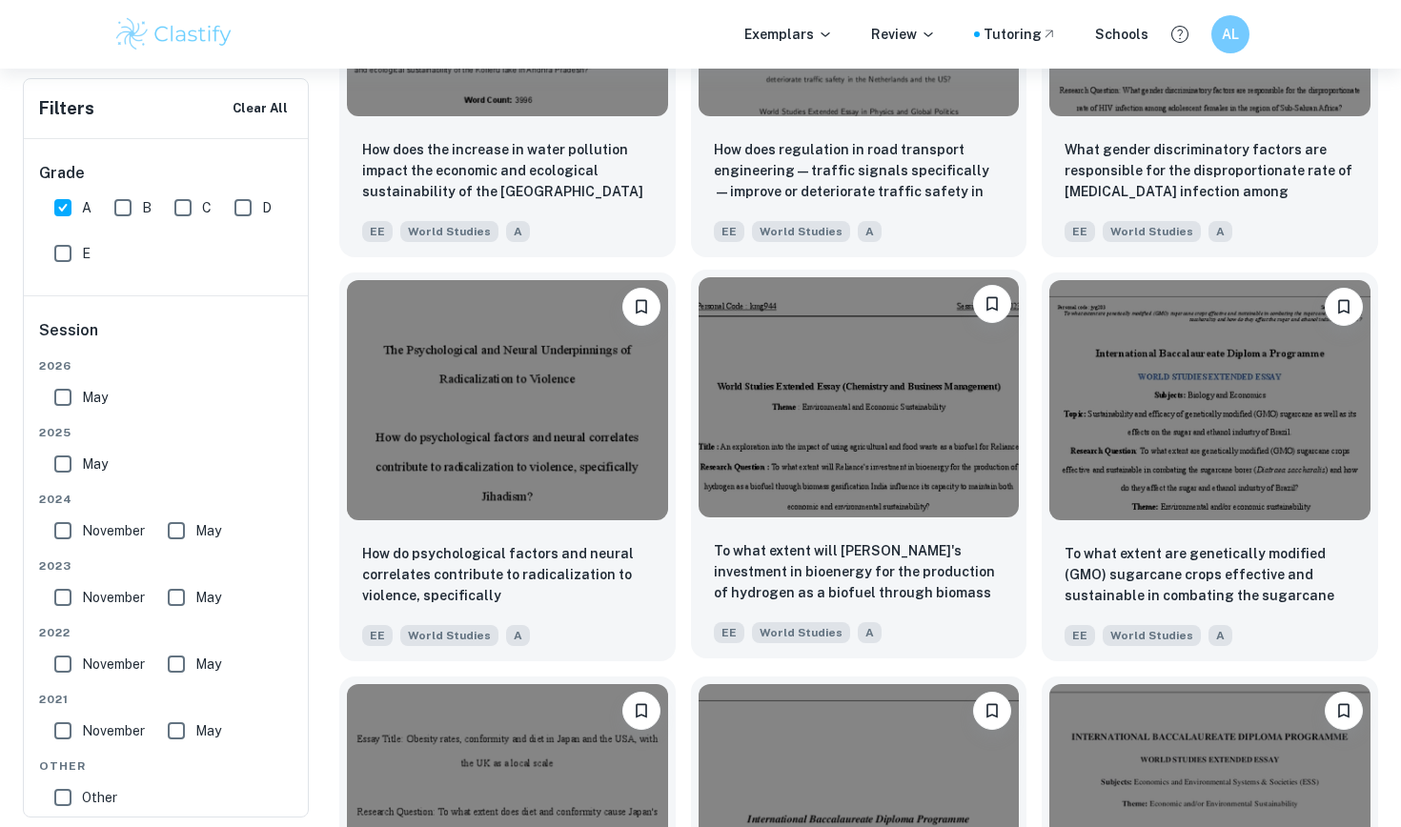
click at [951, 435] on img at bounding box center [858, 397] width 321 height 240
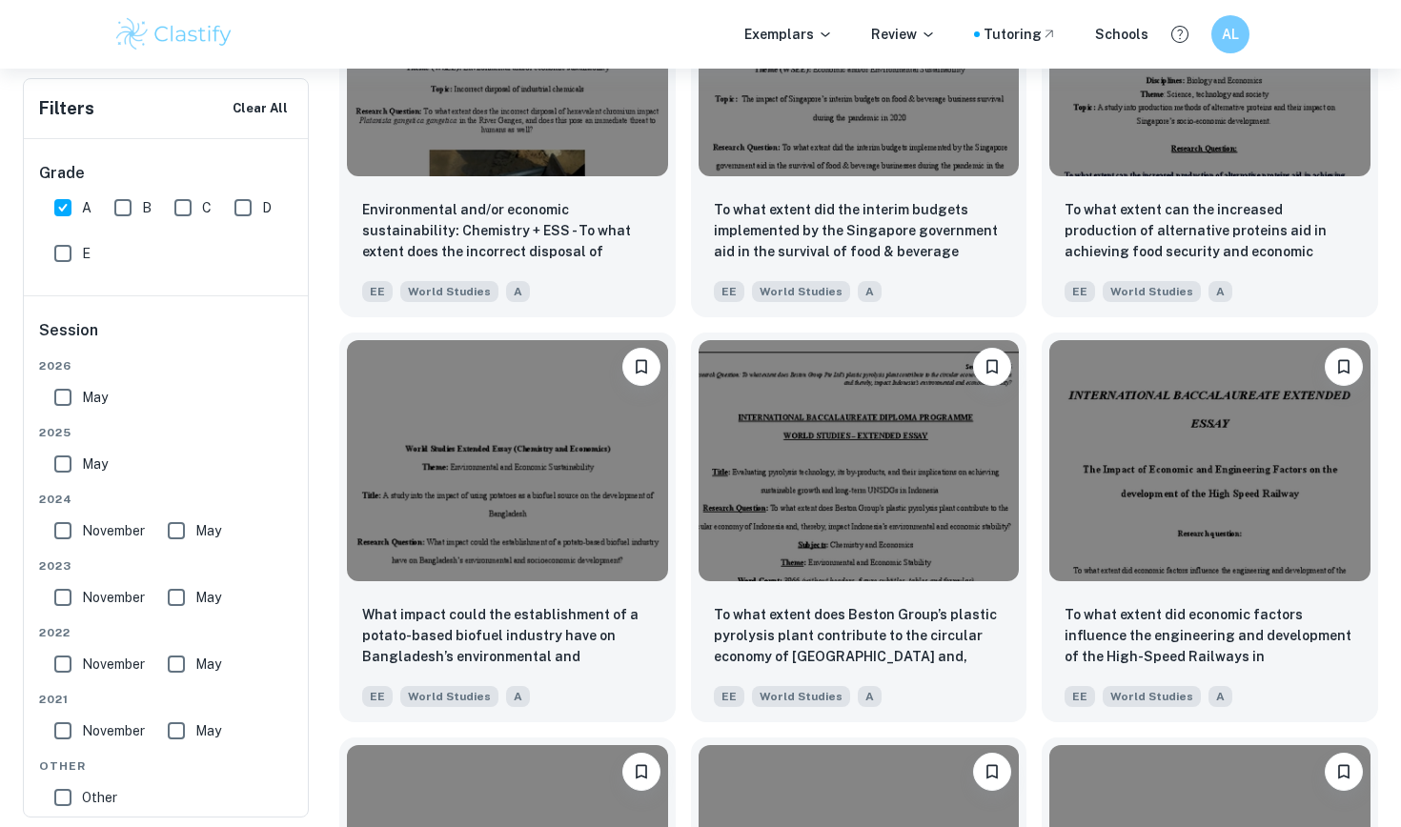
scroll to position [3969, 0]
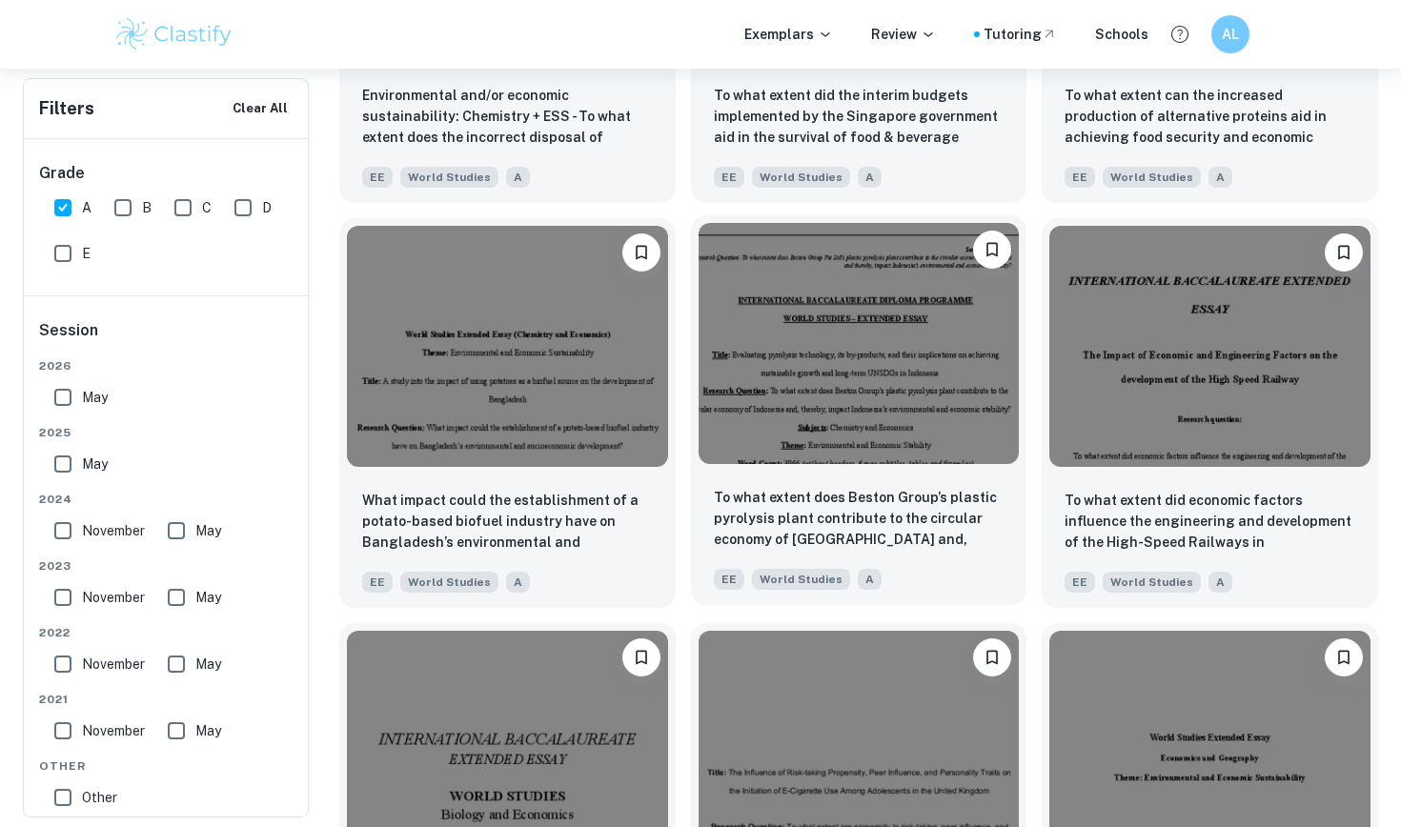
click at [817, 378] on img at bounding box center [858, 343] width 321 height 240
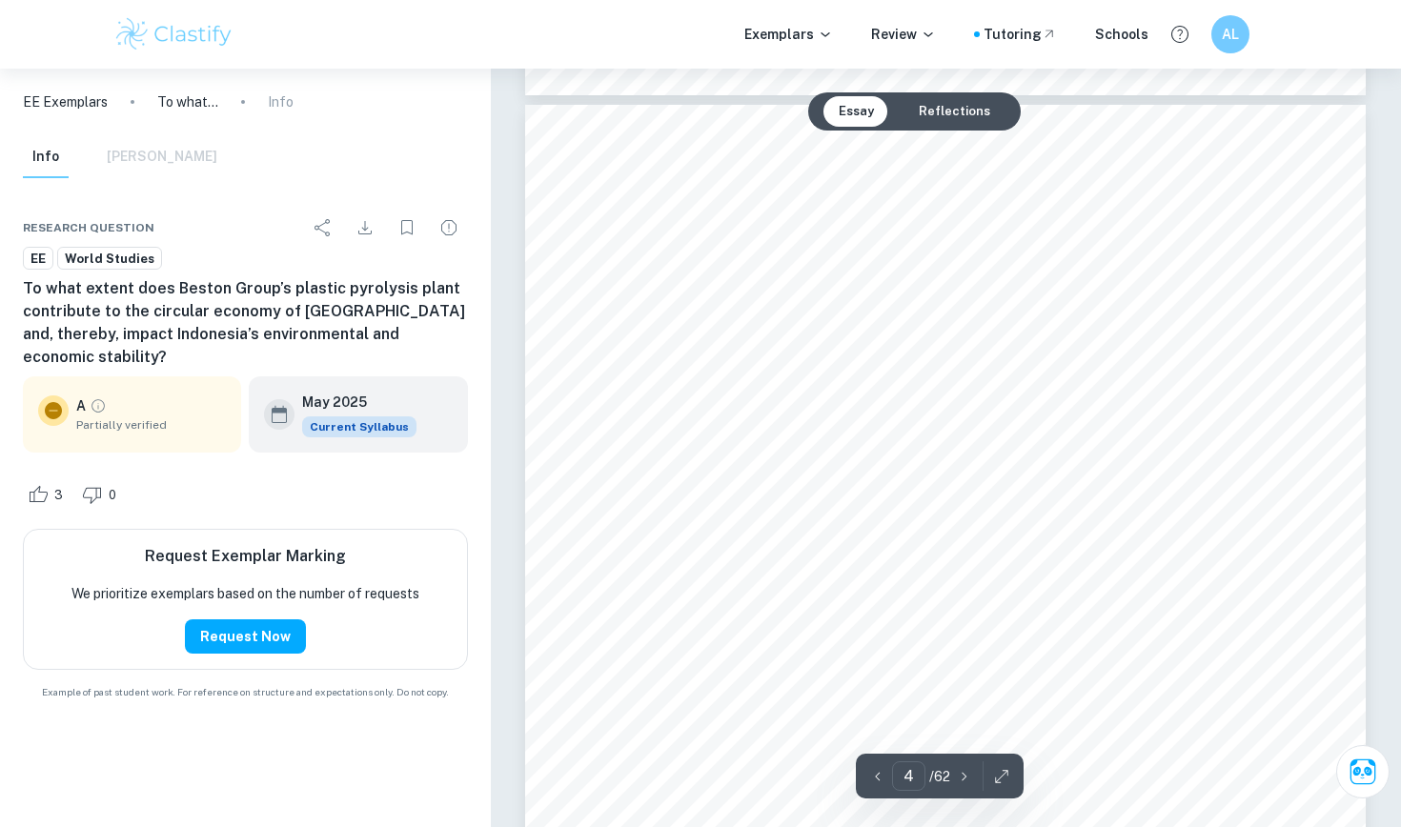
scroll to position [3410, 0]
type input "6"
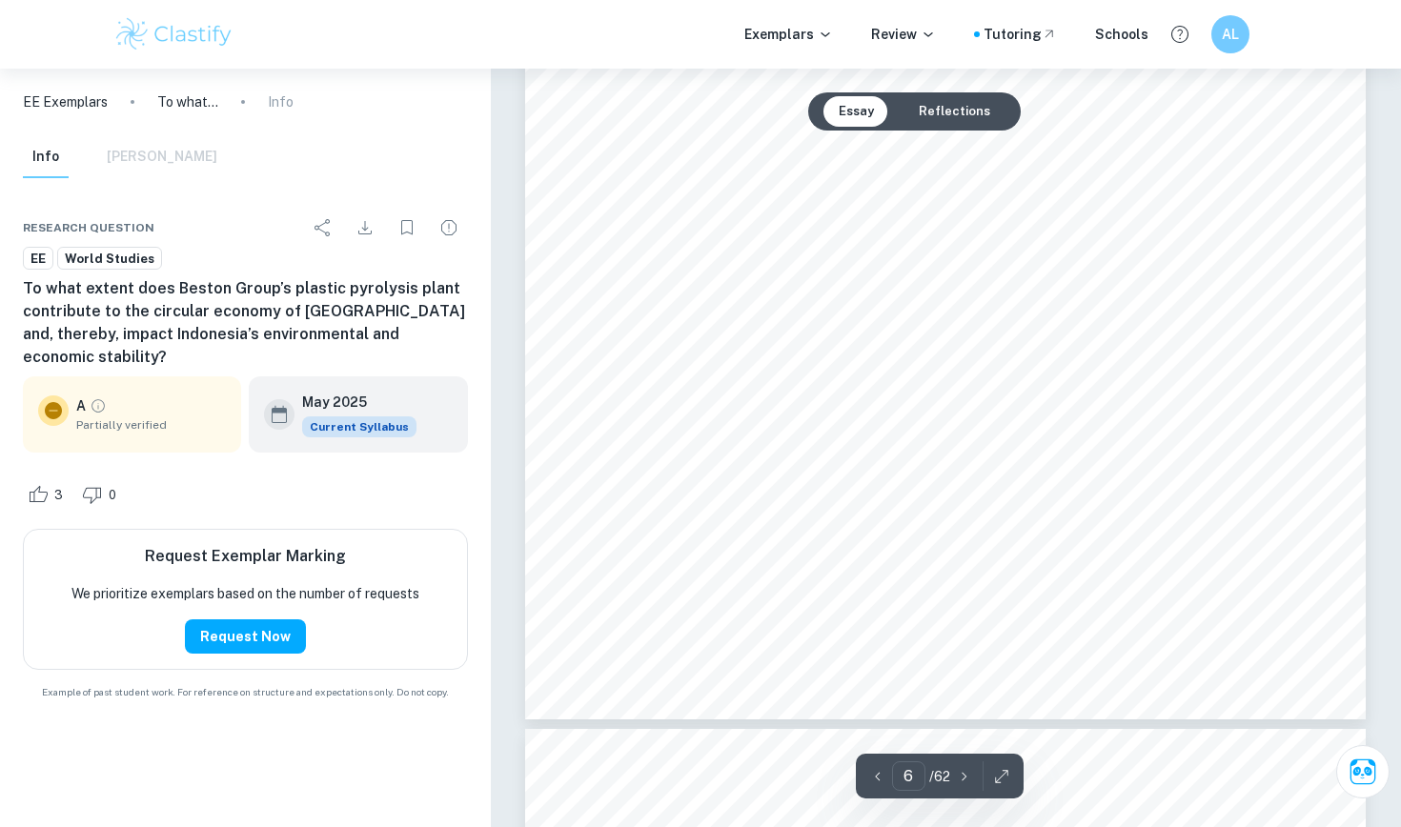
scroll to position [6191, 0]
